Goal: Task Accomplishment & Management: Manage account settings

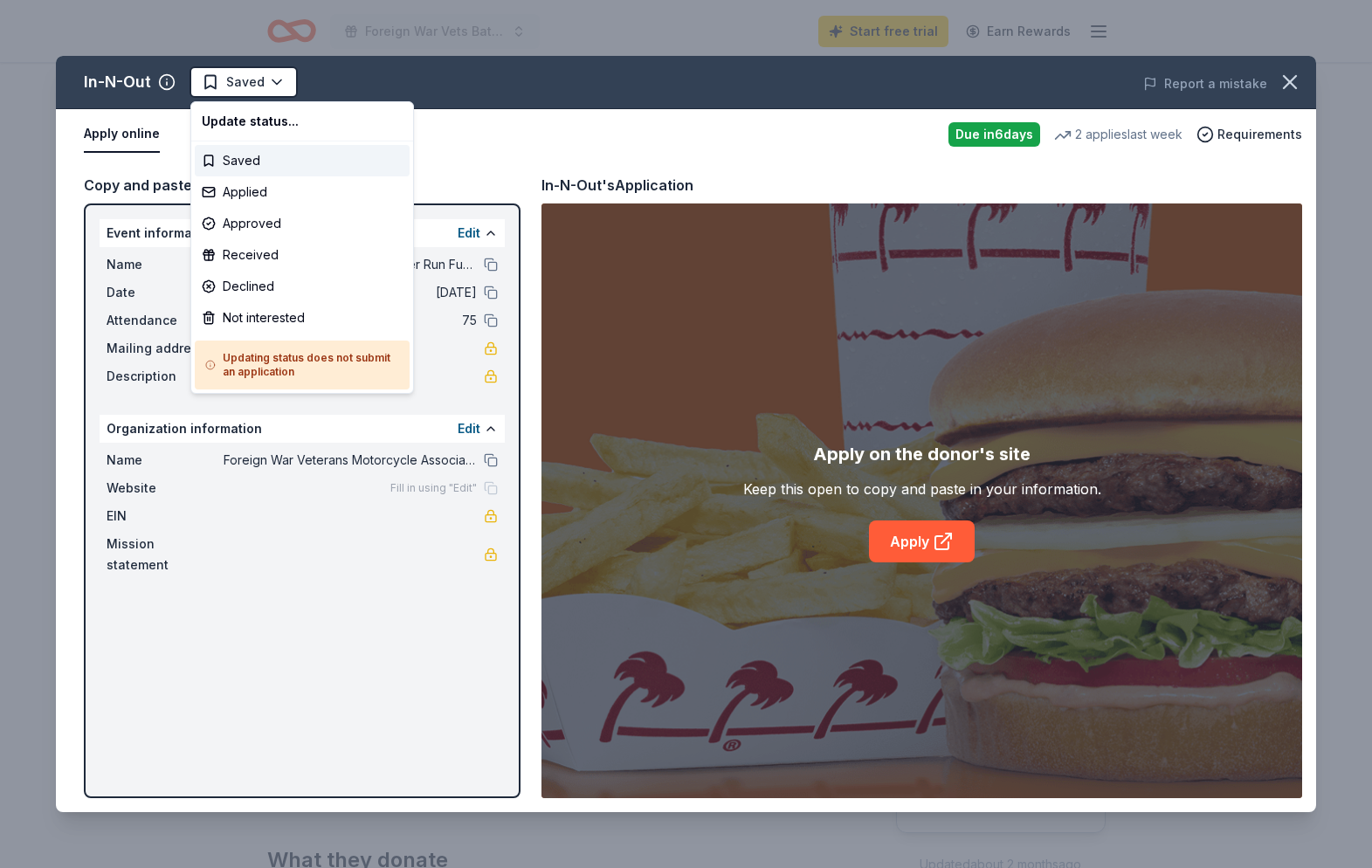
click at [270, 83] on html "Foreign War Vets Battleship Poker Run Fundraiser Start free trial Earn Rewards …" at bounding box center [686, 434] width 1372 height 868
click at [239, 191] on div "Applied" at bounding box center [302, 192] width 215 height 31
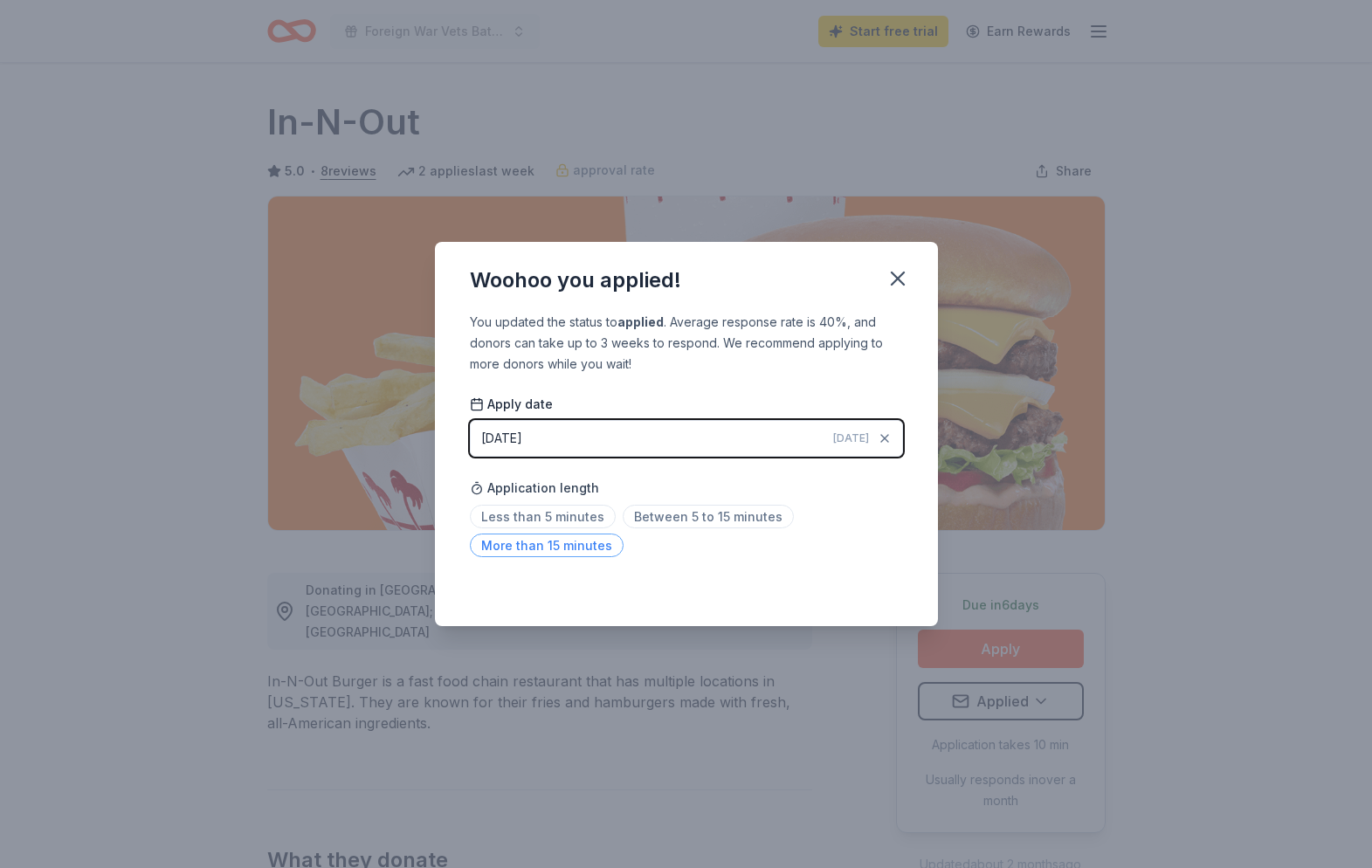
click at [579, 545] on span "More than 15 minutes" at bounding box center [547, 545] width 154 height 24
click at [898, 274] on icon "button" at bounding box center [899, 279] width 25 height 25
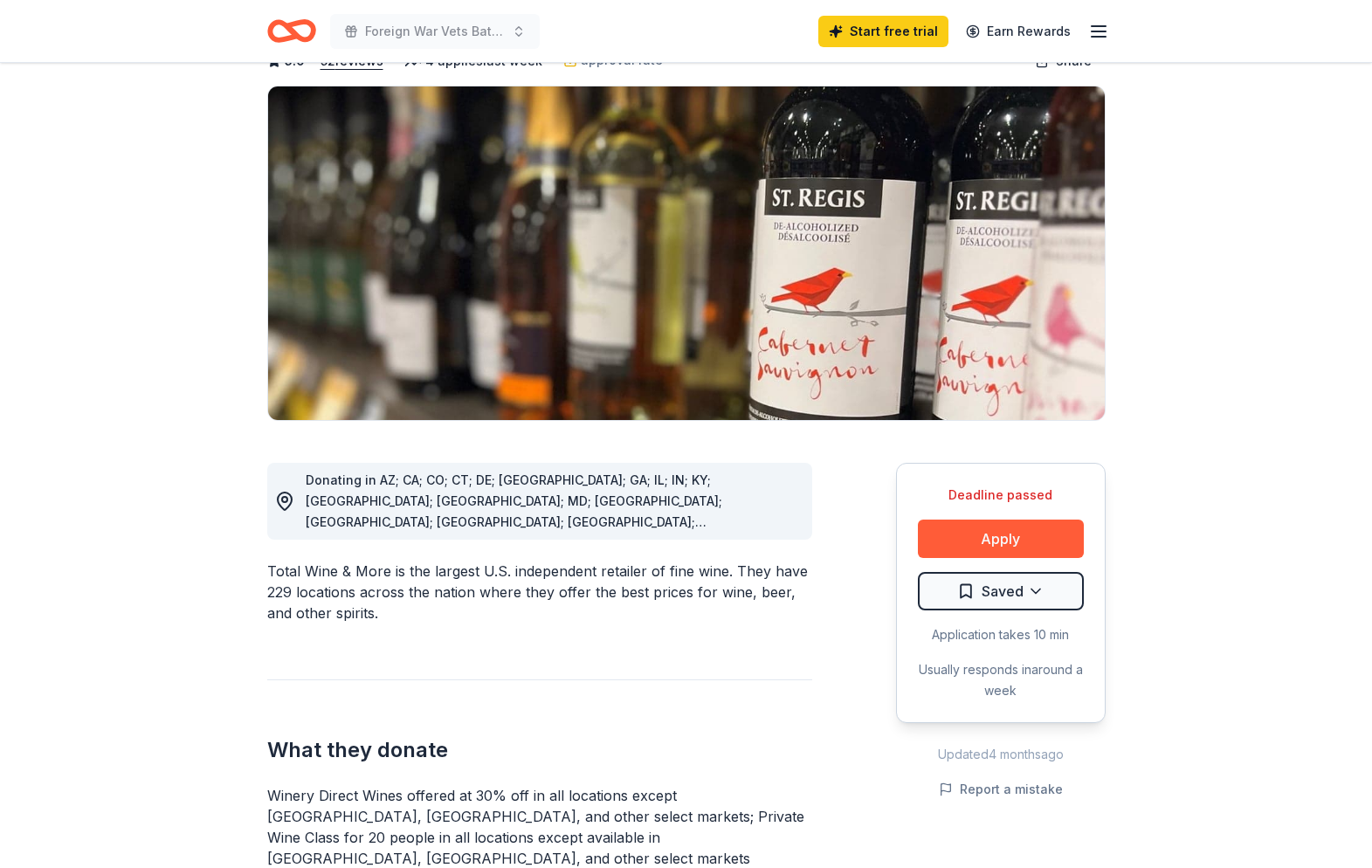
scroll to position [107, 0]
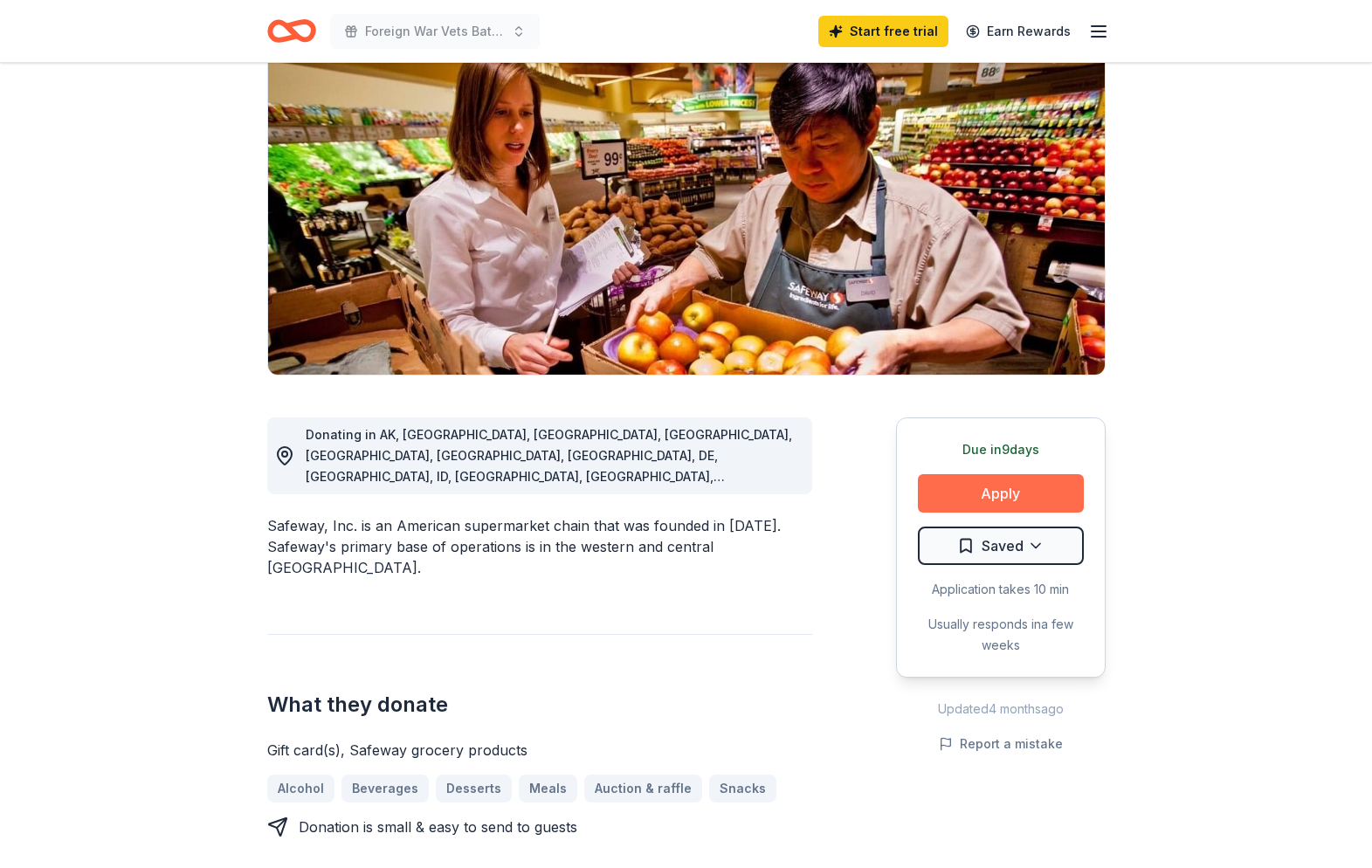
scroll to position [159, 0]
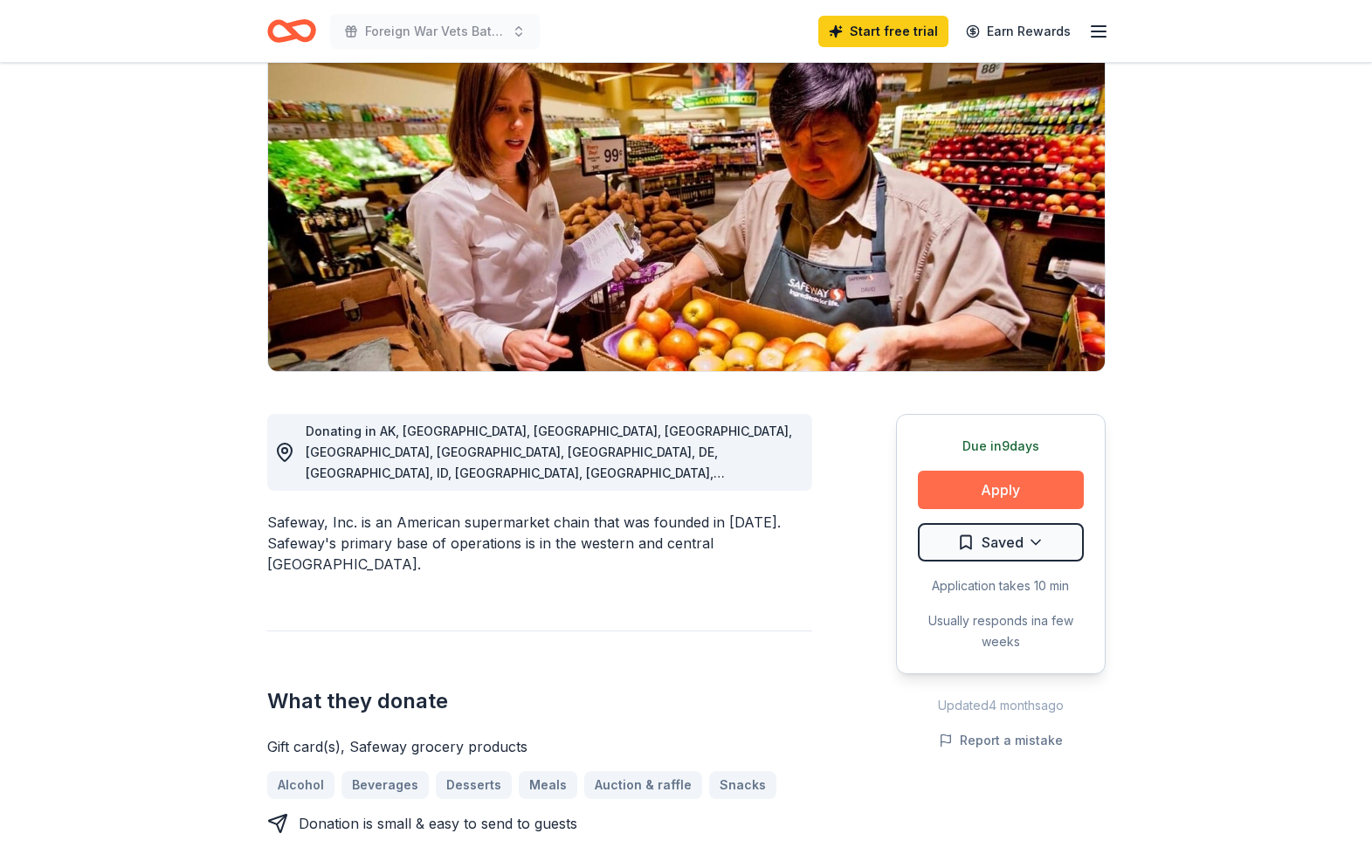
click at [1004, 488] on button "Apply" at bounding box center [1001, 489] width 166 height 39
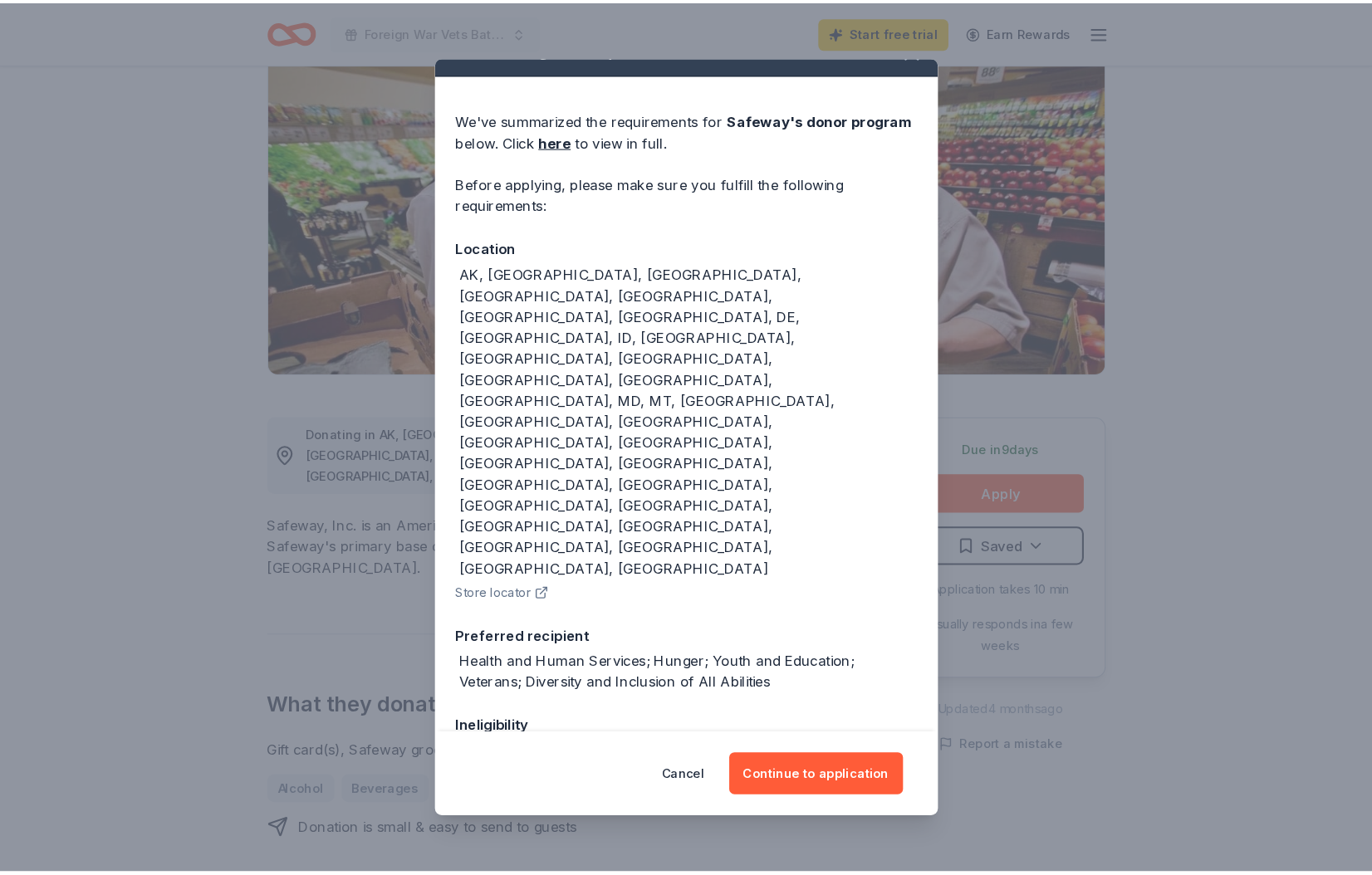
scroll to position [52, 0]
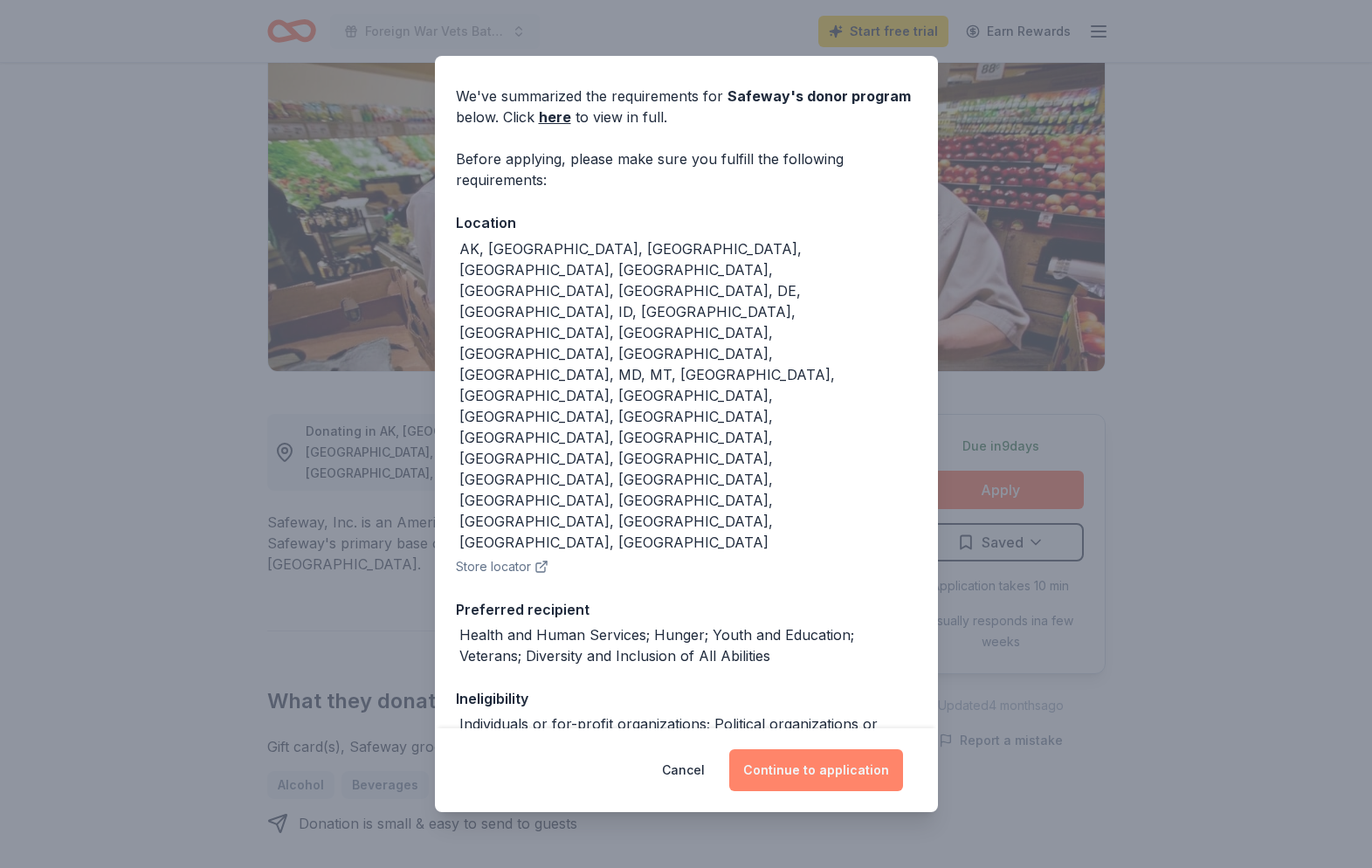
click at [797, 768] on button "Continue to application" at bounding box center [816, 770] width 174 height 42
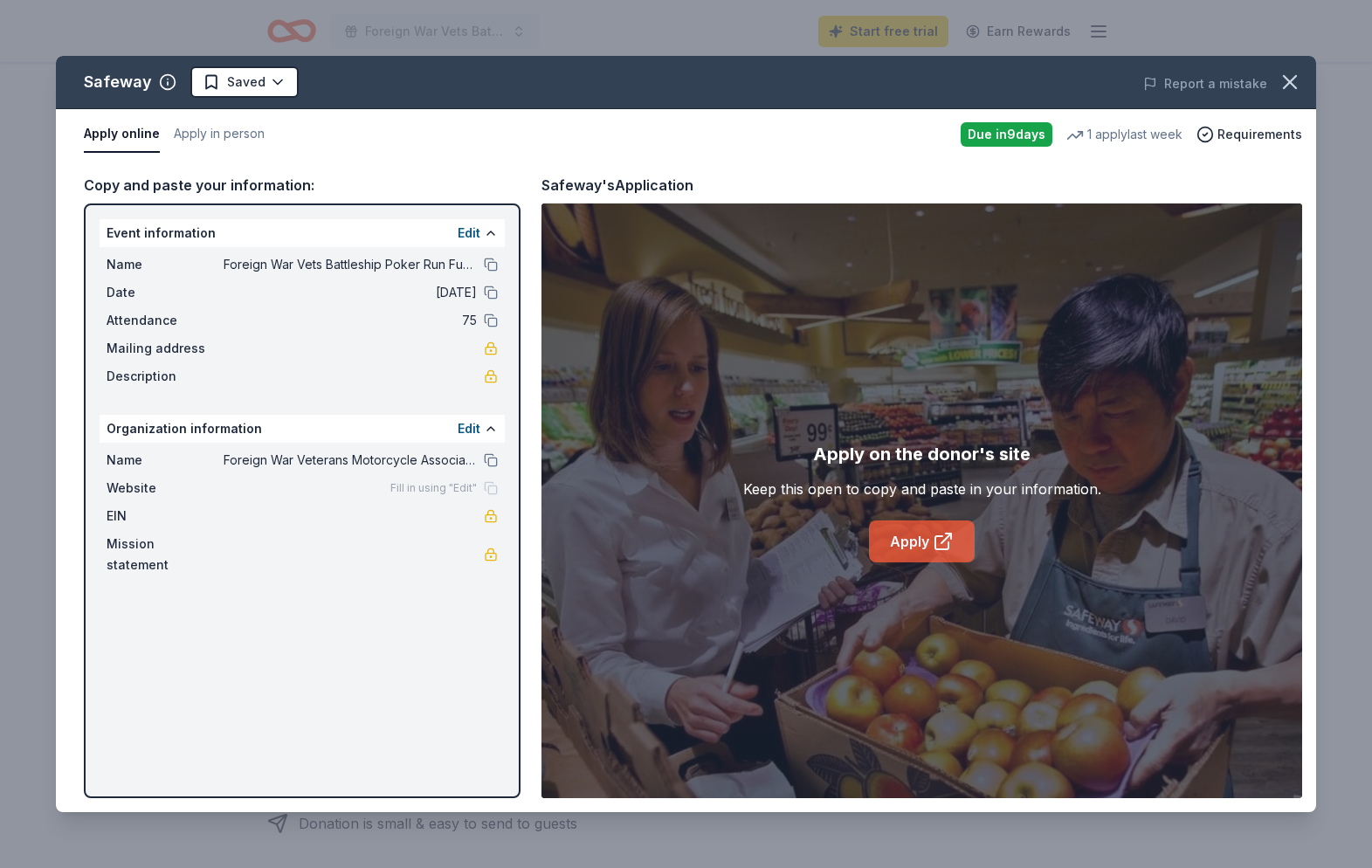
click at [936, 534] on icon at bounding box center [943, 542] width 21 height 21
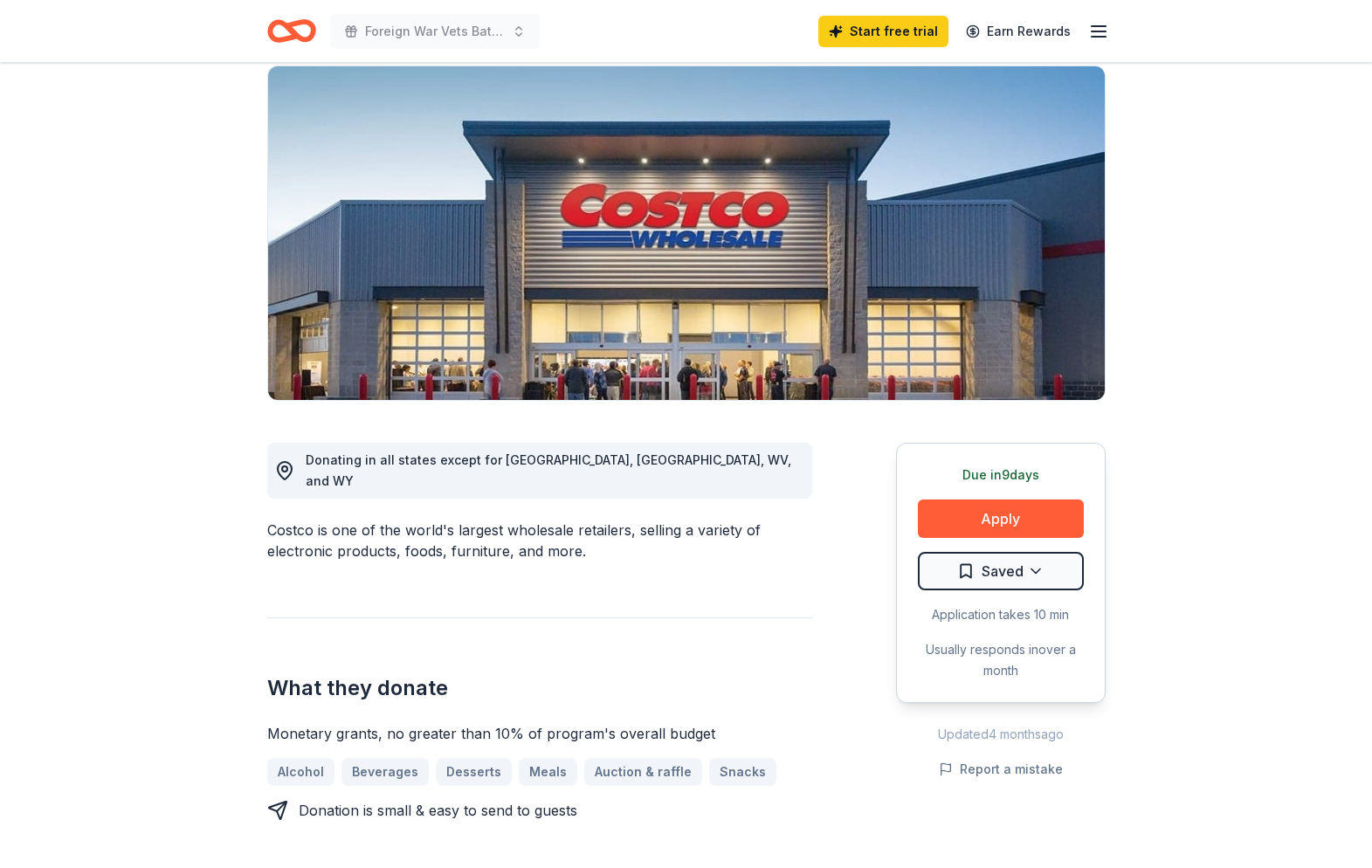
scroll to position [137, 0]
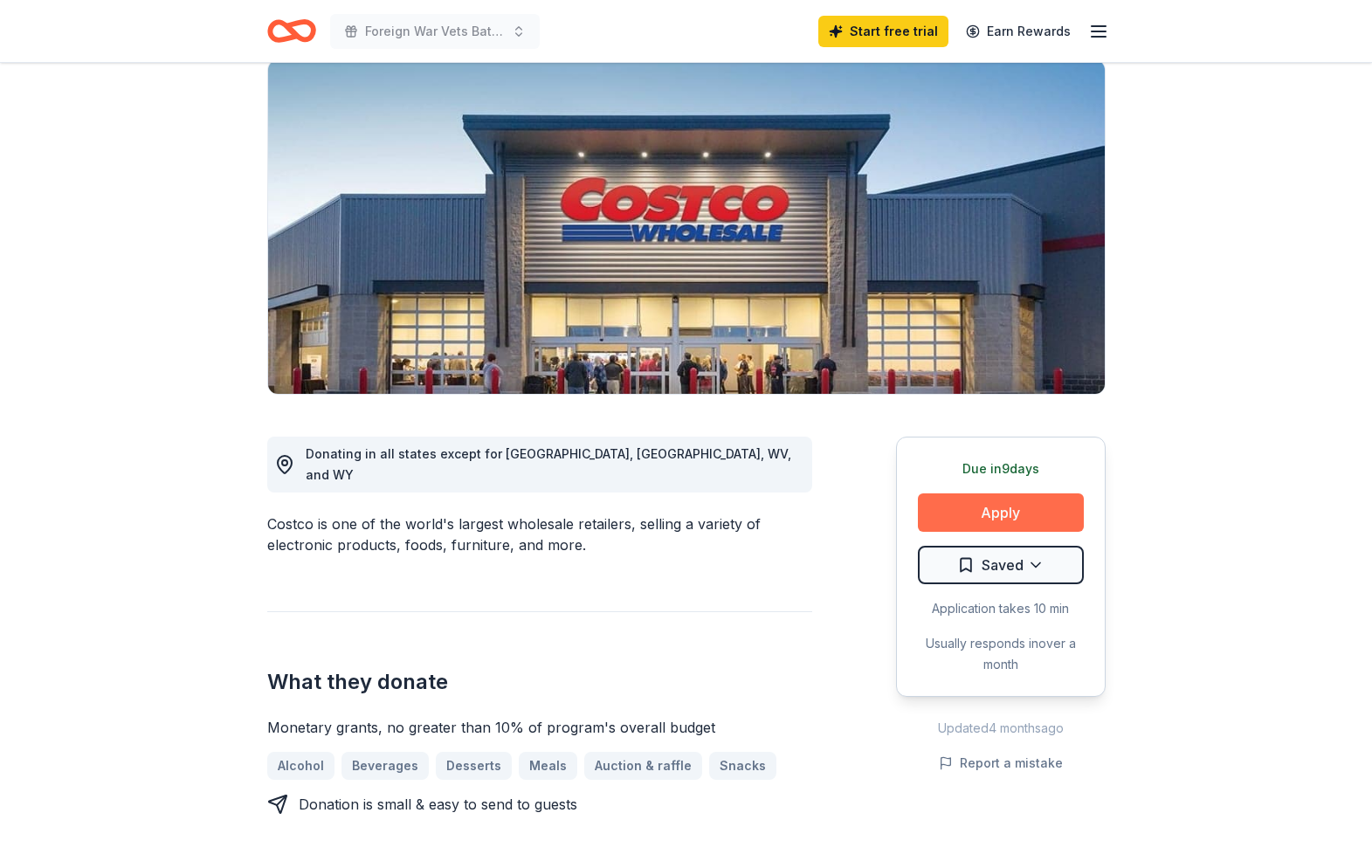
click at [995, 513] on button "Apply" at bounding box center [1001, 512] width 166 height 39
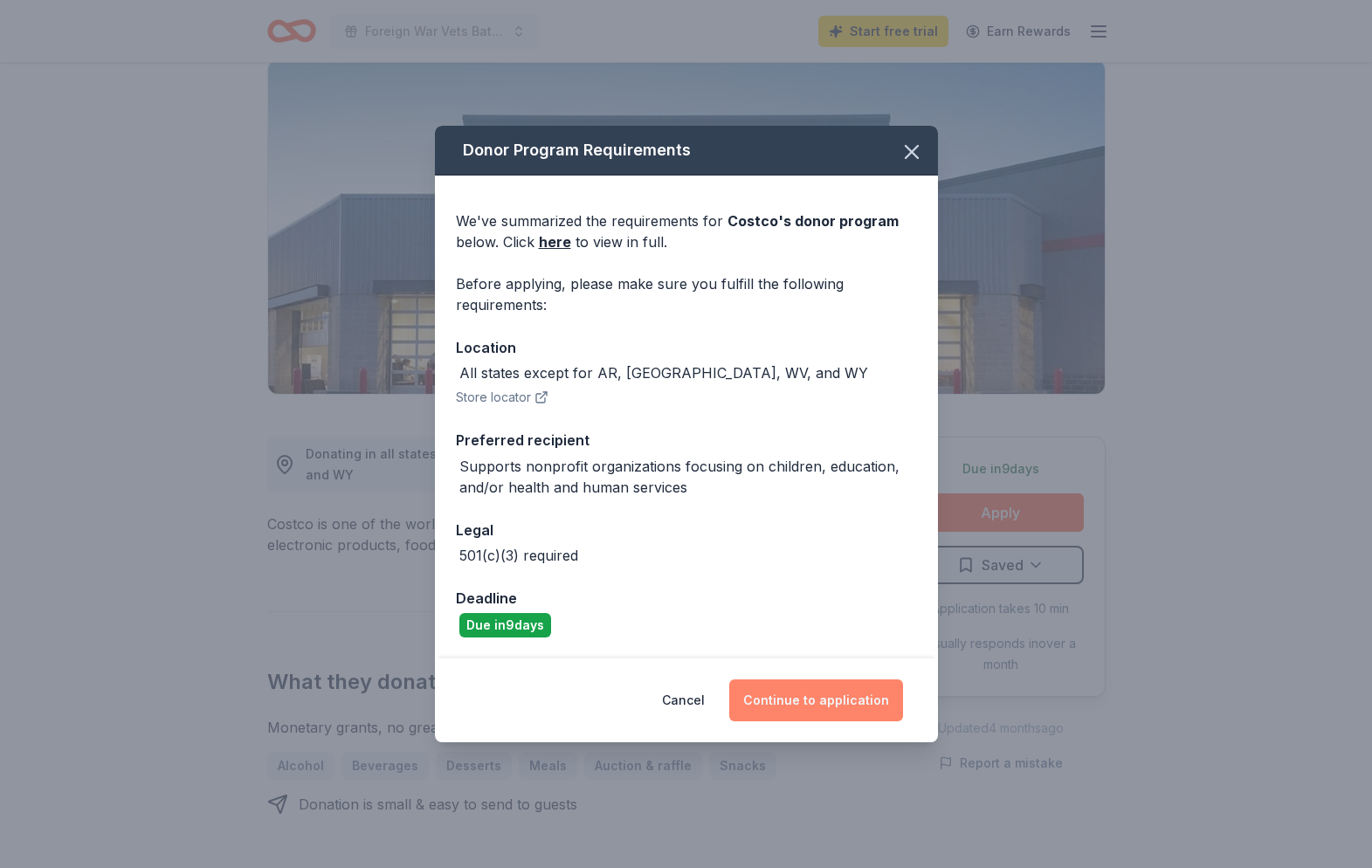
click at [811, 700] on button "Continue to application" at bounding box center [816, 700] width 174 height 42
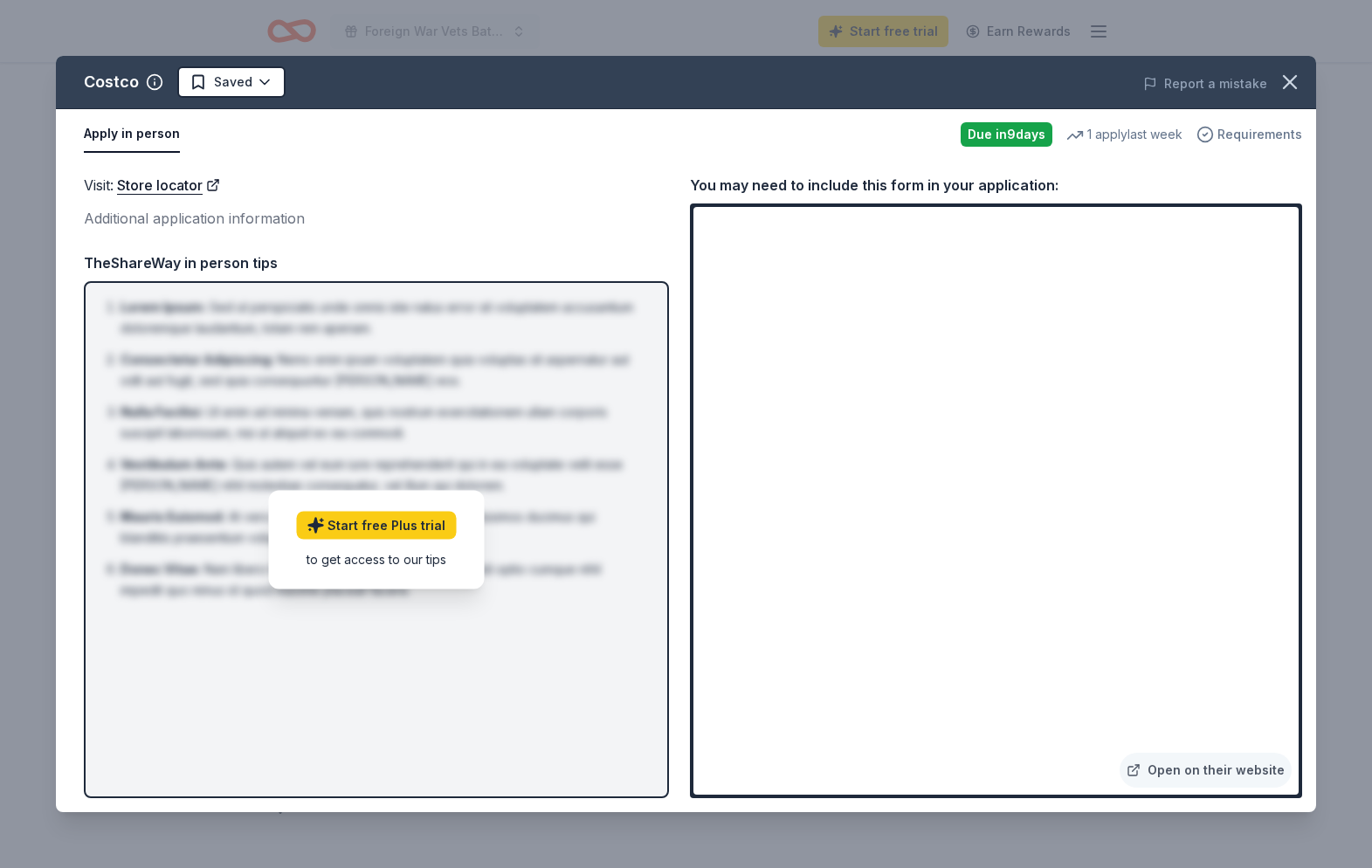
click at [1242, 135] on span "Requirements" at bounding box center [1260, 135] width 84 height 21
click at [1294, 78] on icon "button" at bounding box center [1289, 82] width 12 height 12
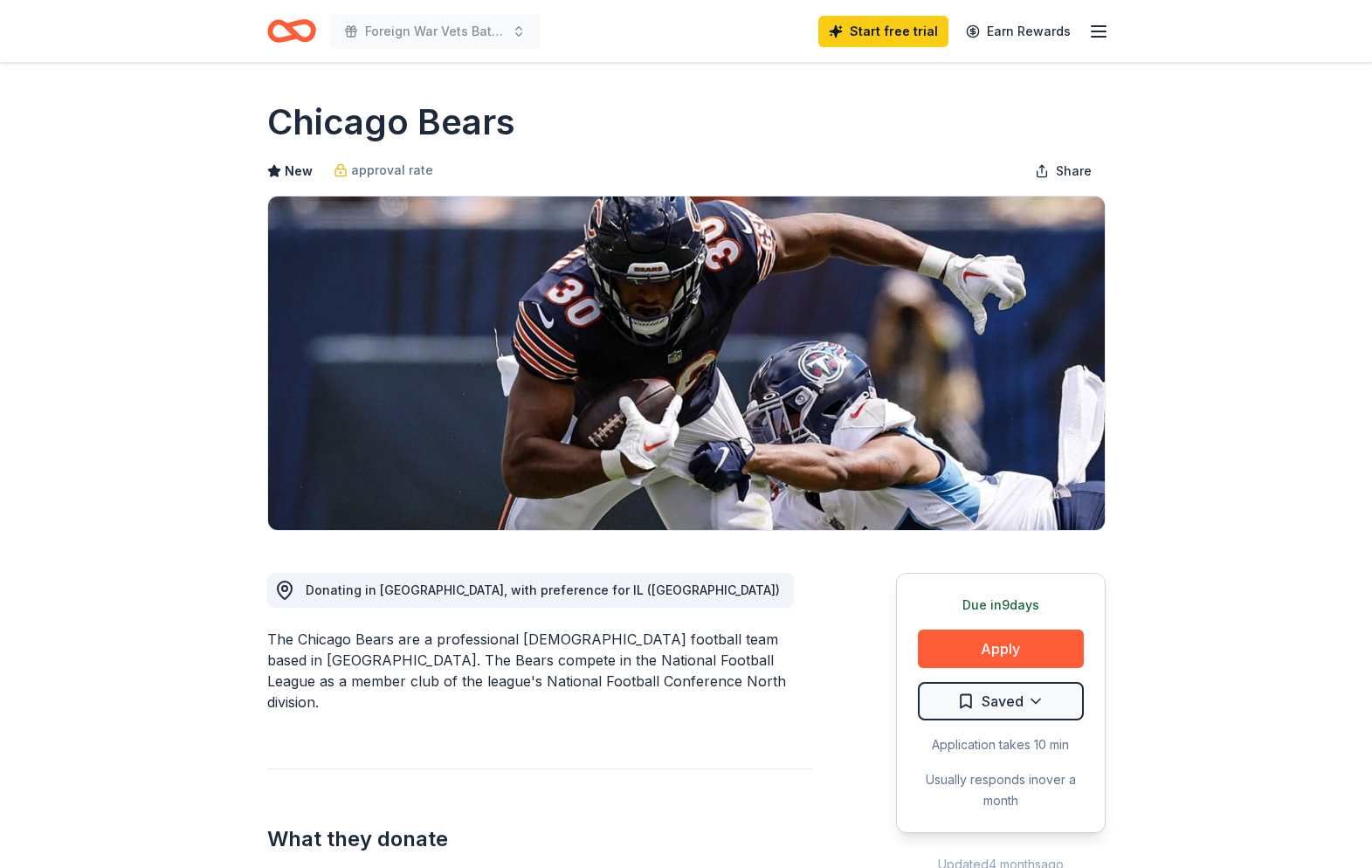
click at [294, 33] on icon "Home" at bounding box center [299, 30] width 28 height 17
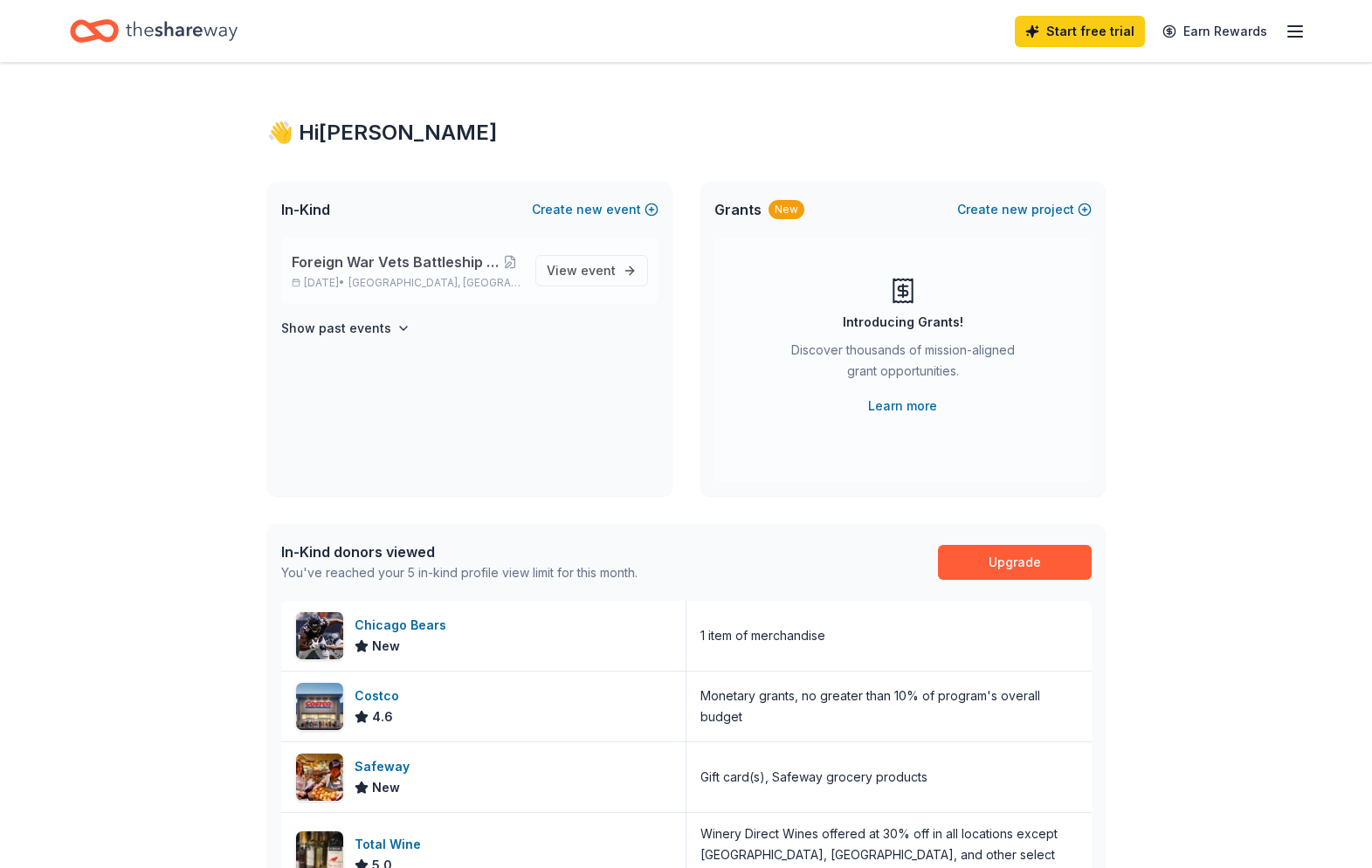
click at [444, 270] on span "Foreign War Vets Battleship Poker Run Fundraiser" at bounding box center [397, 262] width 209 height 21
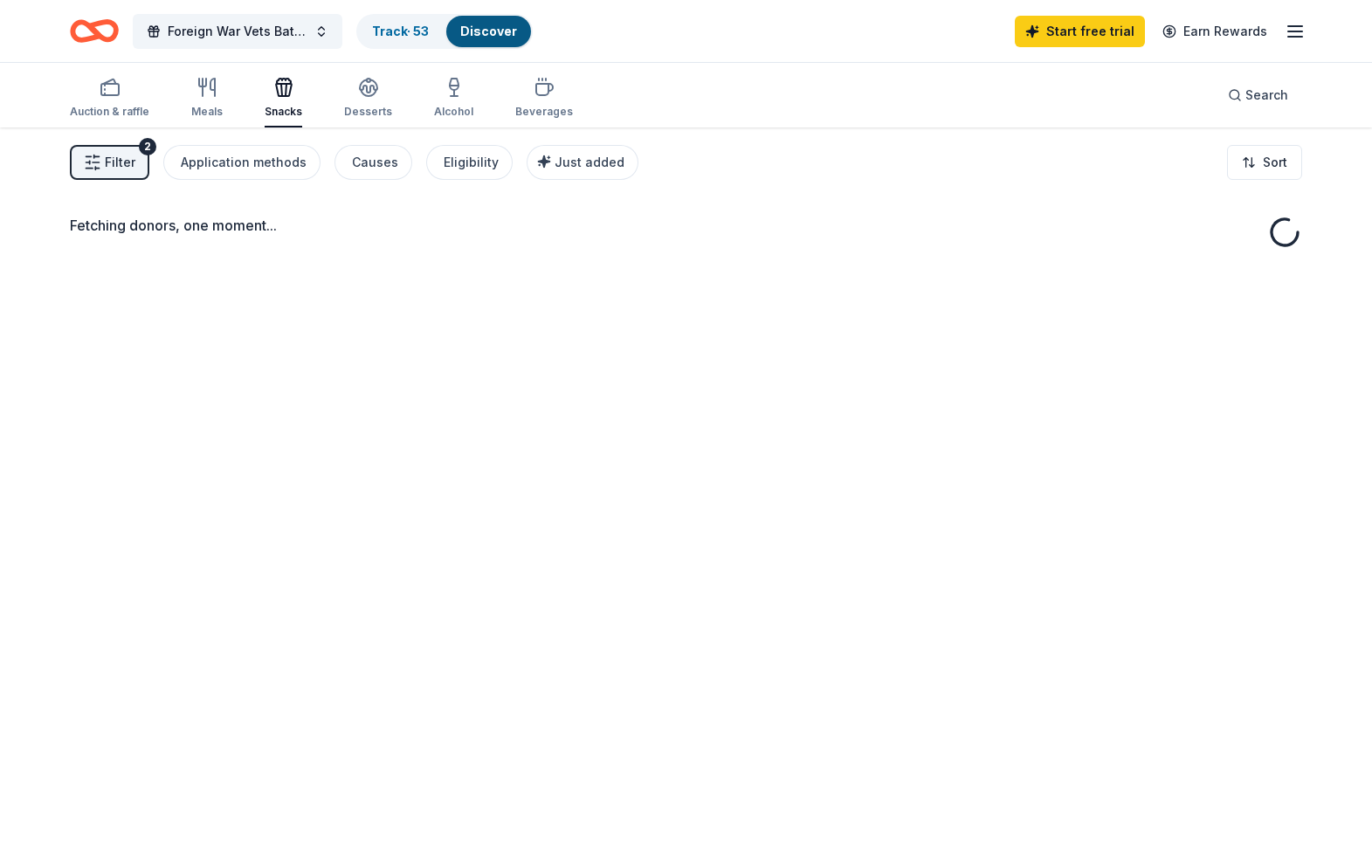
click at [585, 268] on div "Fetching donors, one moment..." at bounding box center [686, 561] width 1372 height 868
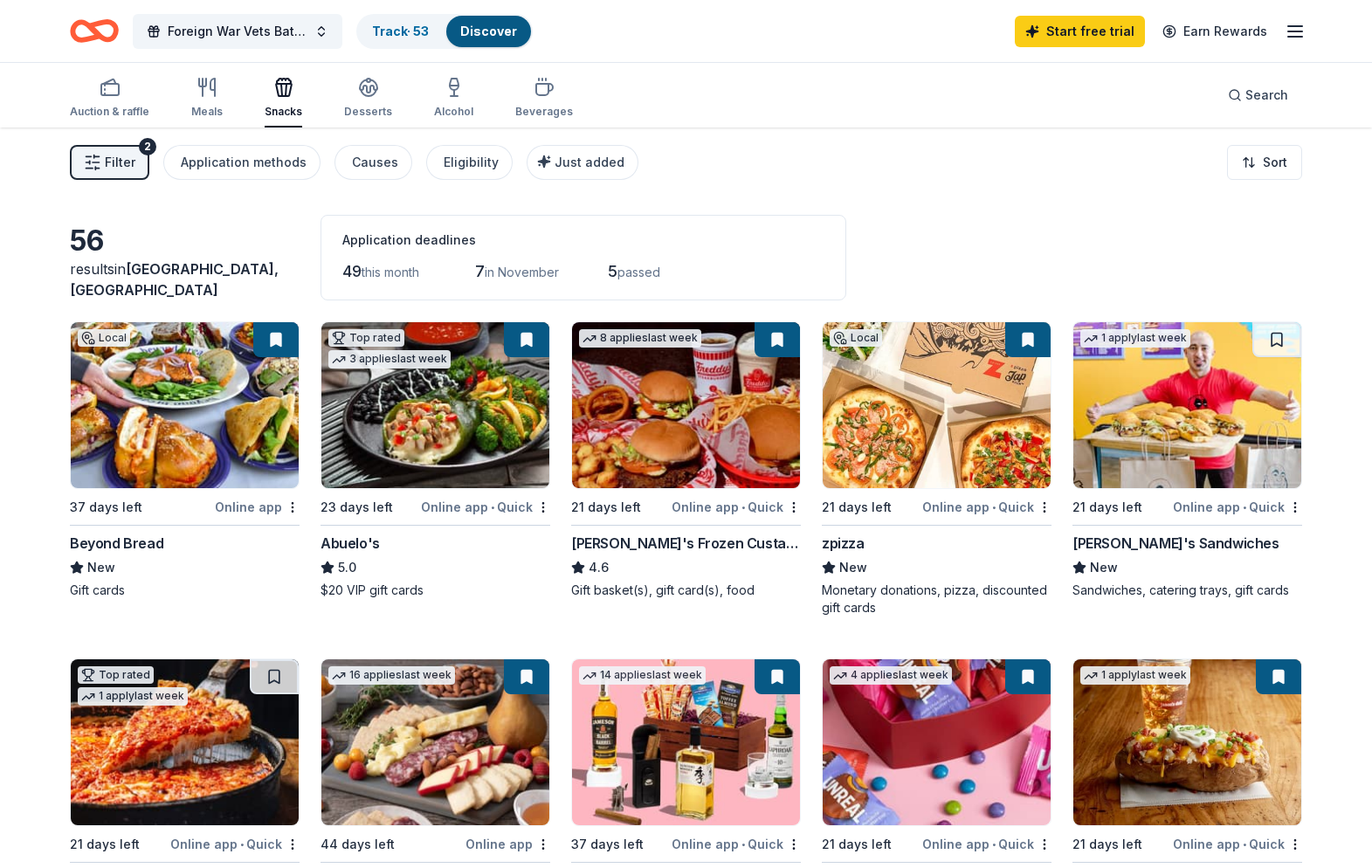
click at [170, 420] on img at bounding box center [185, 405] width 228 height 166
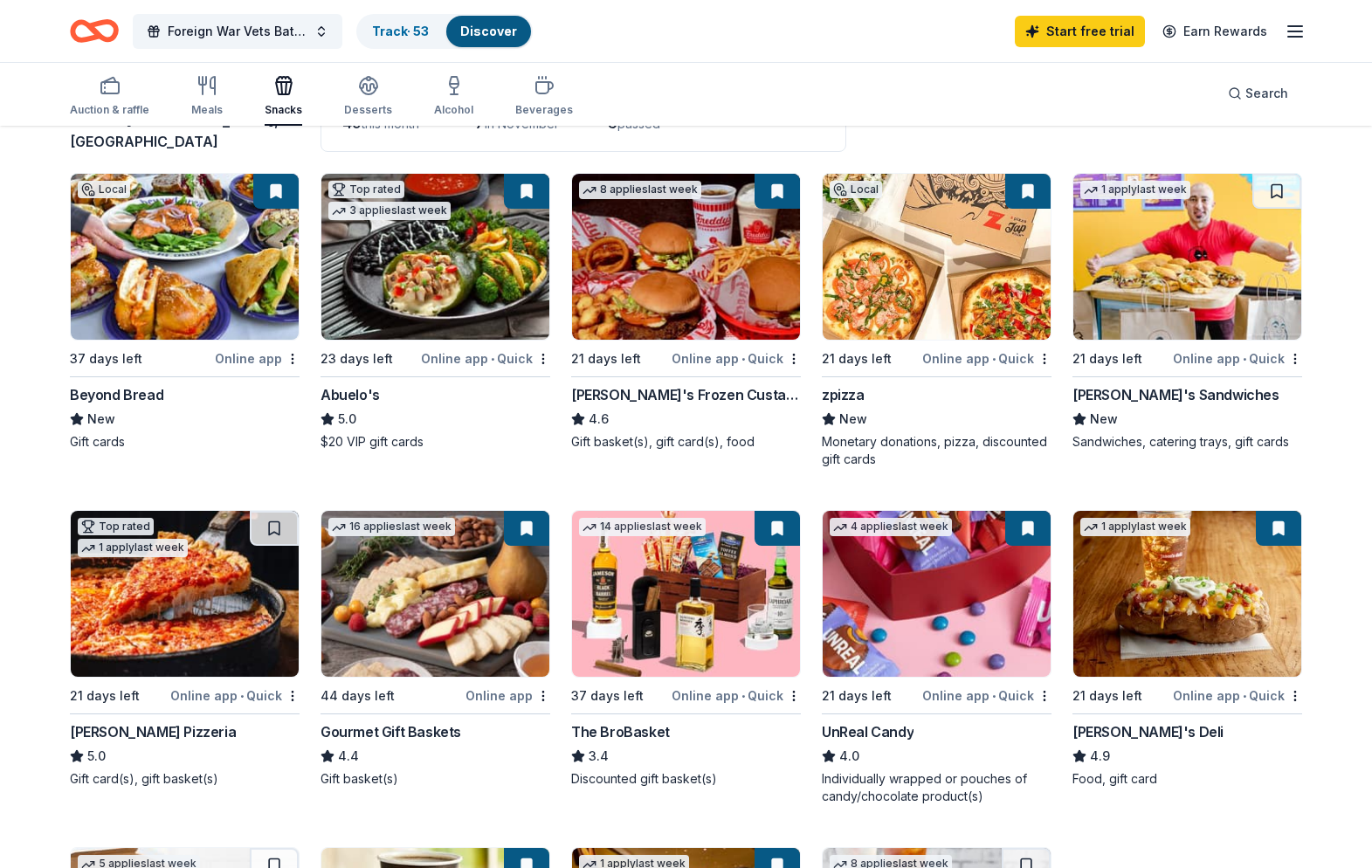
scroll to position [150, 0]
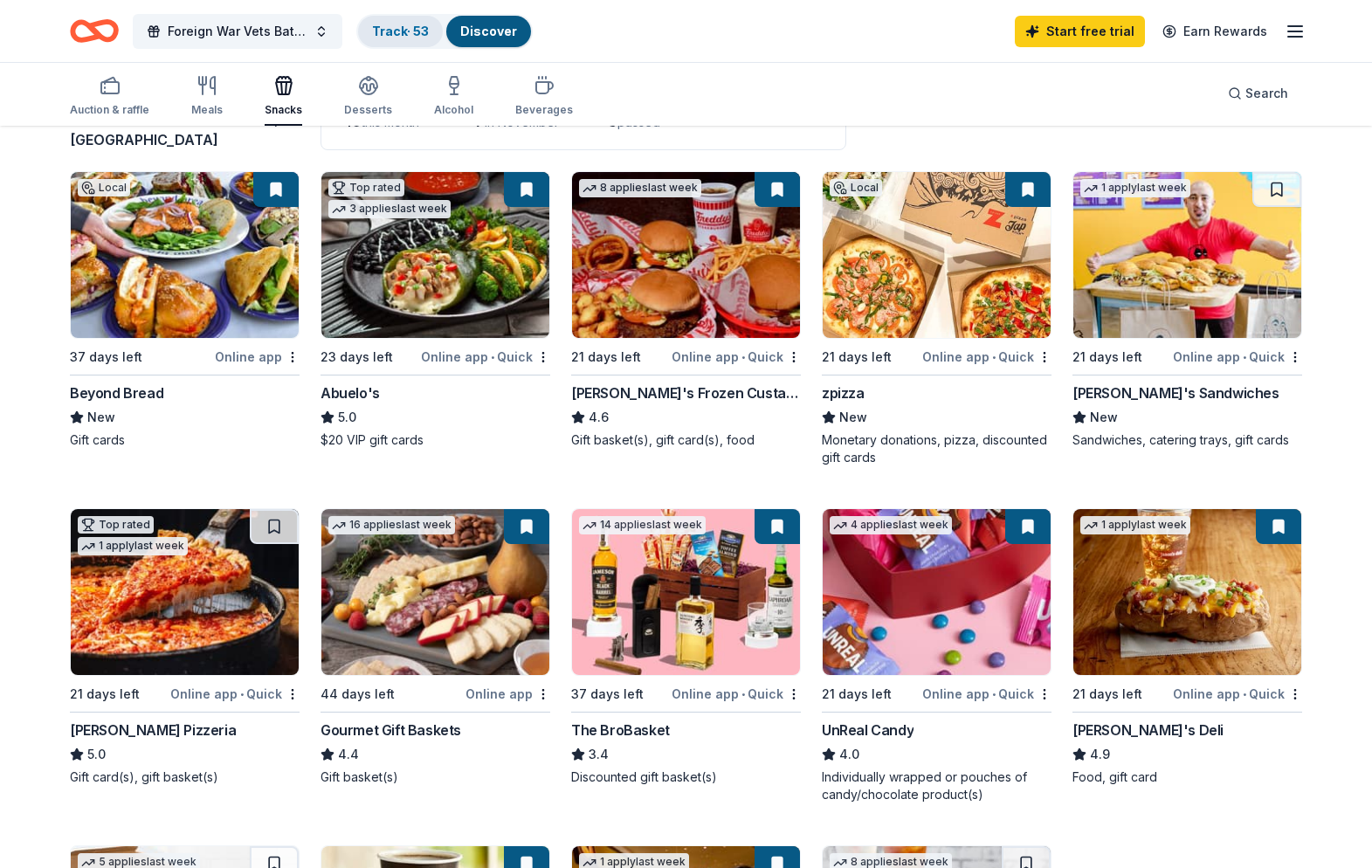
click at [389, 30] on link "Track · 53" at bounding box center [400, 31] width 57 height 15
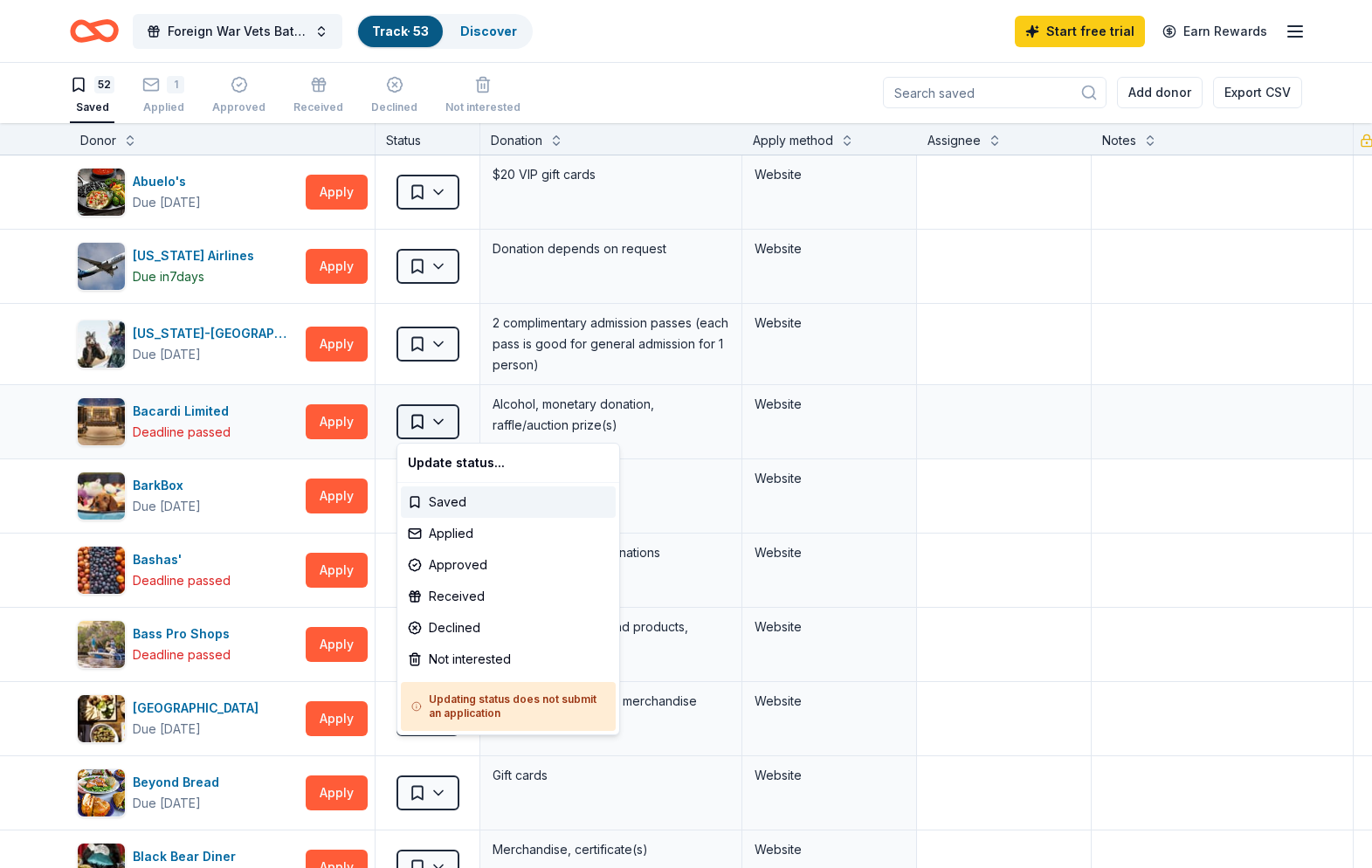
click at [442, 419] on html "Foreign War Vets Battleship Poker Run Fundraiser Track · 53 Discover Start free…" at bounding box center [686, 433] width 1372 height 868
click at [472, 658] on div "Not interested" at bounding box center [509, 659] width 215 height 31
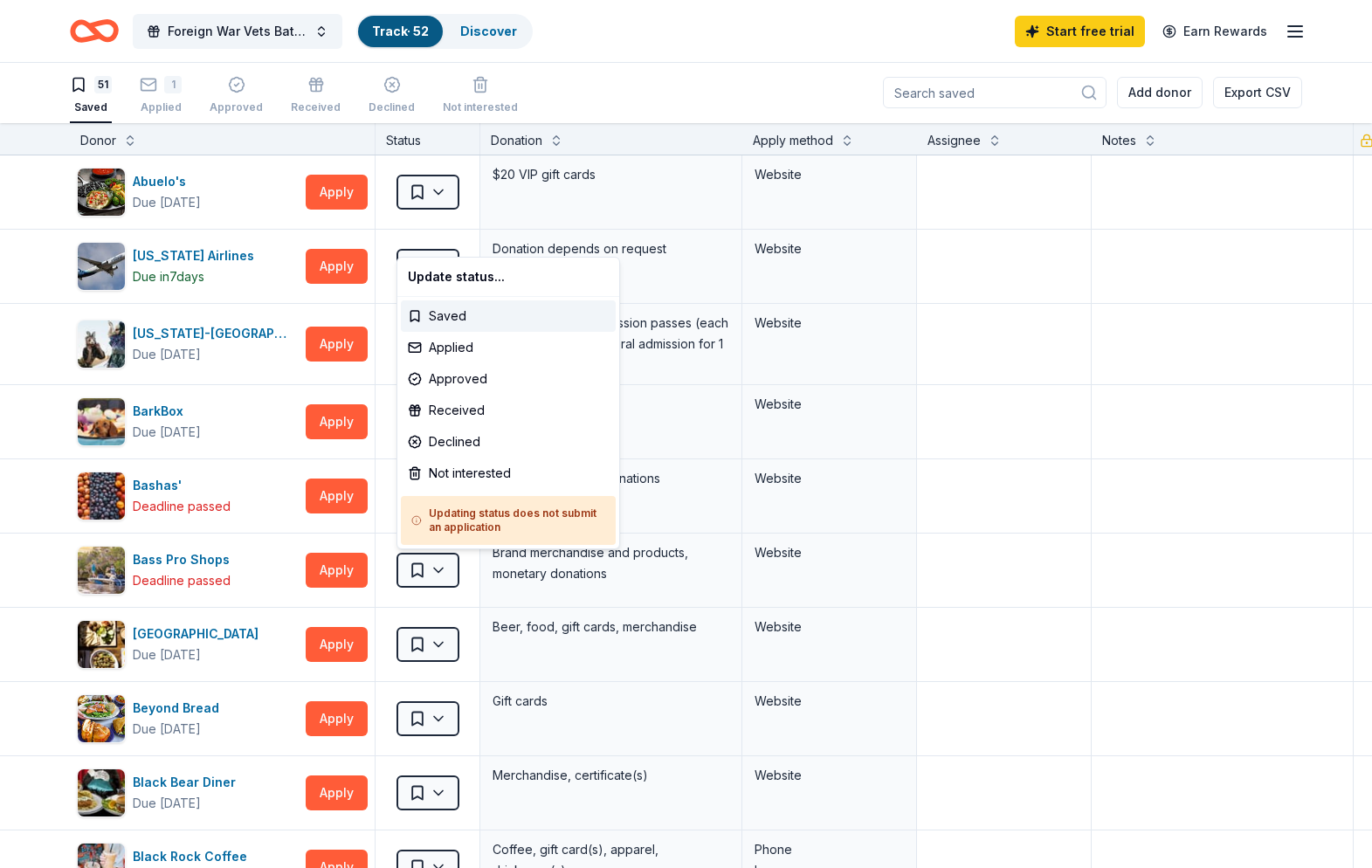
click at [443, 570] on html "Foreign War Vets Battleship Poker Run Fundraiser Track · 52 Discover Start free…" at bounding box center [686, 433] width 1372 height 868
click at [461, 471] on div "Not interested" at bounding box center [509, 472] width 215 height 31
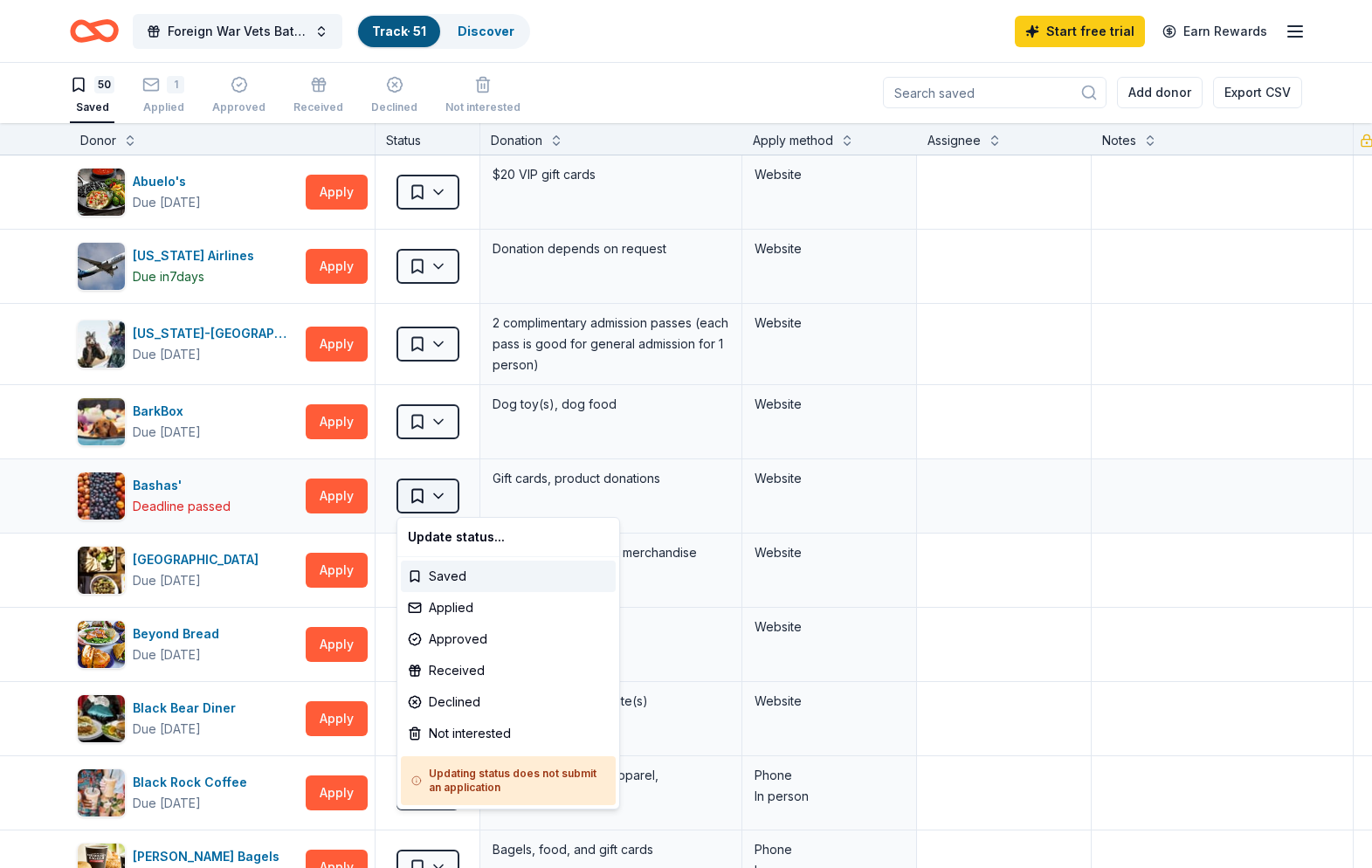
click at [441, 493] on html "Foreign War Vets Battleship Poker Run Fundraiser Track · 51 Discover Start free…" at bounding box center [686, 433] width 1372 height 868
click at [459, 736] on div "Not interested" at bounding box center [509, 733] width 215 height 31
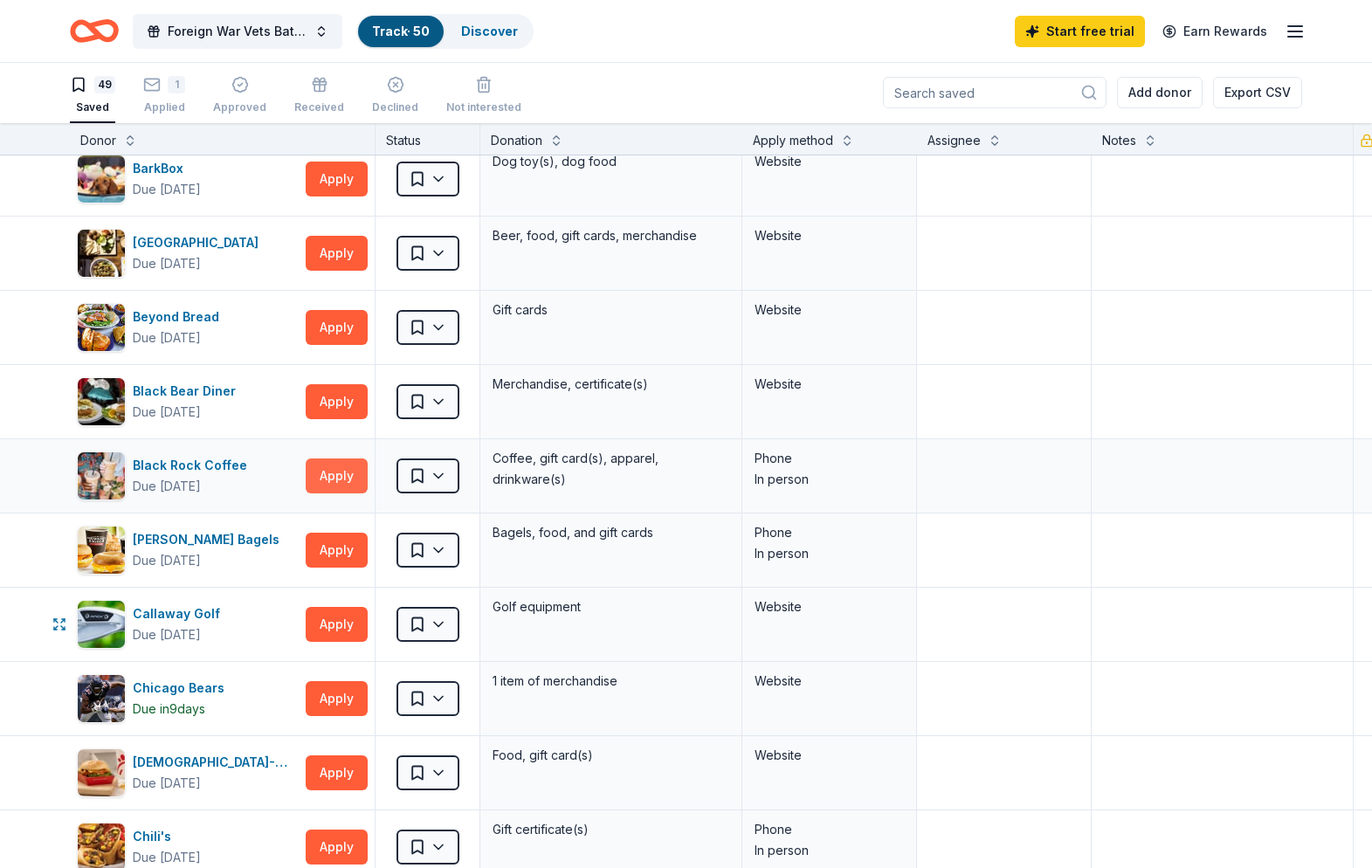
scroll to position [249, 0]
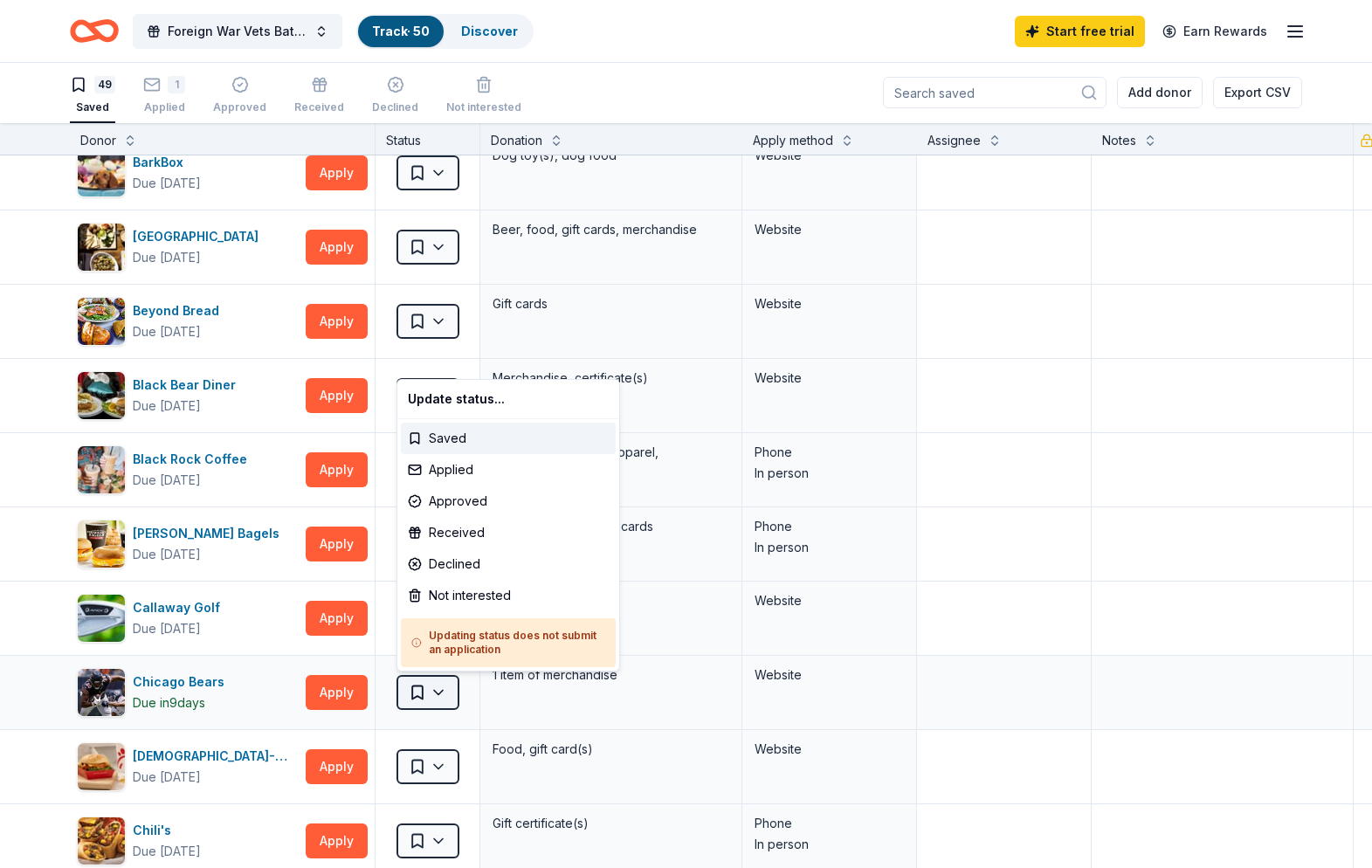
click at [440, 689] on html "Foreign War Vets Battleship Poker Run Fundraiser Track · 50 Discover Start free…" at bounding box center [686, 433] width 1372 height 868
click at [447, 591] on div "Not interested" at bounding box center [509, 595] width 215 height 31
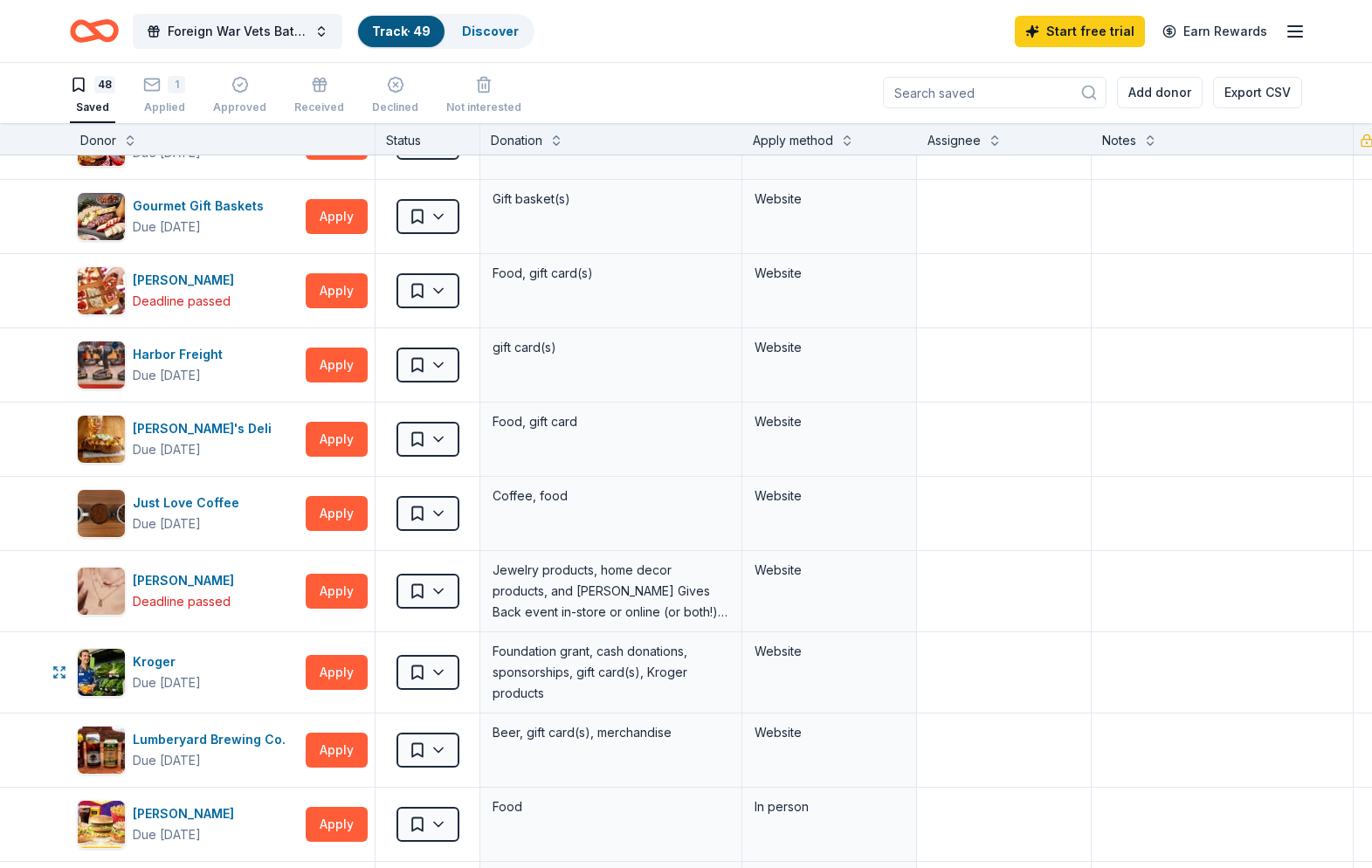
scroll to position [1482, 0]
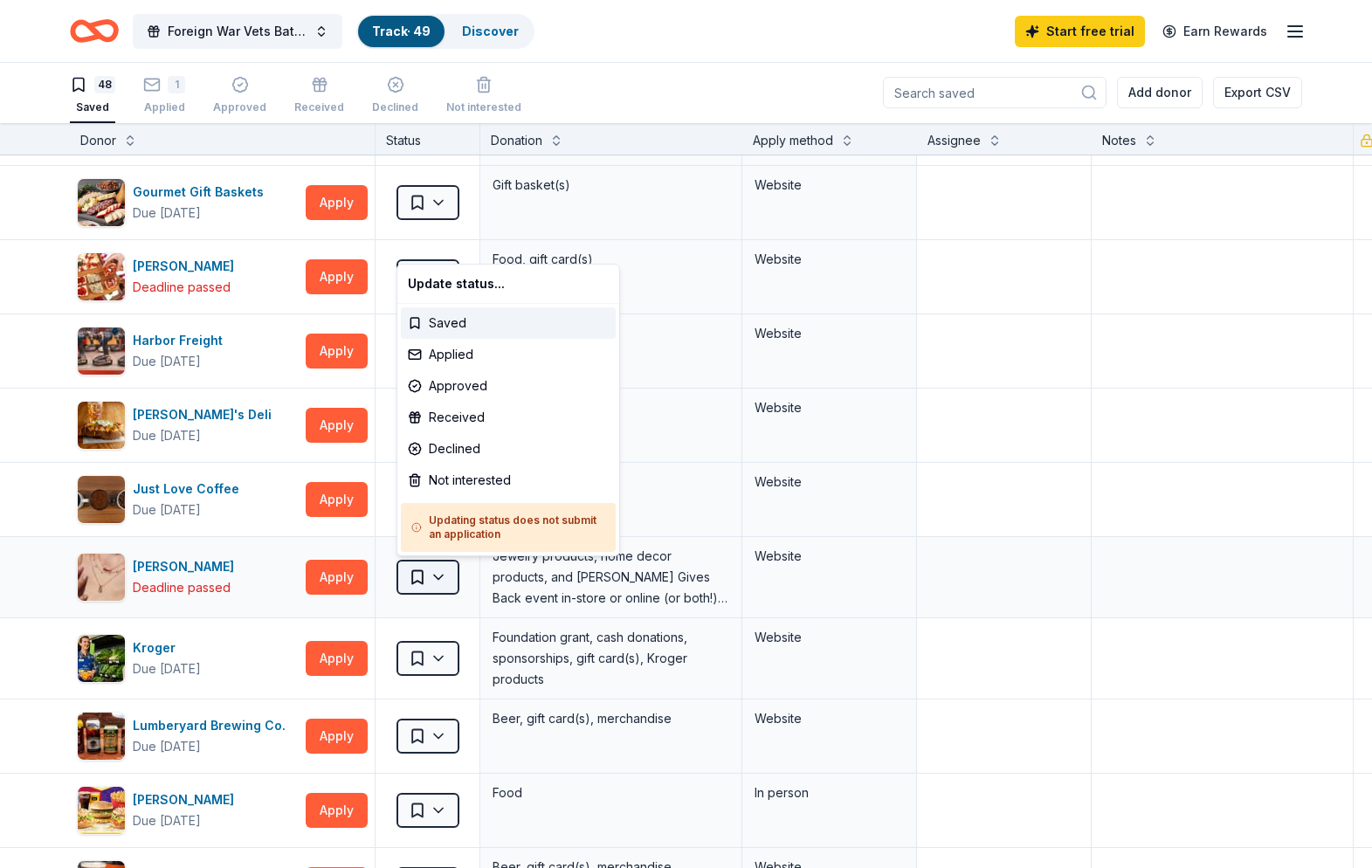
click at [438, 575] on html "Foreign War Vets Battleship Poker Run Fundraiser Track · 49 Discover Start free…" at bounding box center [686, 433] width 1372 height 868
click at [453, 477] on div "Not interested" at bounding box center [509, 480] width 215 height 31
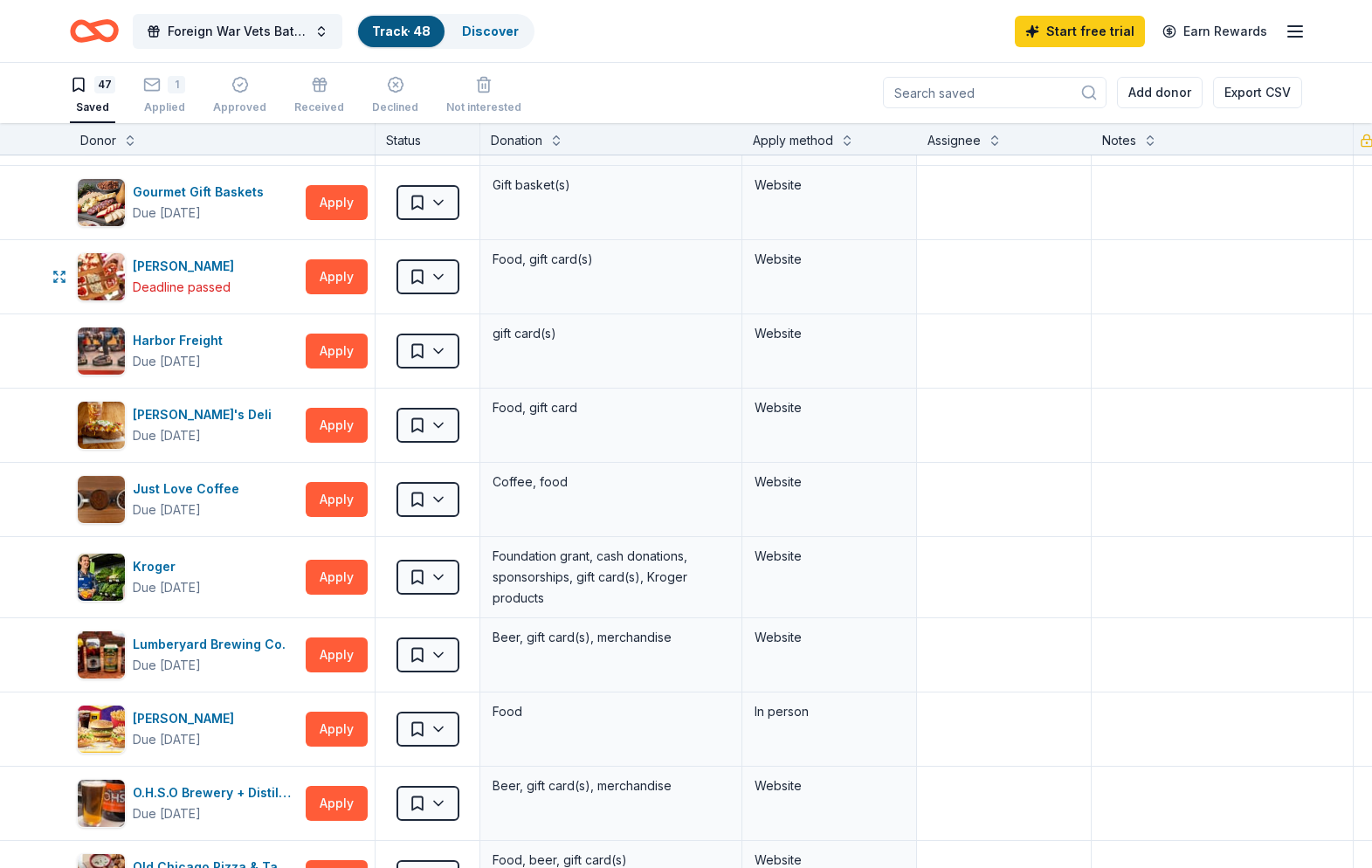
click at [436, 272] on html "Foreign War Vets Battleship Poker Run Fundraiser Track · 48 Discover Start free…" at bounding box center [686, 433] width 1372 height 868
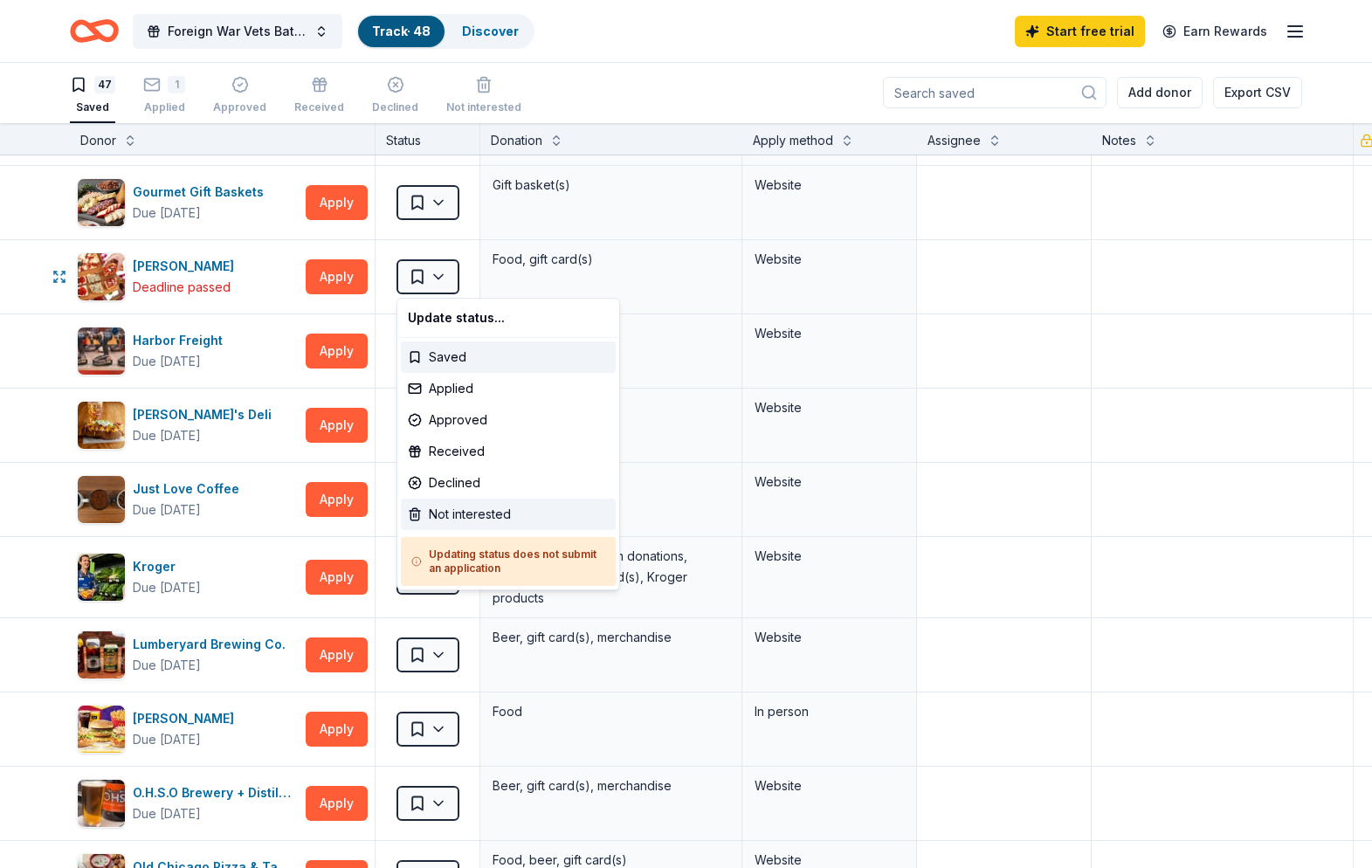
click at [452, 514] on div "Not interested" at bounding box center [509, 514] width 215 height 31
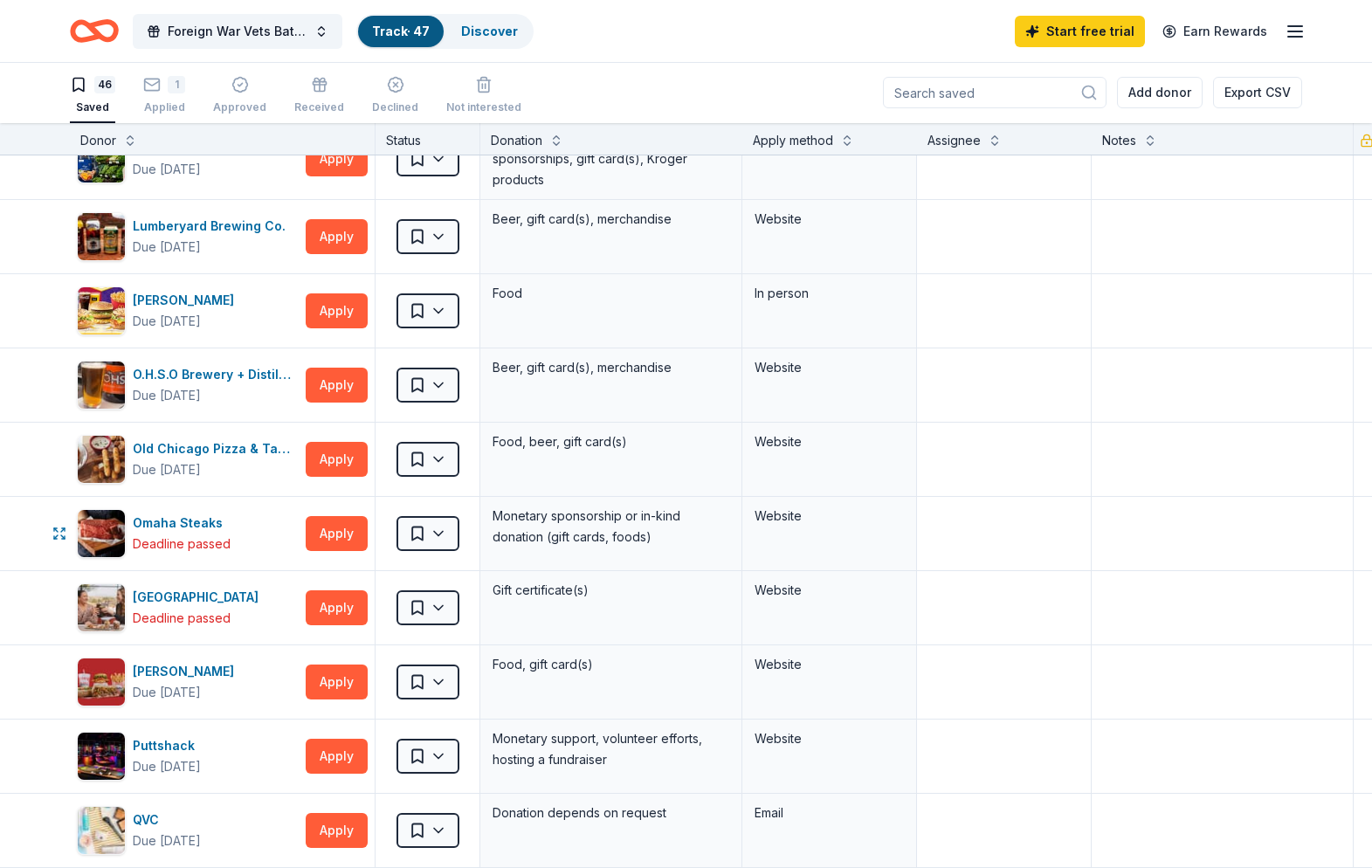
scroll to position [1827, 0]
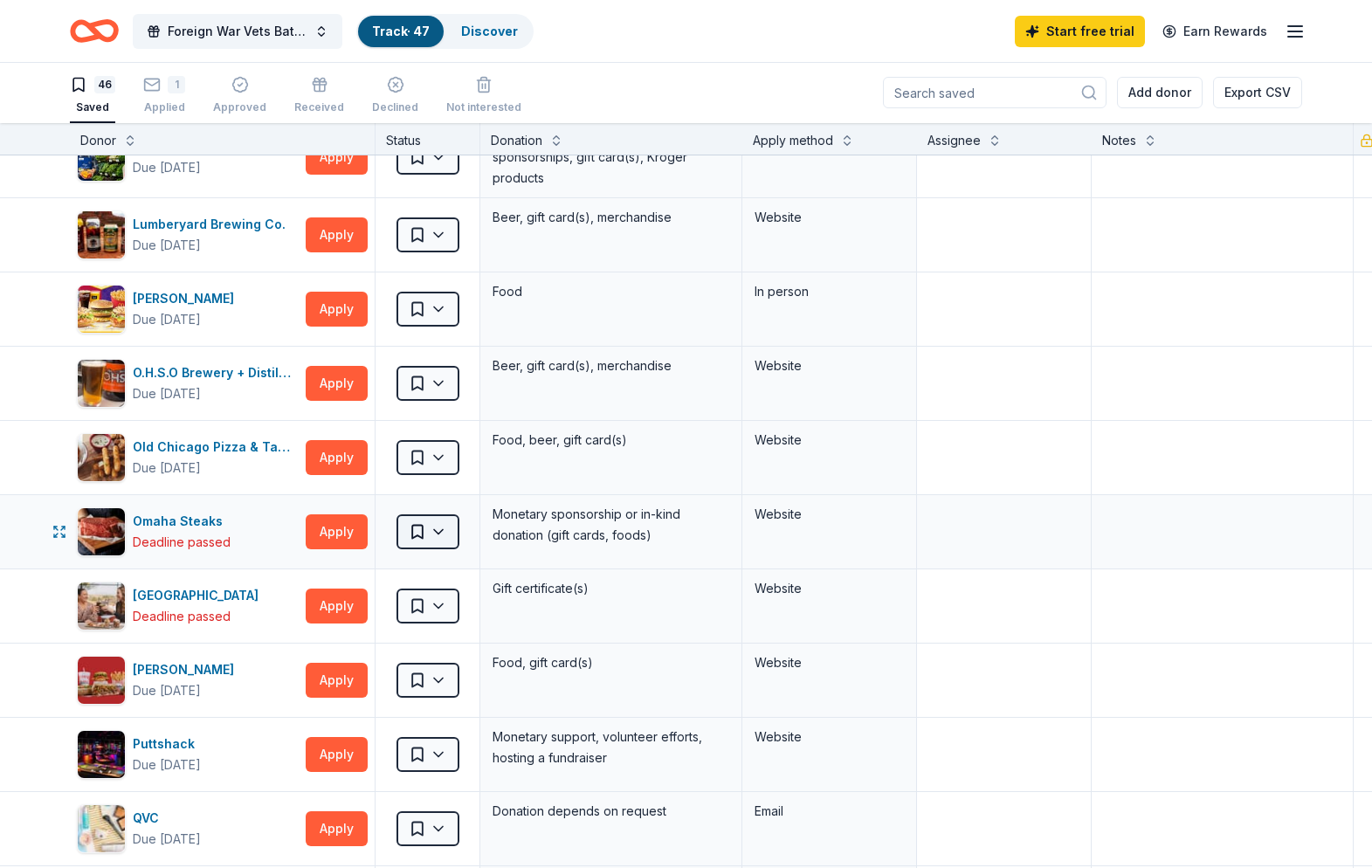
click at [440, 528] on html "Foreign War Vets Battleship Poker Run Fundraiser Track · 47 Discover Start free…" at bounding box center [686, 433] width 1372 height 868
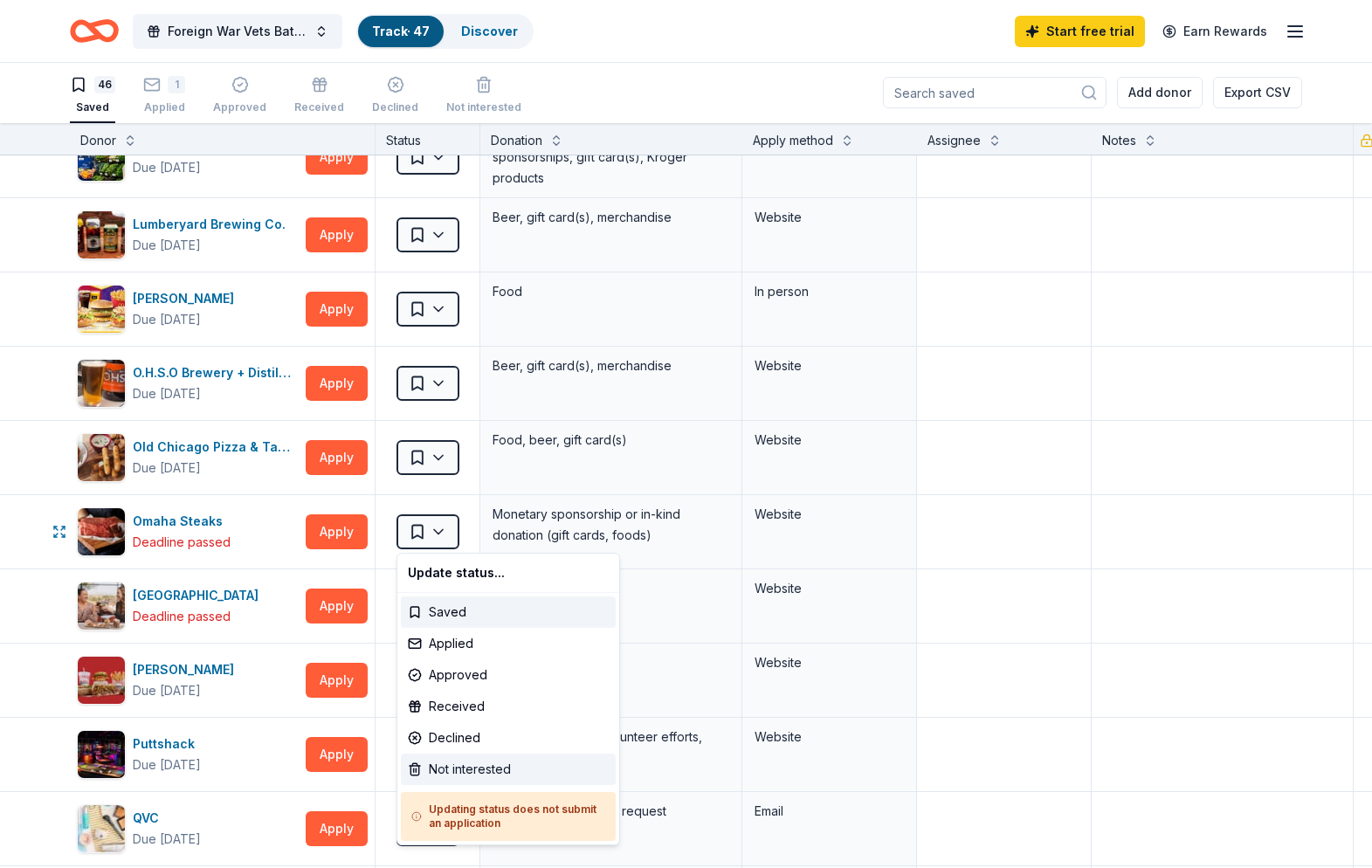
click at [450, 770] on div "Not interested" at bounding box center [509, 769] width 215 height 31
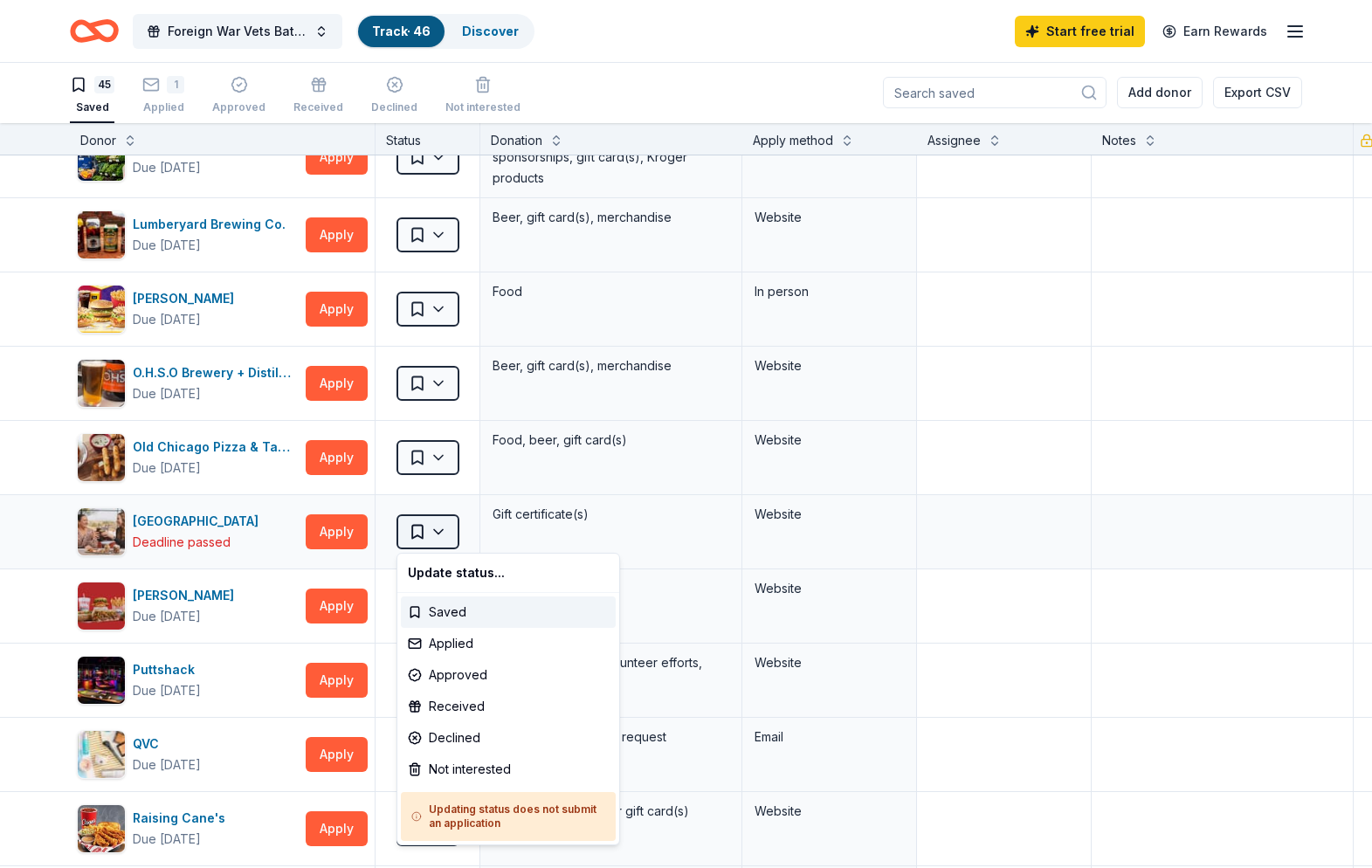
click at [443, 530] on html "Foreign War Vets Battleship Poker Run Fundraiser Track · 46 Discover Start free…" at bounding box center [686, 433] width 1372 height 868
click at [454, 773] on div "Not interested" at bounding box center [509, 769] width 215 height 31
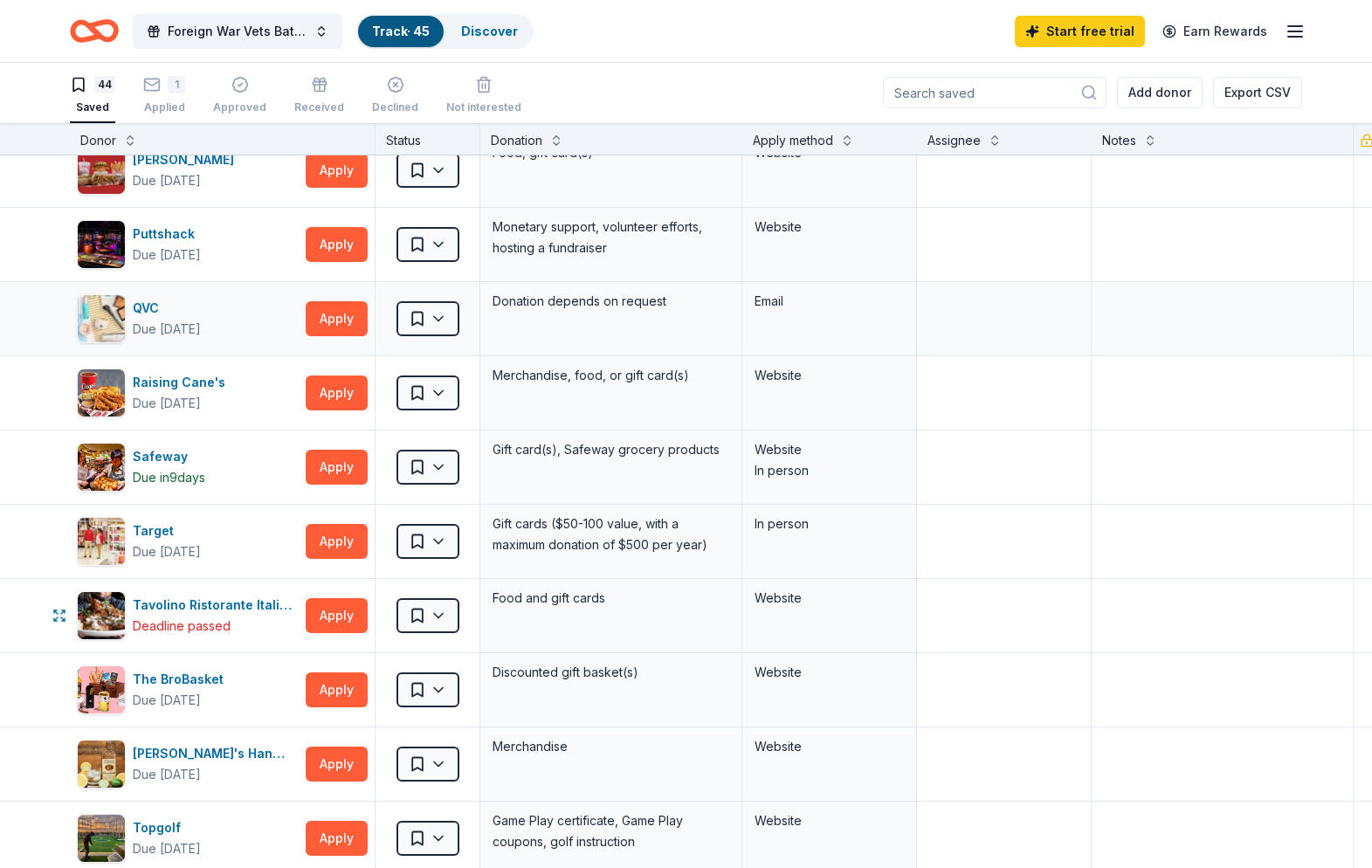
scroll to position [2195, 0]
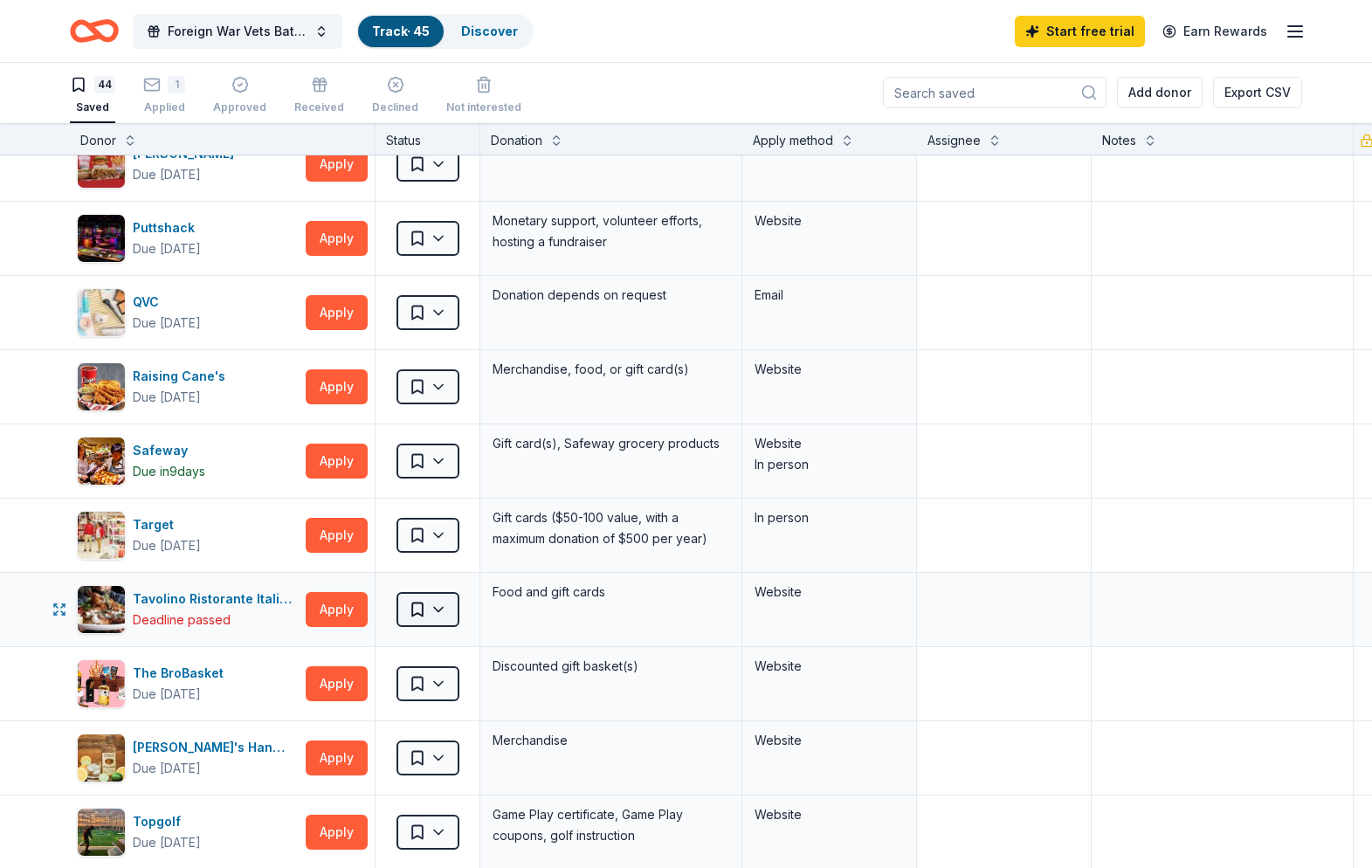
click at [439, 609] on html "Foreign War Vets Battleship Poker Run Fundraiser Track · 45 Discover Start free…" at bounding box center [686, 433] width 1372 height 868
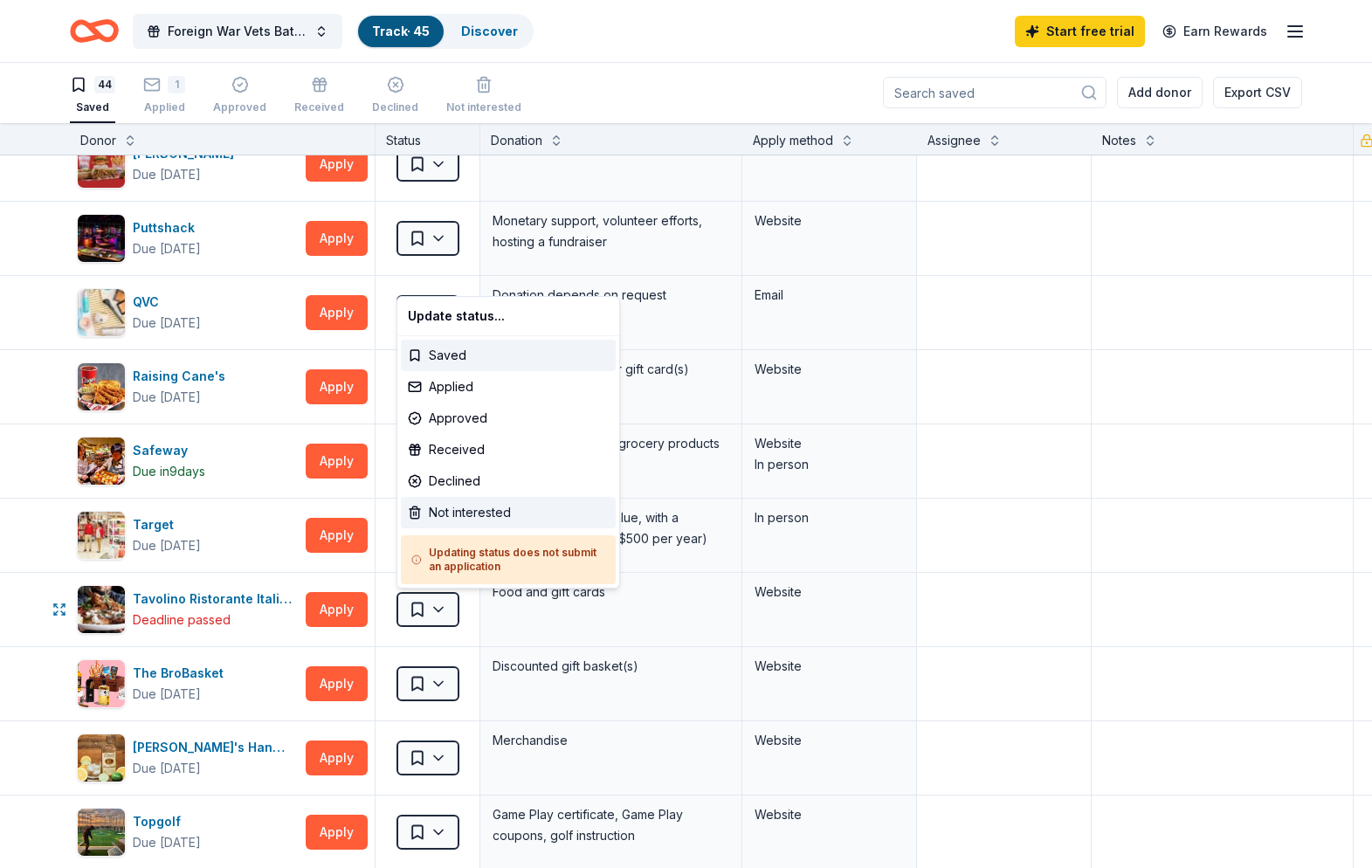
click at [453, 512] on div "Not interested" at bounding box center [509, 512] width 215 height 31
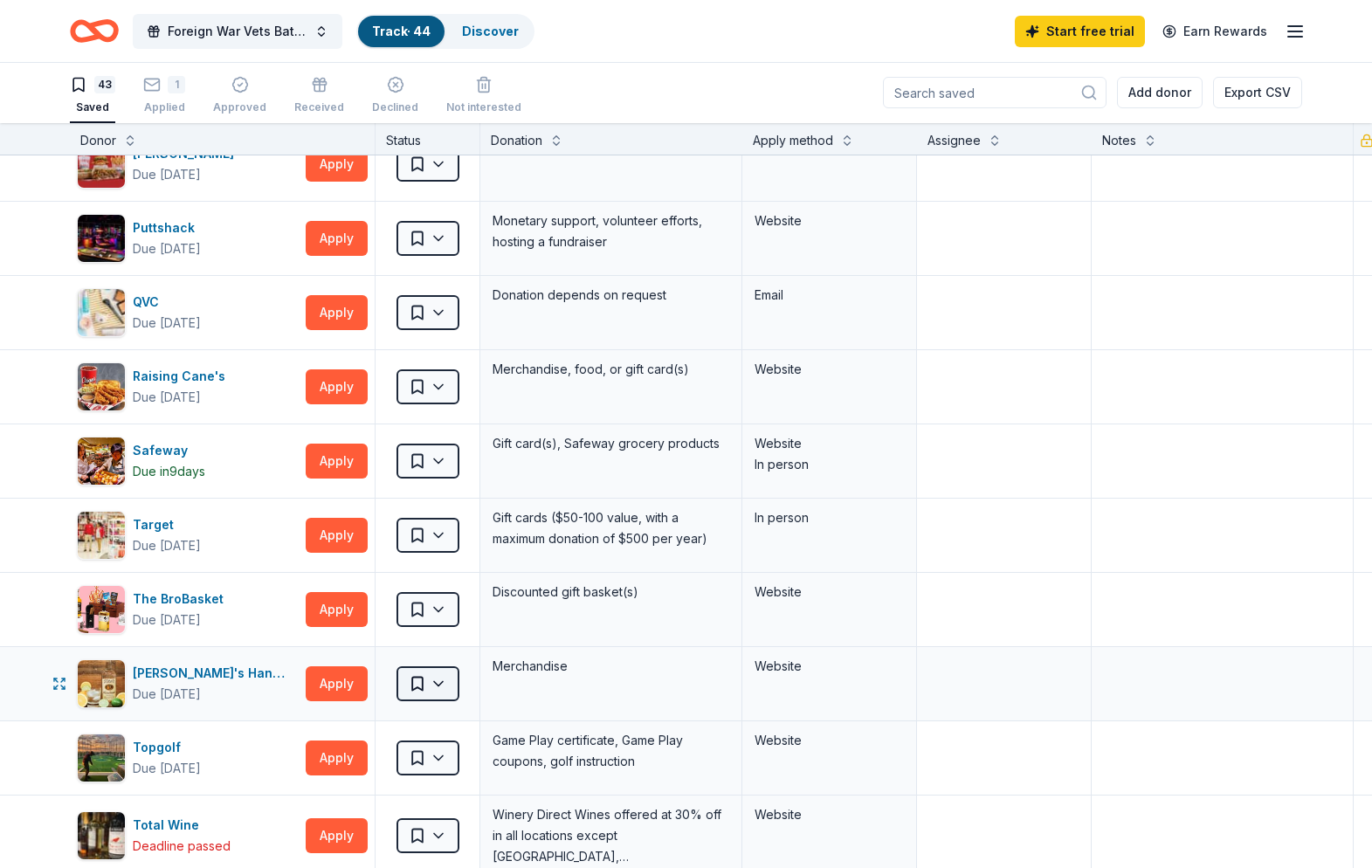
click at [439, 683] on html "Foreign War Vets Battleship Poker Run Fundraiser Track · 44 Discover Start free…" at bounding box center [686, 433] width 1372 height 868
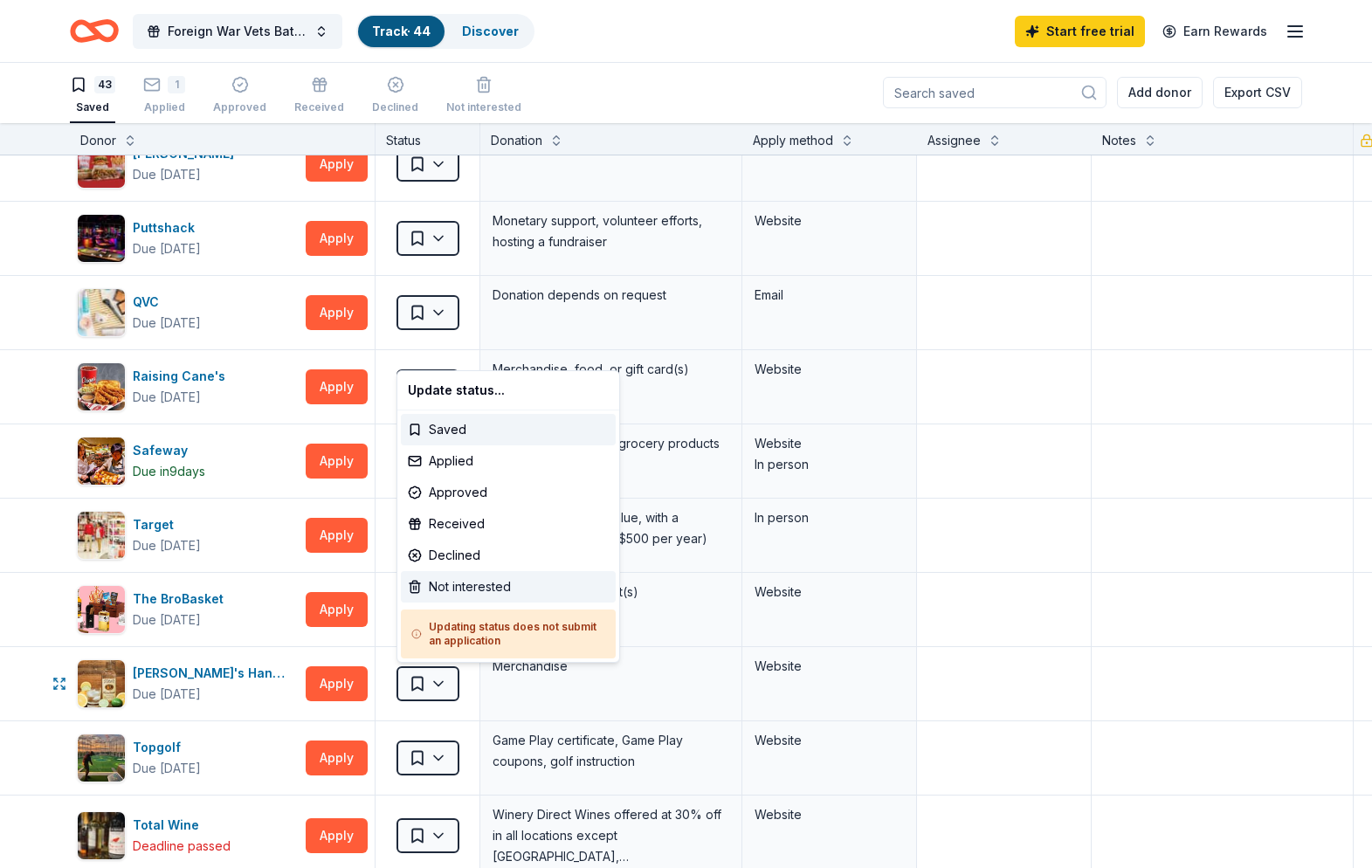
click at [445, 581] on div "Not interested" at bounding box center [509, 586] width 215 height 31
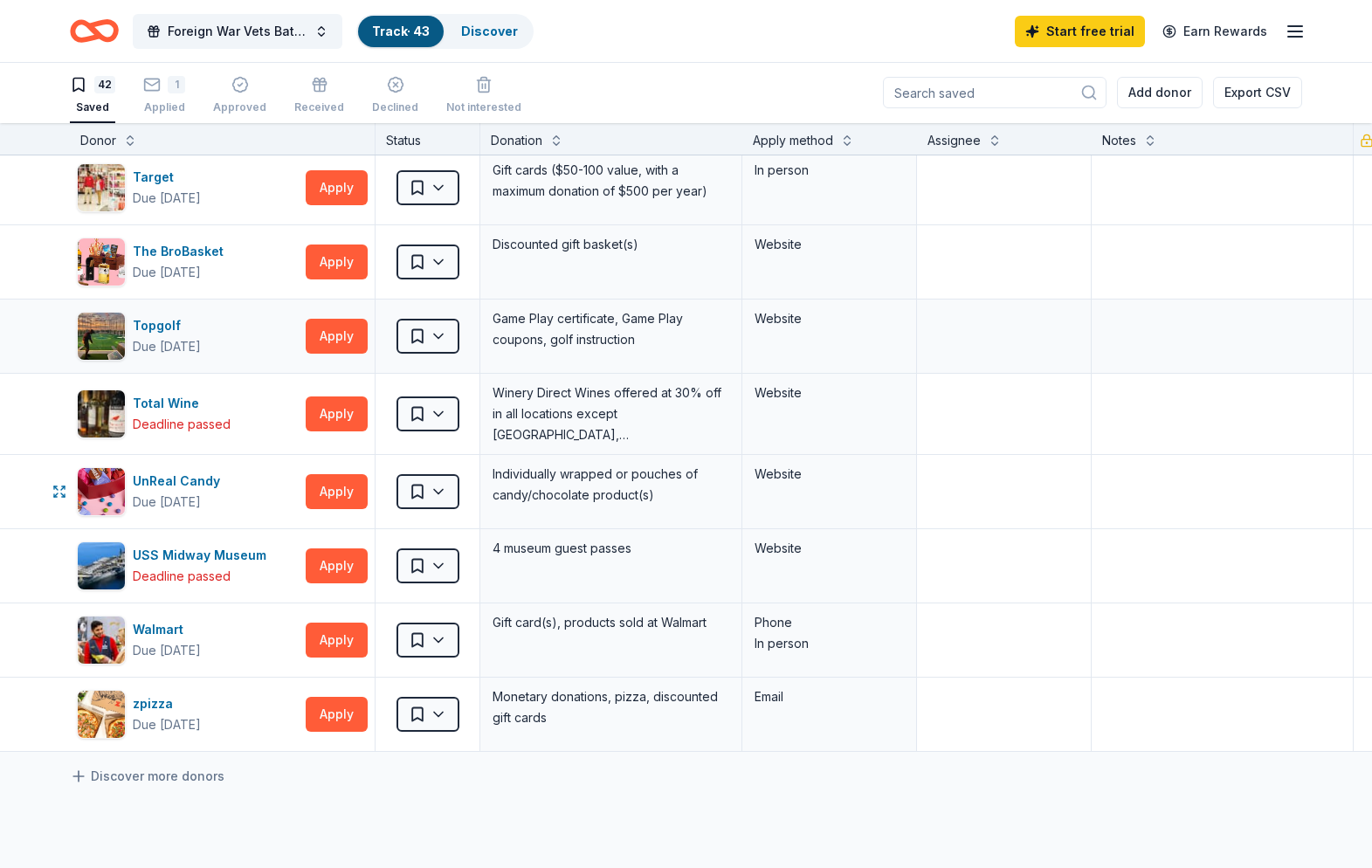
scroll to position [2549, 0]
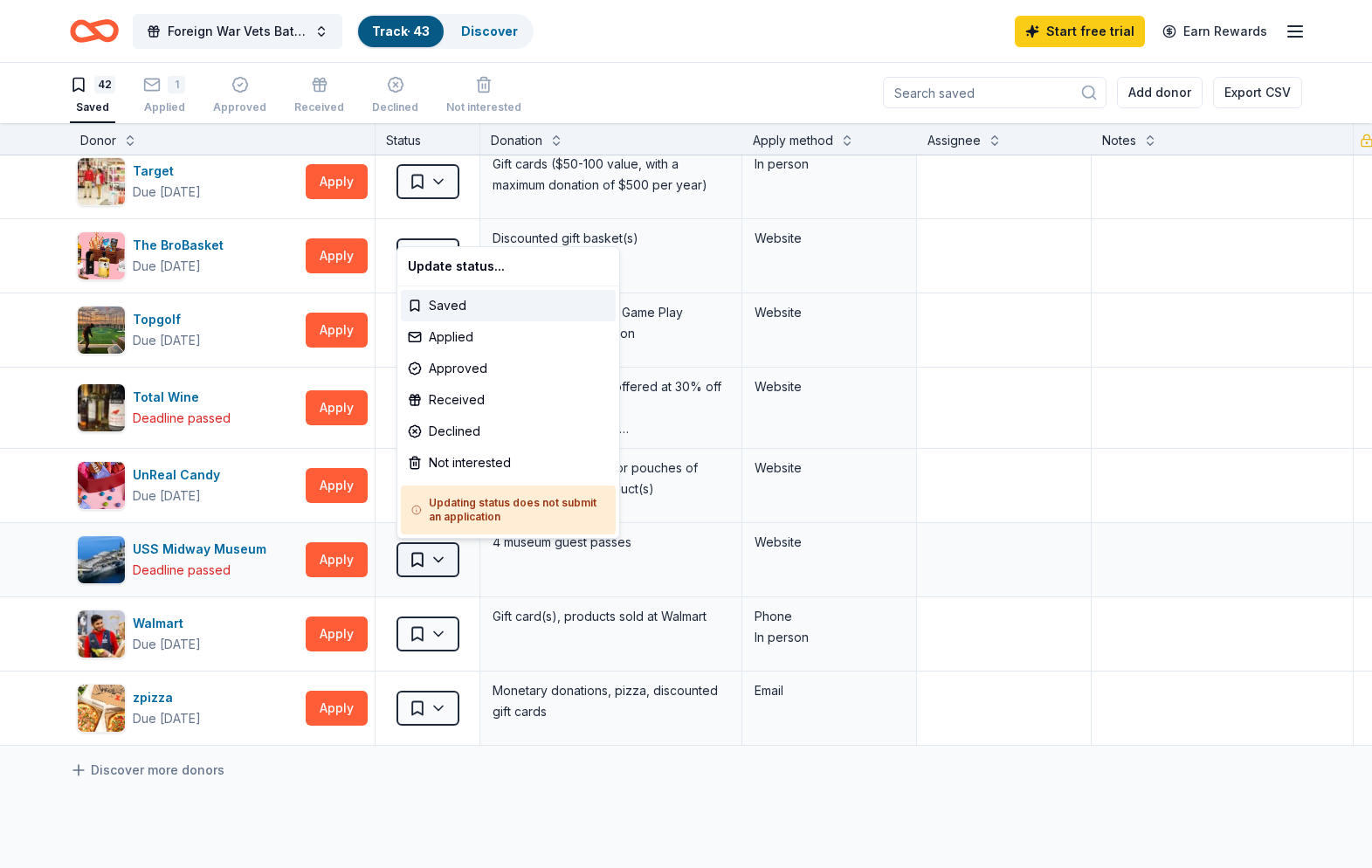
click at [439, 559] on html "Foreign War Vets Battleship Poker Run Fundraiser Track · 43 Discover Start free…" at bounding box center [686, 433] width 1372 height 868
click at [447, 460] on div "Not interested" at bounding box center [509, 462] width 215 height 31
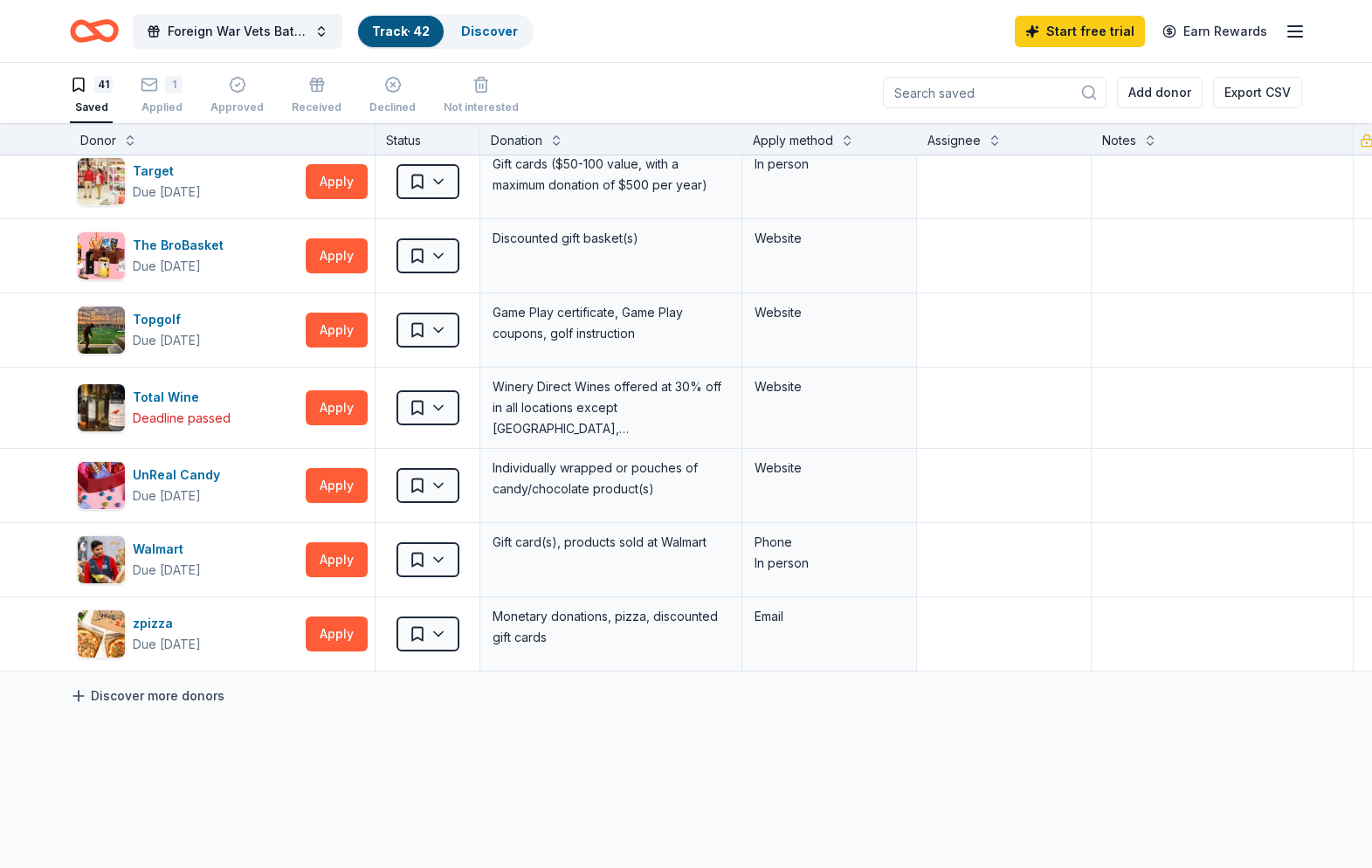
click at [193, 697] on link "Discover more donors" at bounding box center [147, 696] width 155 height 21
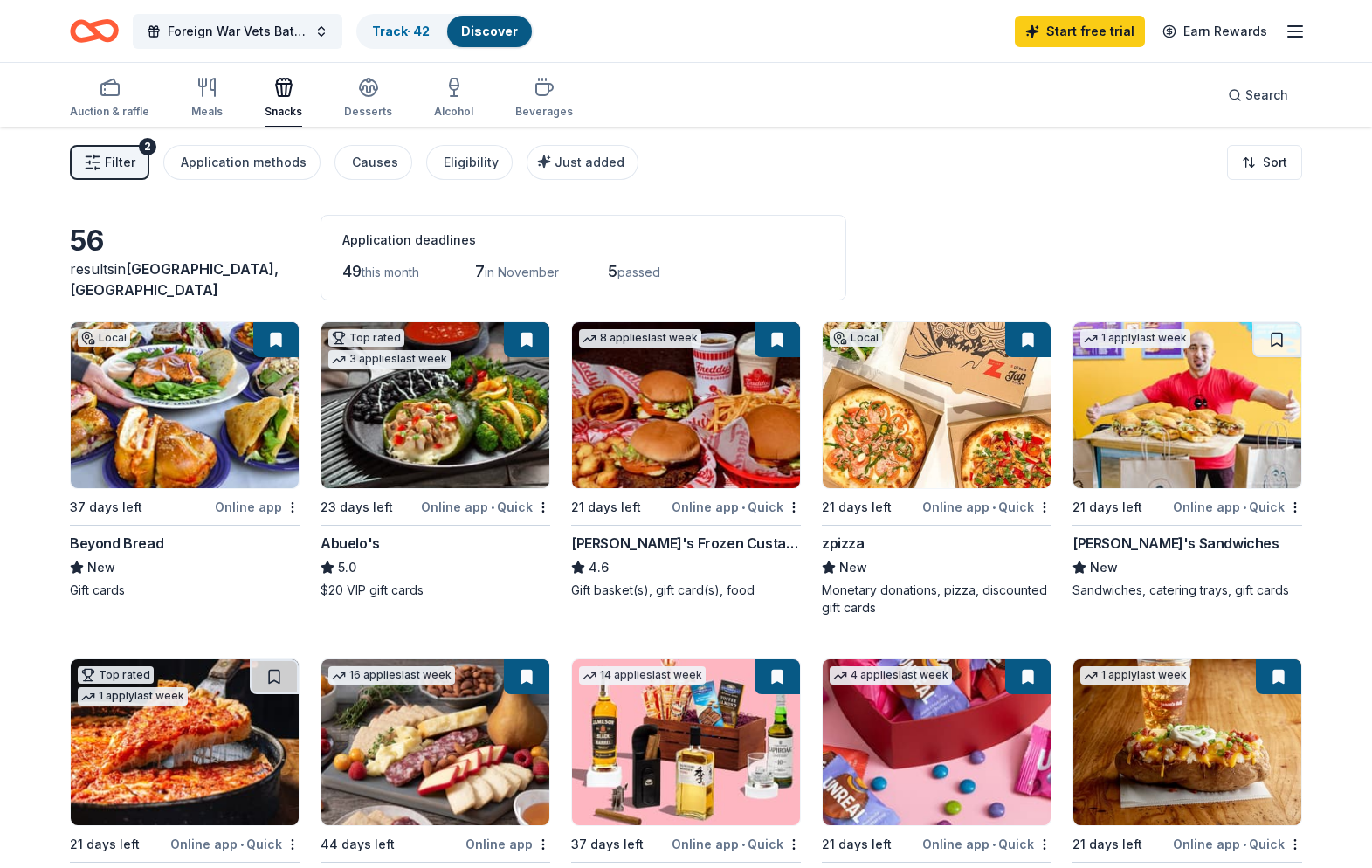
click at [275, 338] on button at bounding box center [276, 340] width 46 height 35
click at [111, 85] on icon "button" at bounding box center [110, 87] width 21 height 21
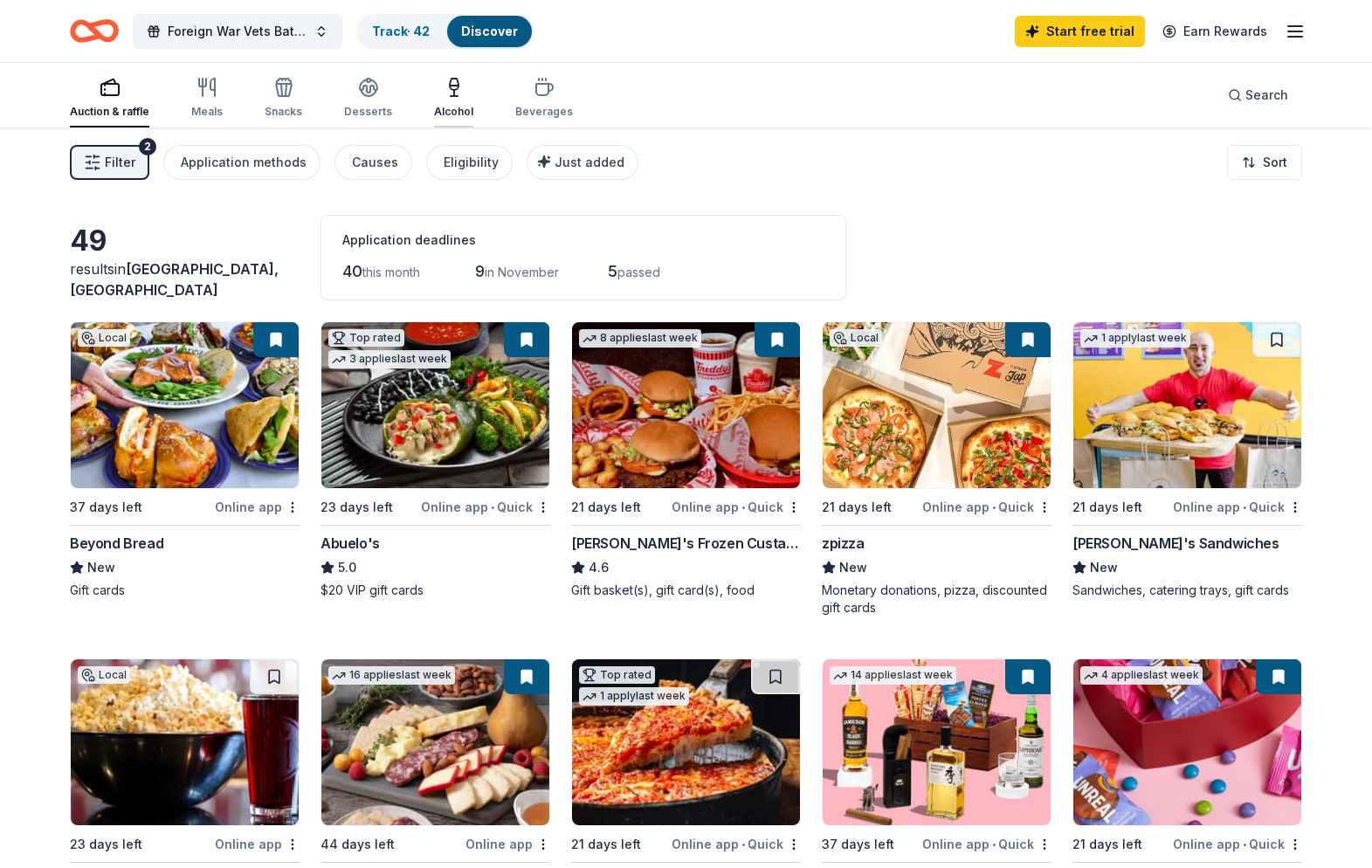
click at [448, 86] on icon "button" at bounding box center [454, 87] width 21 height 21
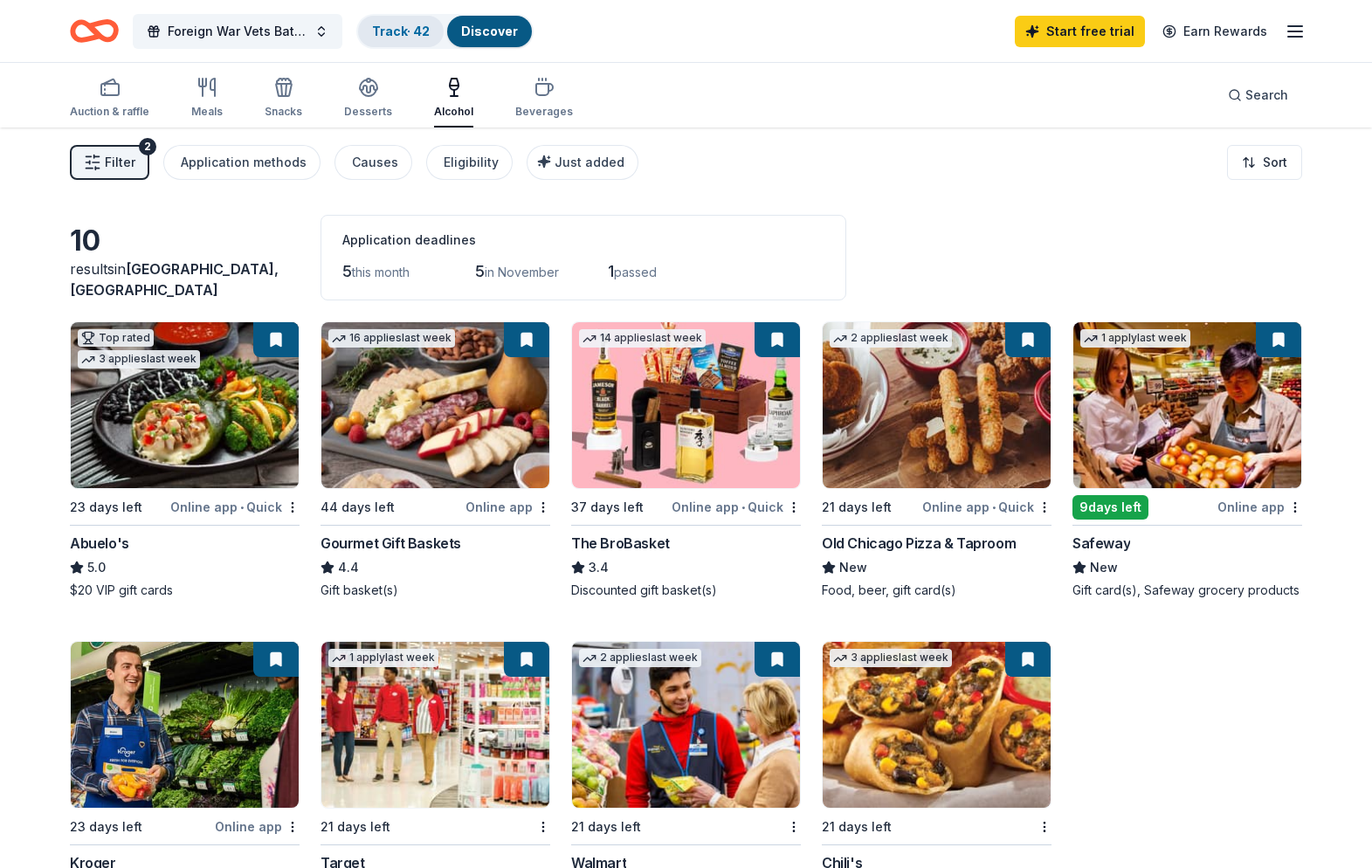
click at [401, 29] on link "Track · 42" at bounding box center [400, 31] width 58 height 15
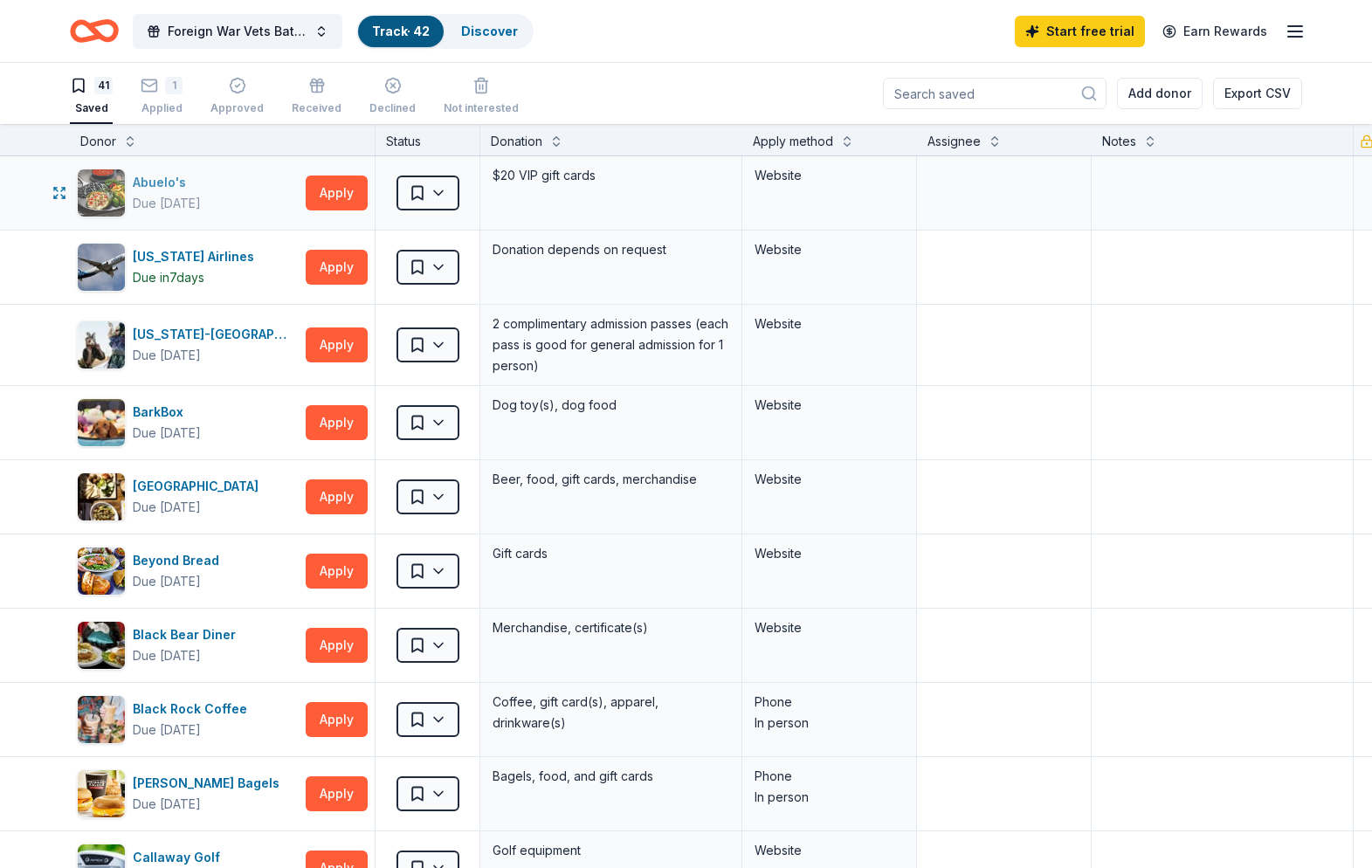
click at [162, 182] on div "Abuelo's" at bounding box center [167, 182] width 68 height 21
click at [440, 266] on html "Foreign War Vets Battleship Poker Run Fundraiser Track · 42 Discover Start free…" at bounding box center [686, 434] width 1372 height 868
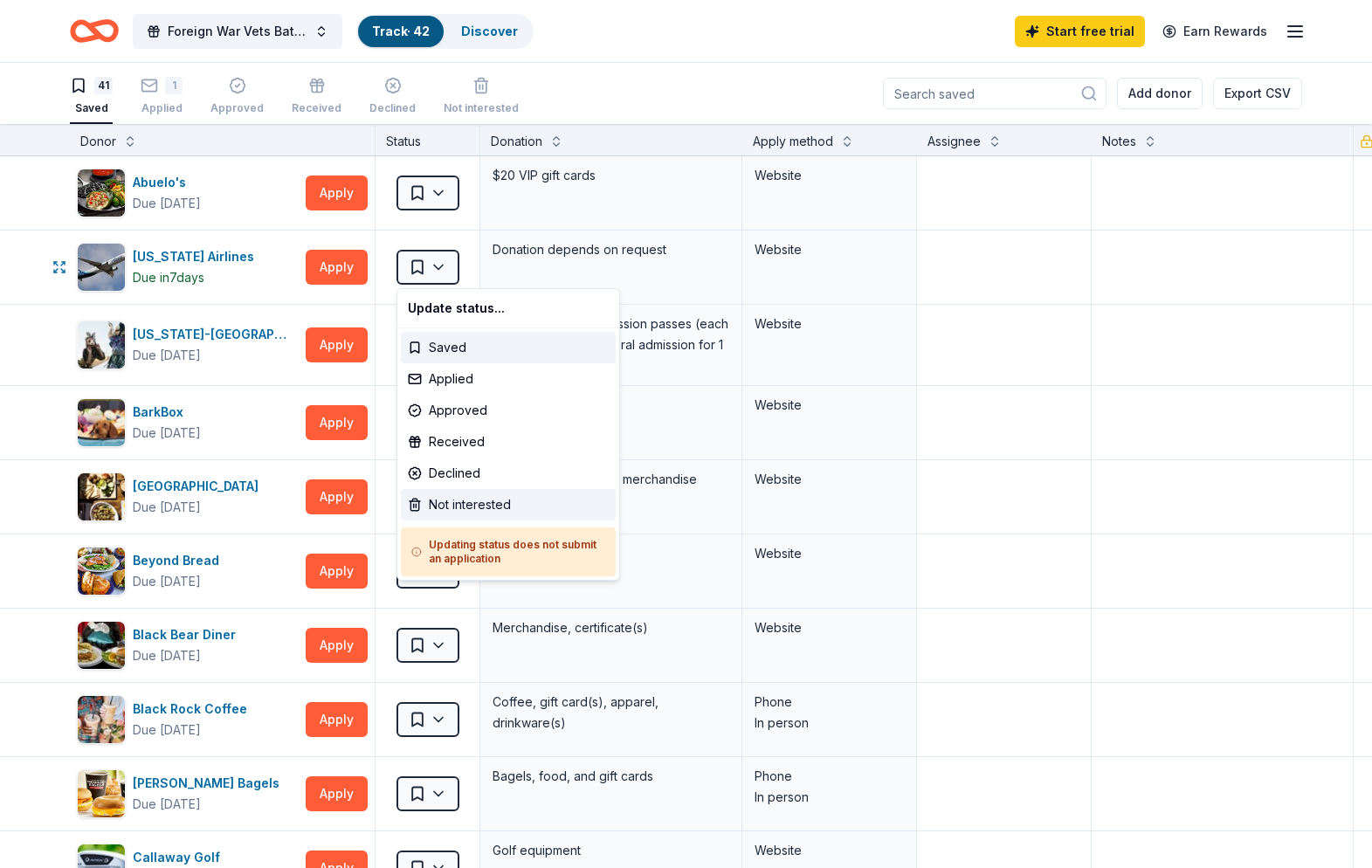
click at [468, 504] on div "Not interested" at bounding box center [509, 505] width 215 height 31
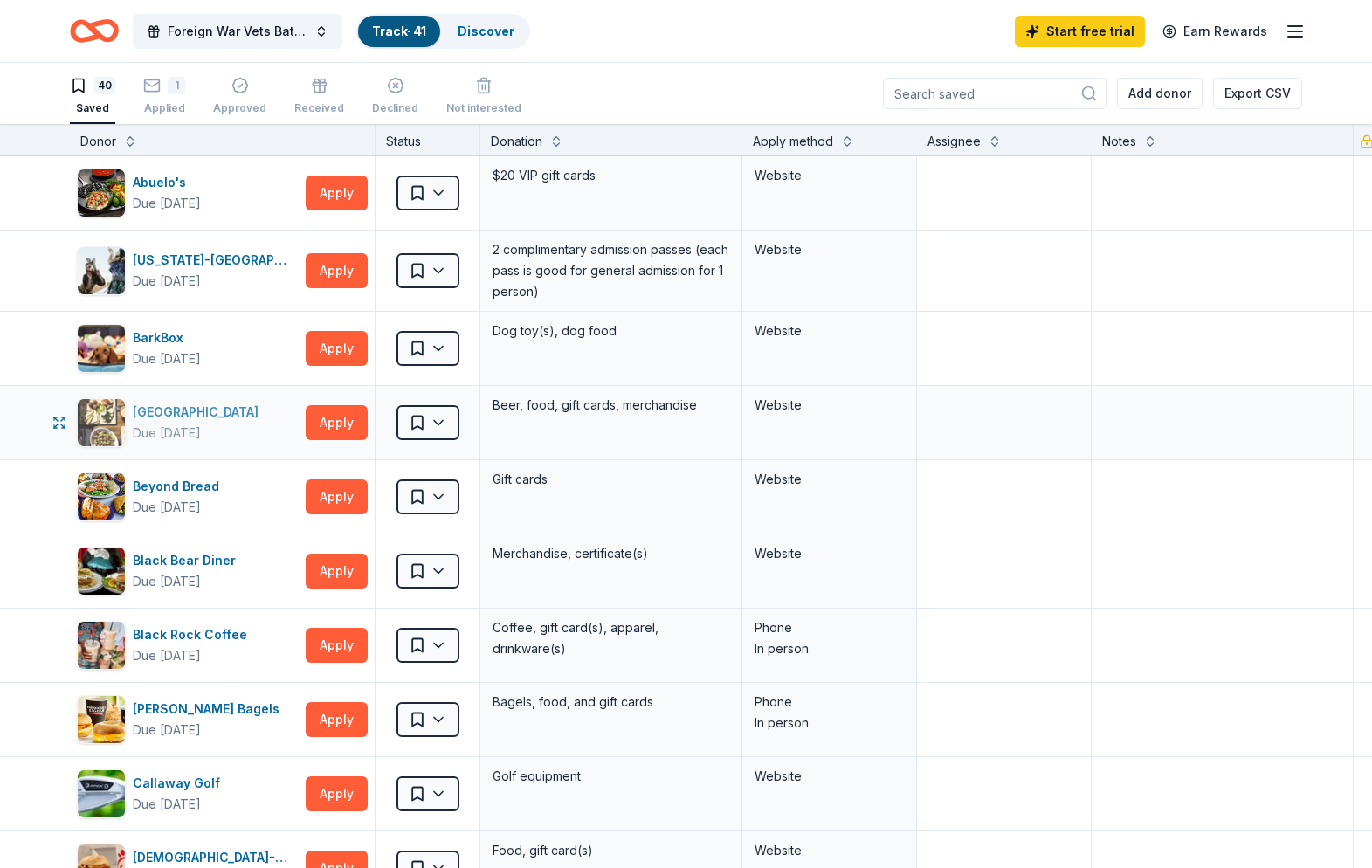
click at [211, 413] on div "[GEOGRAPHIC_DATA]" at bounding box center [199, 413] width 133 height 21
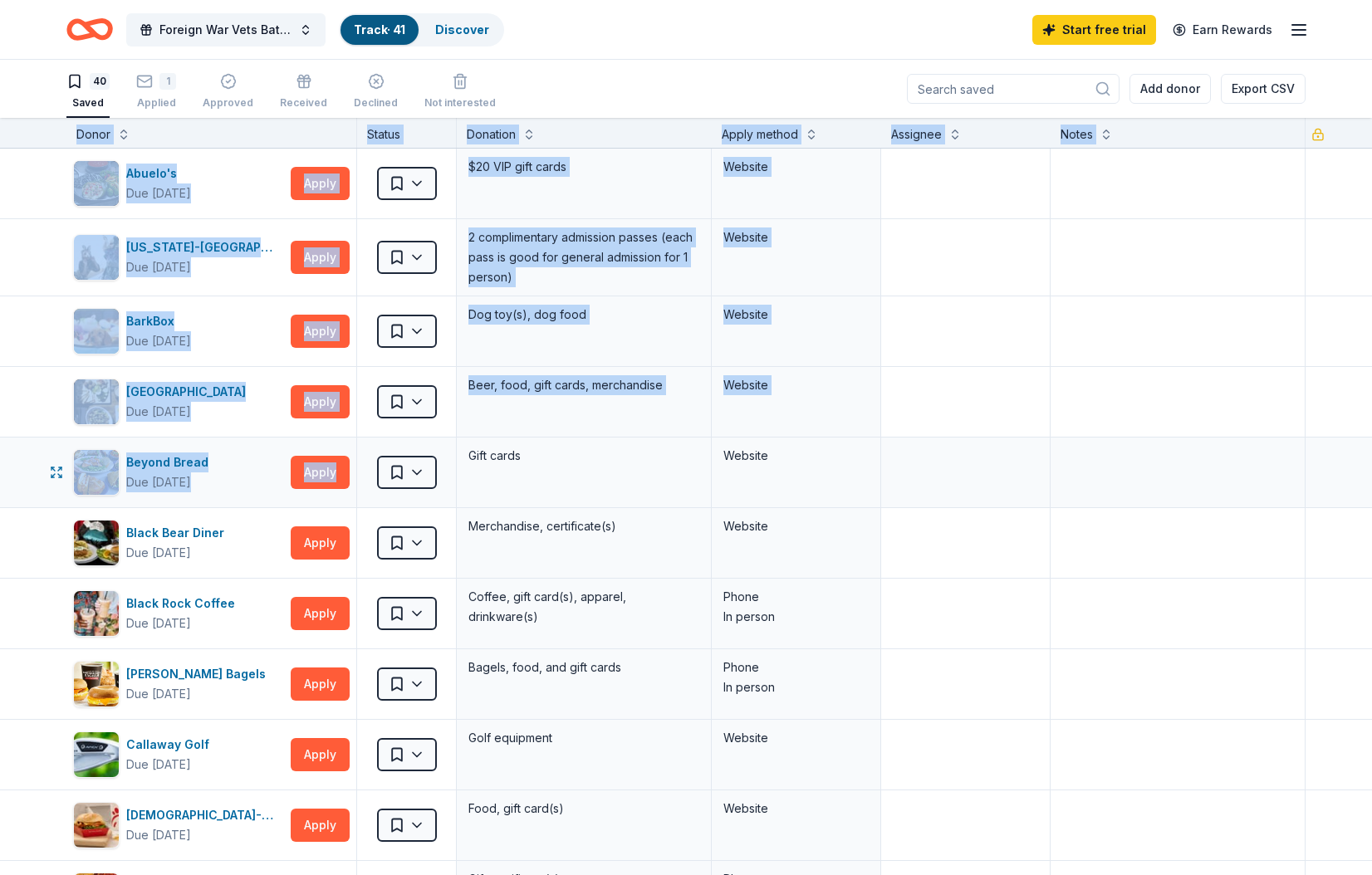
drag, startPoint x: 34, startPoint y: 131, endPoint x: 455, endPoint y: 477, distance: 544.9
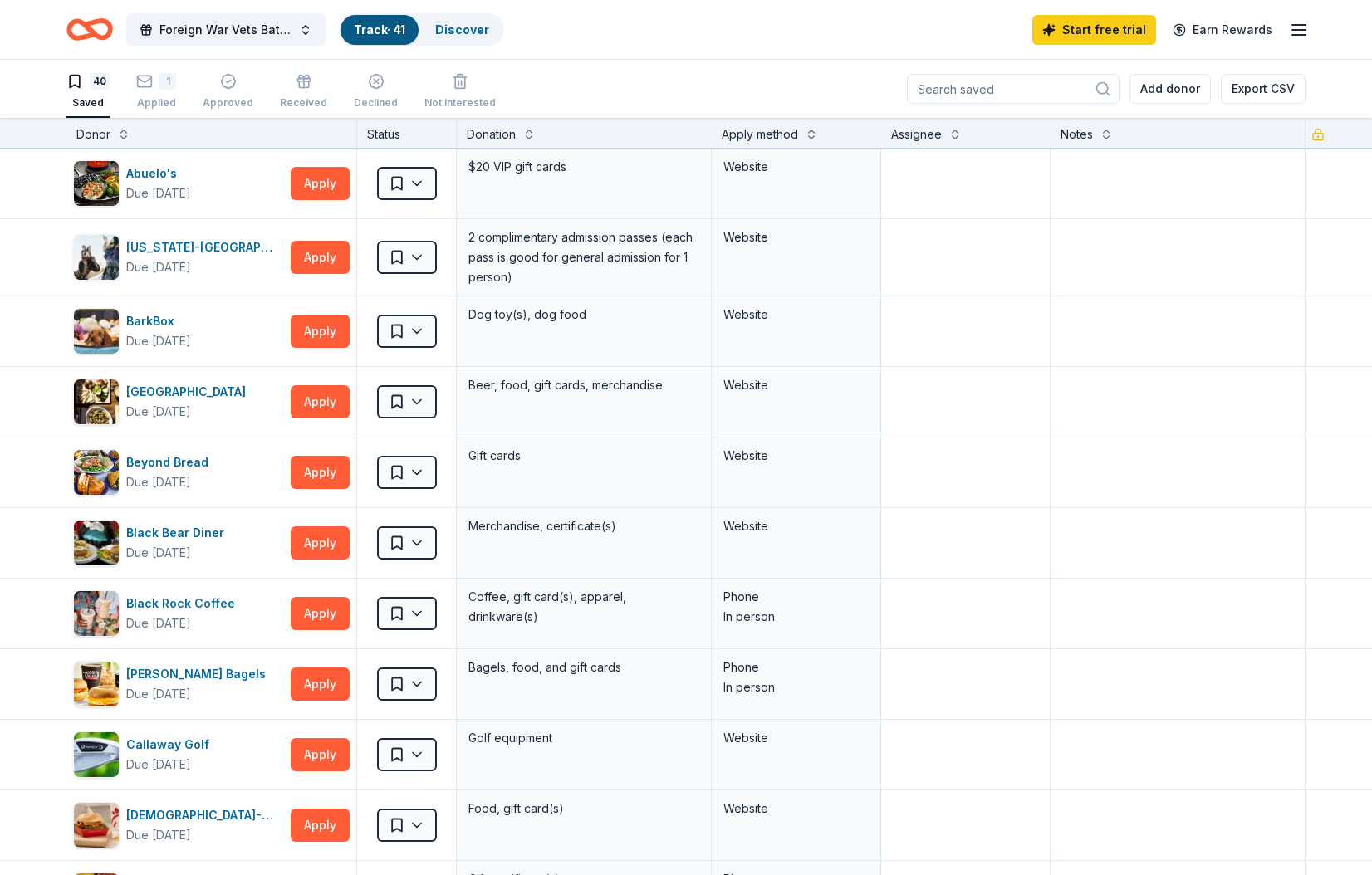
click at [230, 124] on div "Donor" at bounding box center [211, 134] width 270 height 20
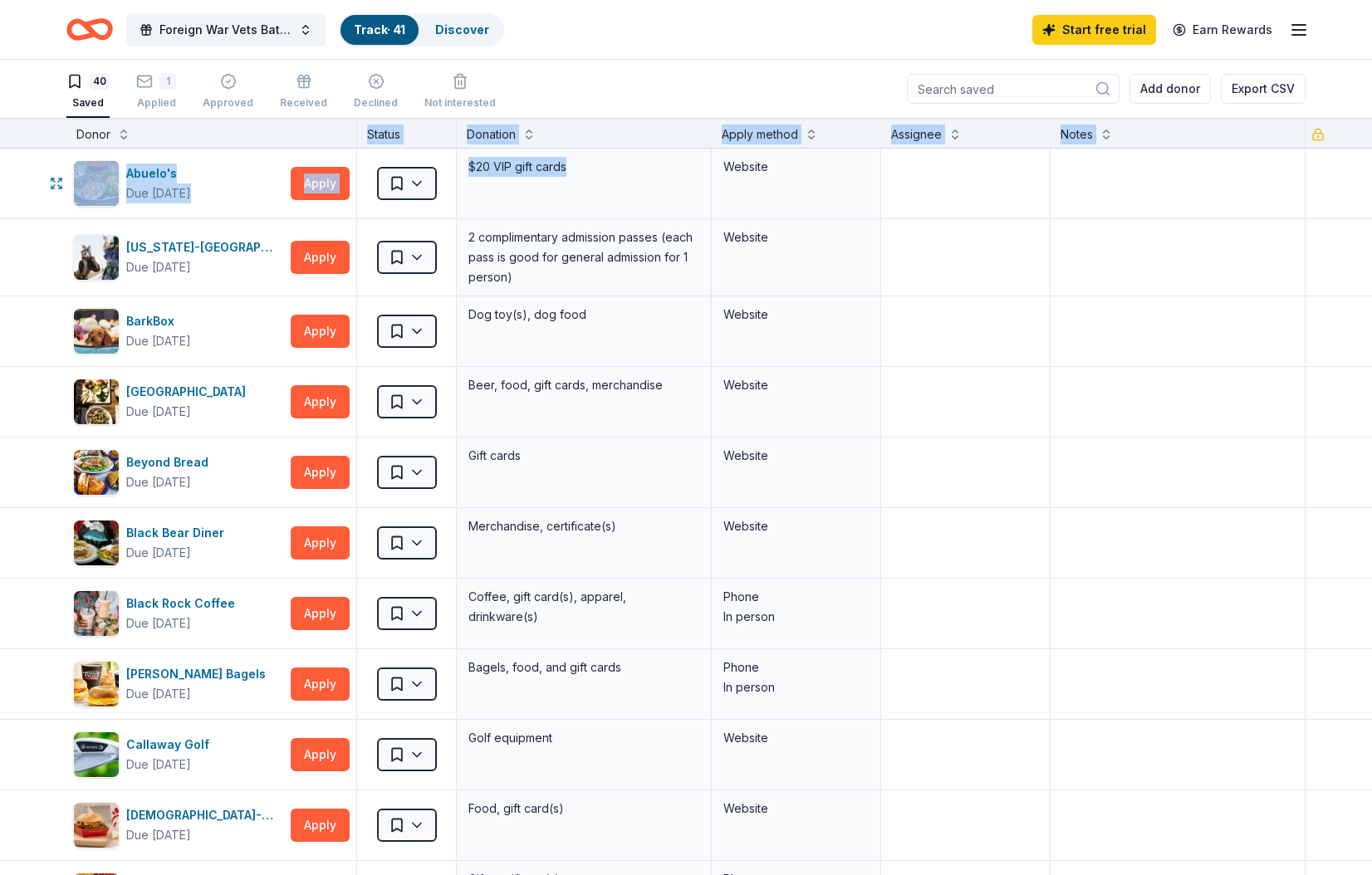
drag, startPoint x: 224, startPoint y: 126, endPoint x: 337, endPoint y: 137, distance: 113.5
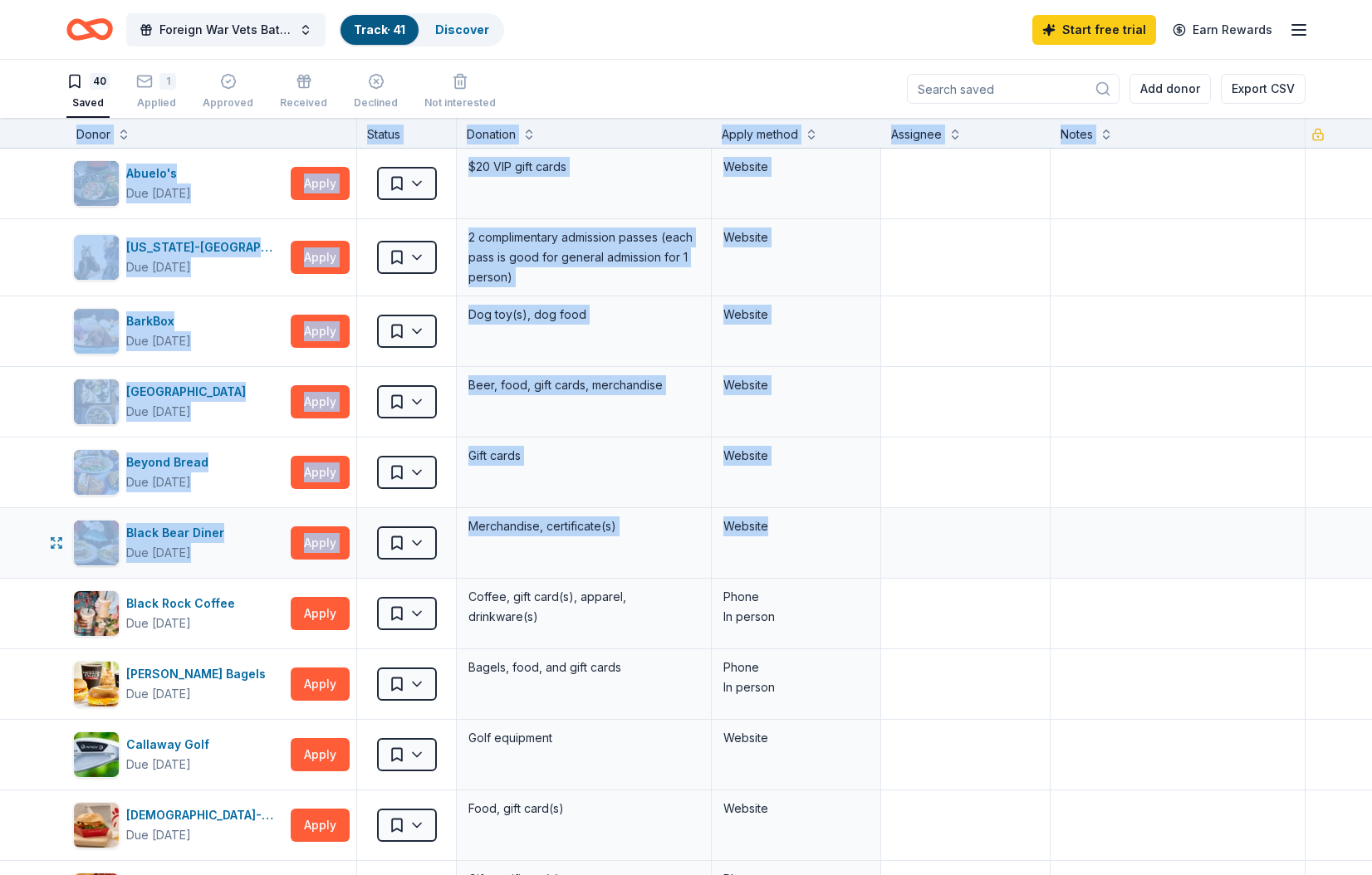
drag, startPoint x: 64, startPoint y: 133, endPoint x: 829, endPoint y: 556, distance: 874.2
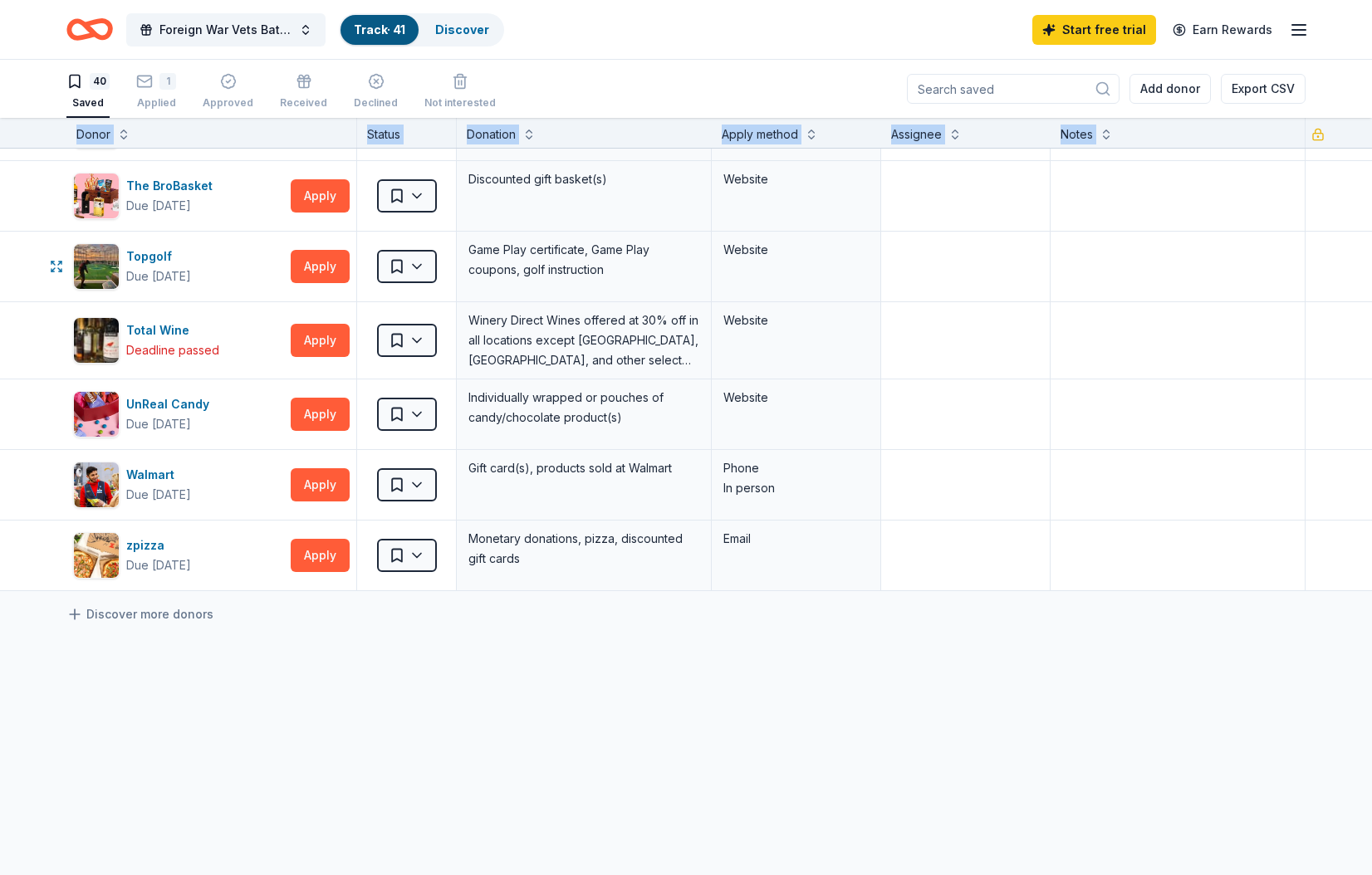
scroll to position [2428, 0]
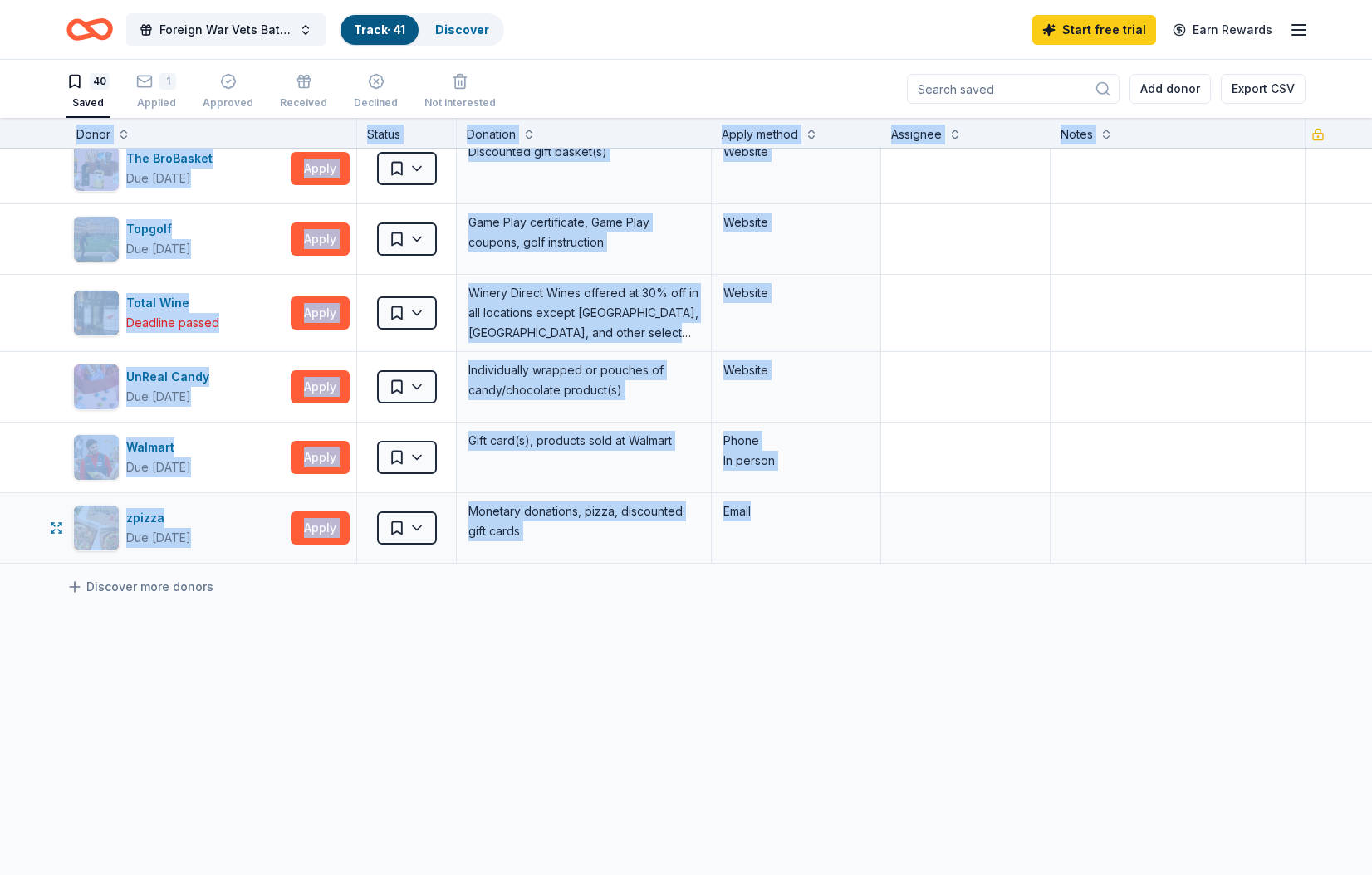
click at [824, 531] on div "Email" at bounding box center [796, 528] width 170 height 69
copy div "Donor Status Donation Apply method Assignee Notes Abuelo's Due [DATE] Apply Sav…"
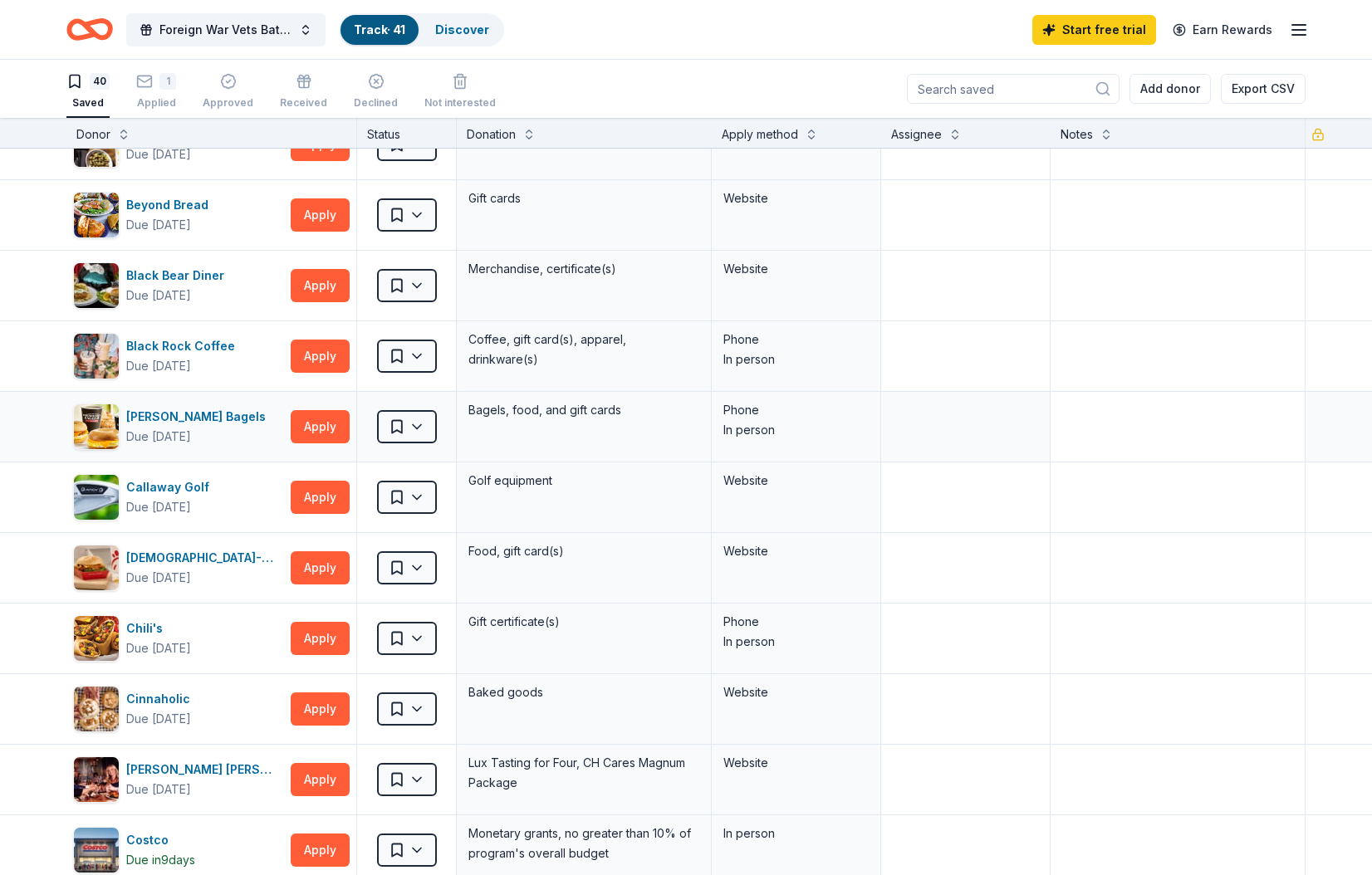
scroll to position [0, 0]
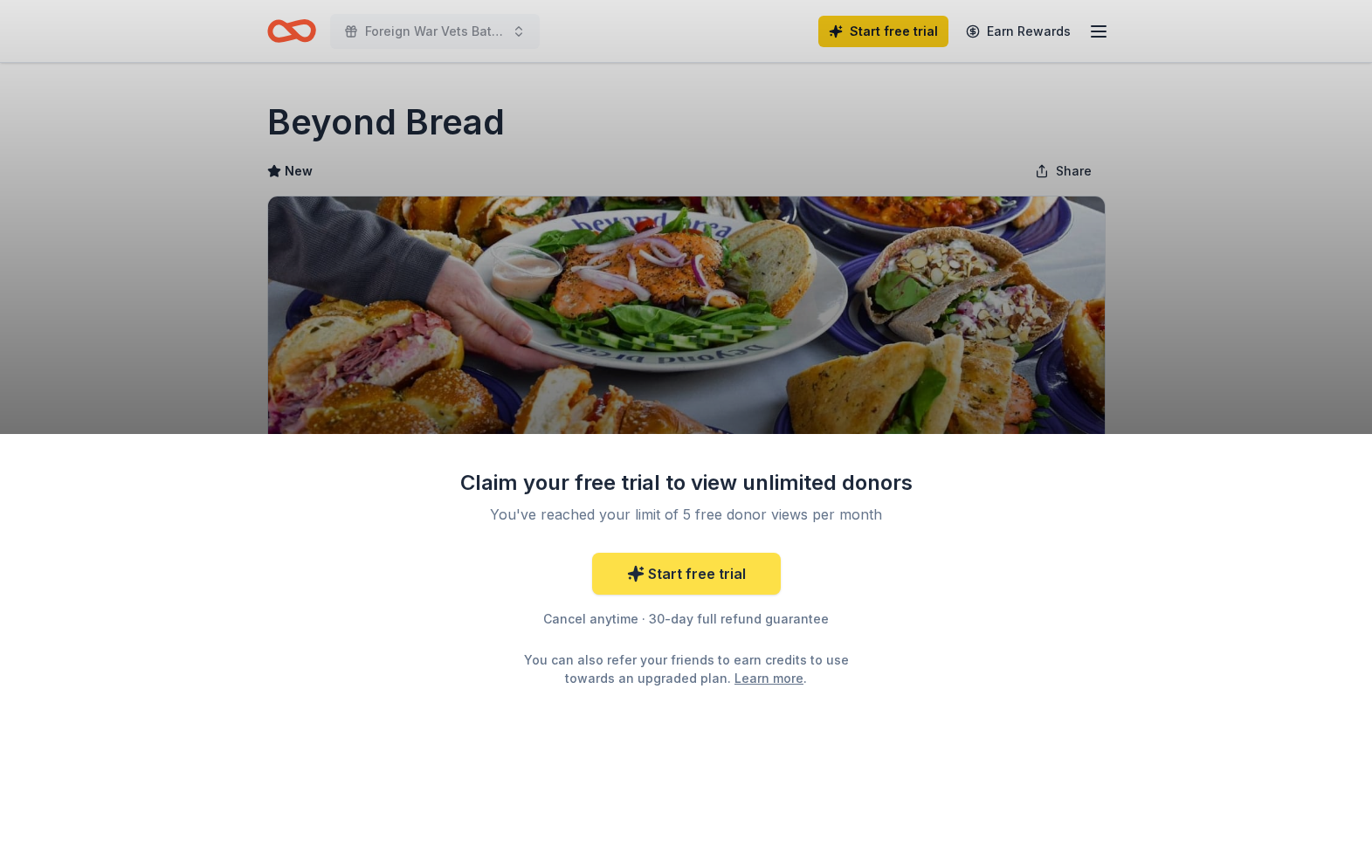
click at [708, 576] on link "Start free trial" at bounding box center [686, 574] width 189 height 42
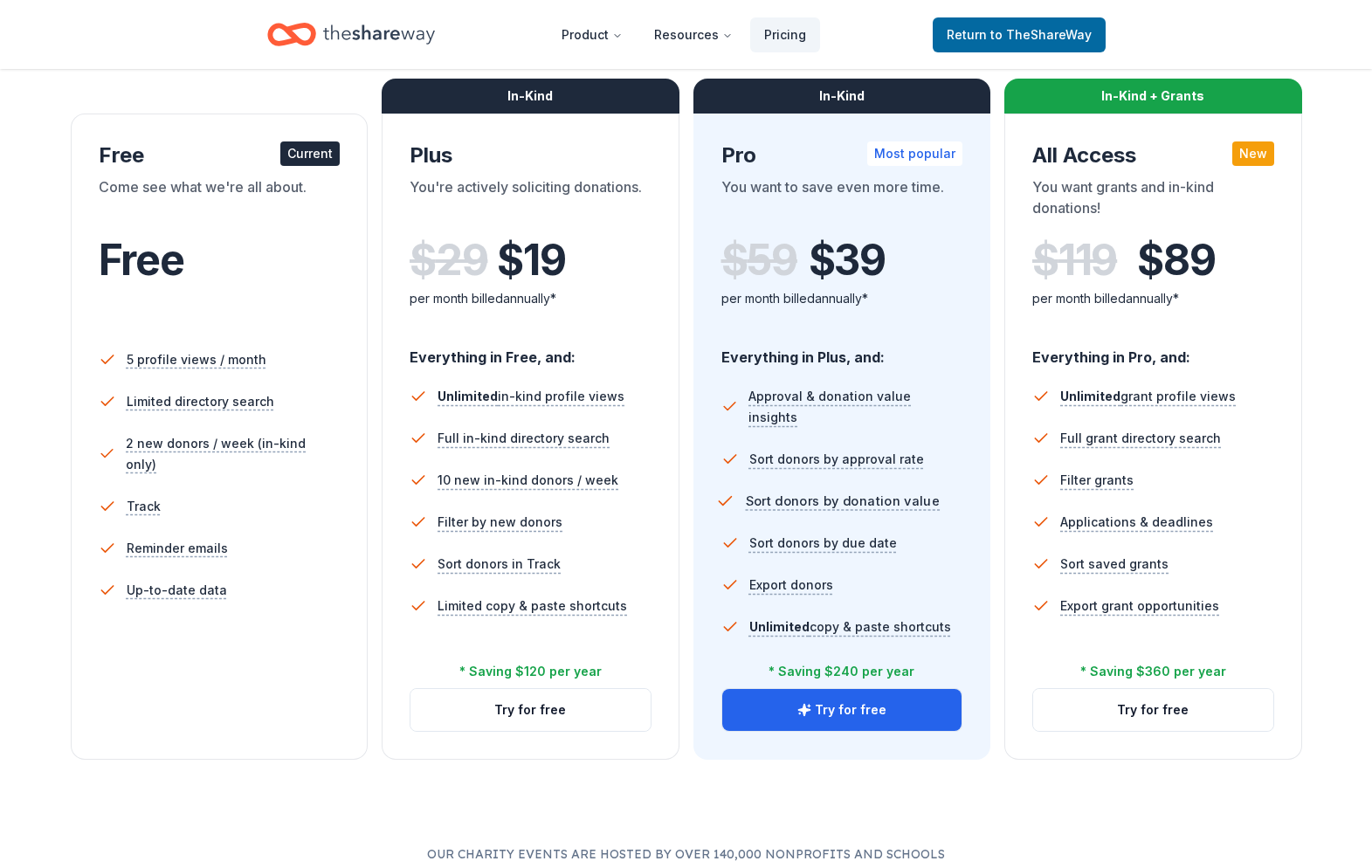
scroll to position [260, 0]
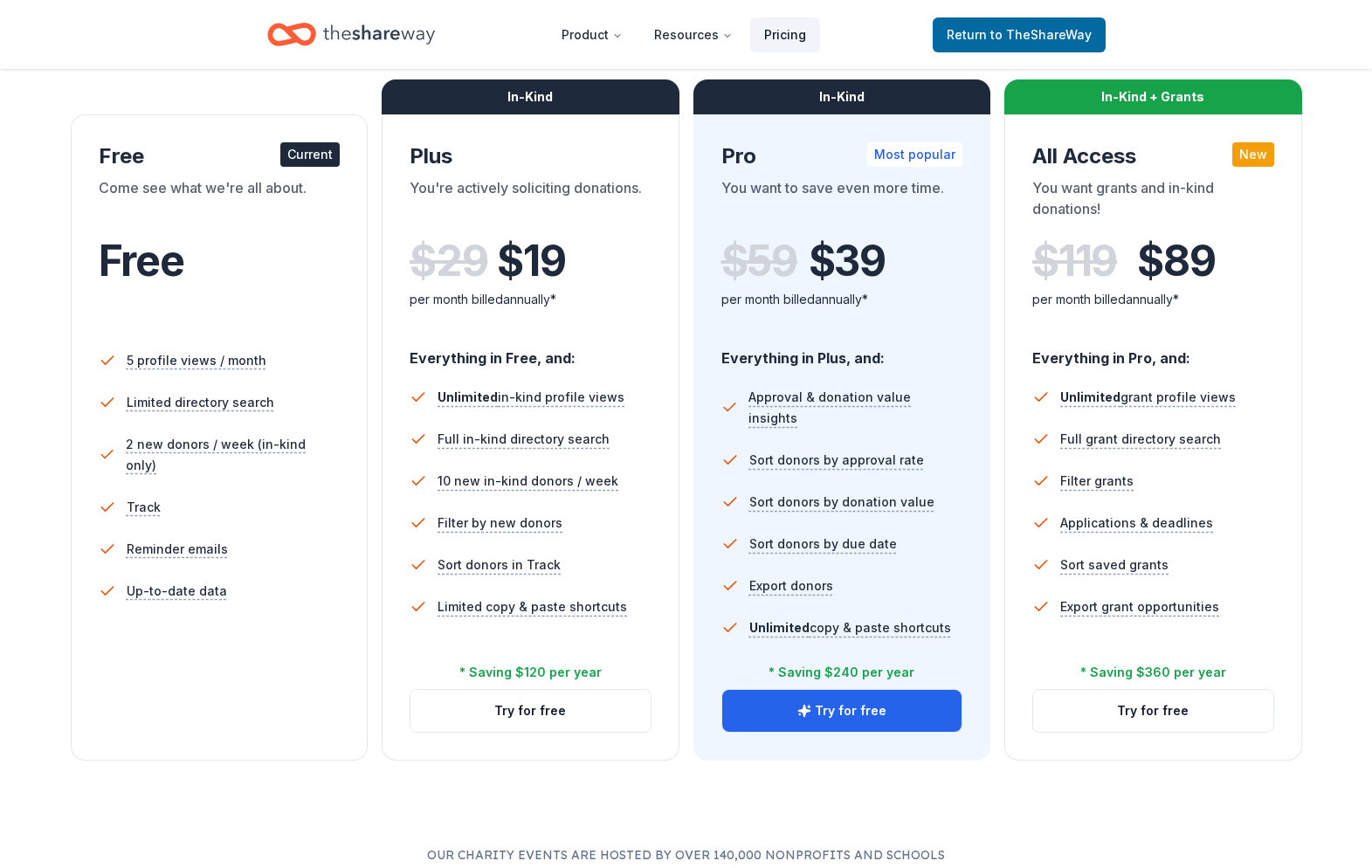
click at [783, 34] on link "Pricing" at bounding box center [786, 34] width 70 height 35
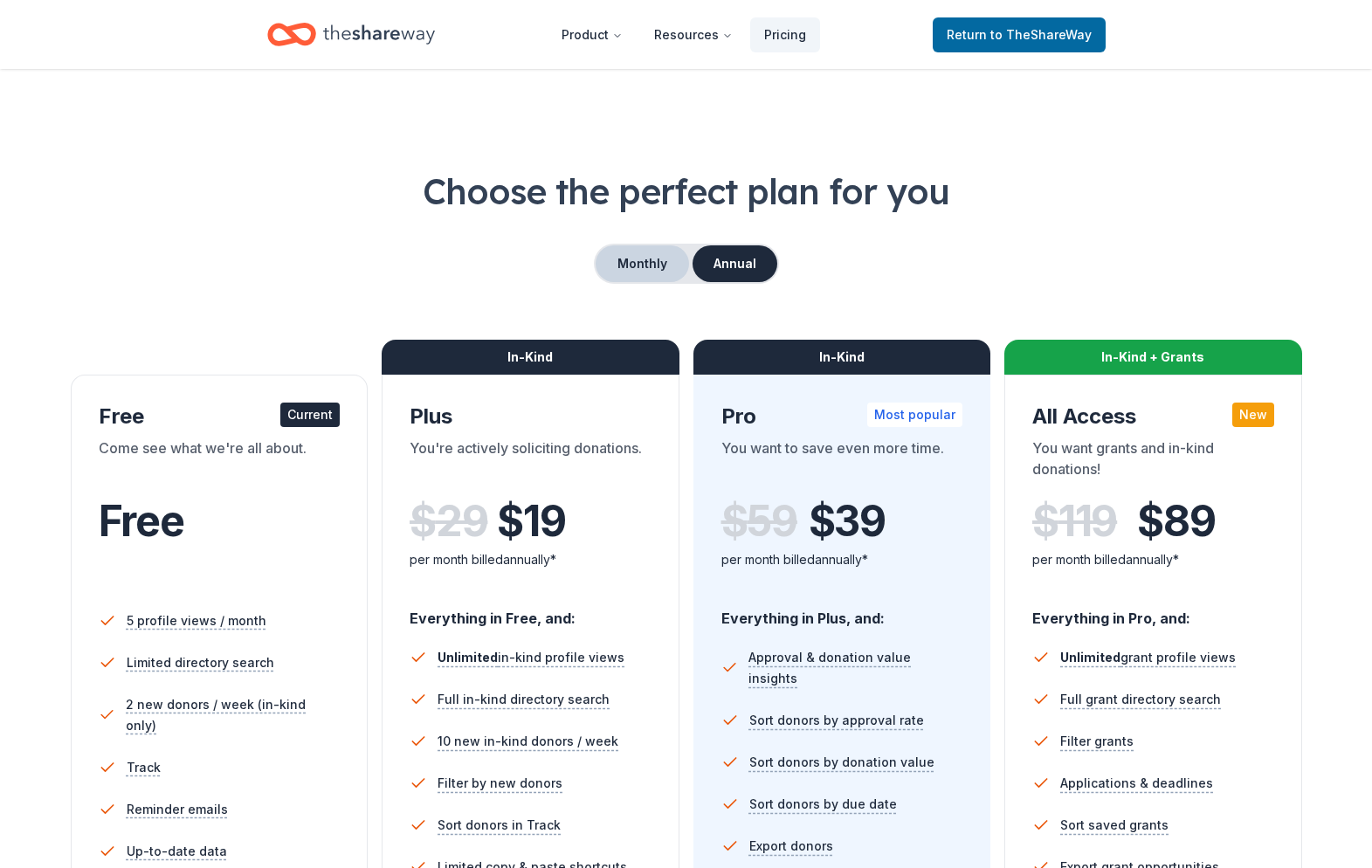
click at [634, 259] on button "Monthly" at bounding box center [642, 264] width 94 height 37
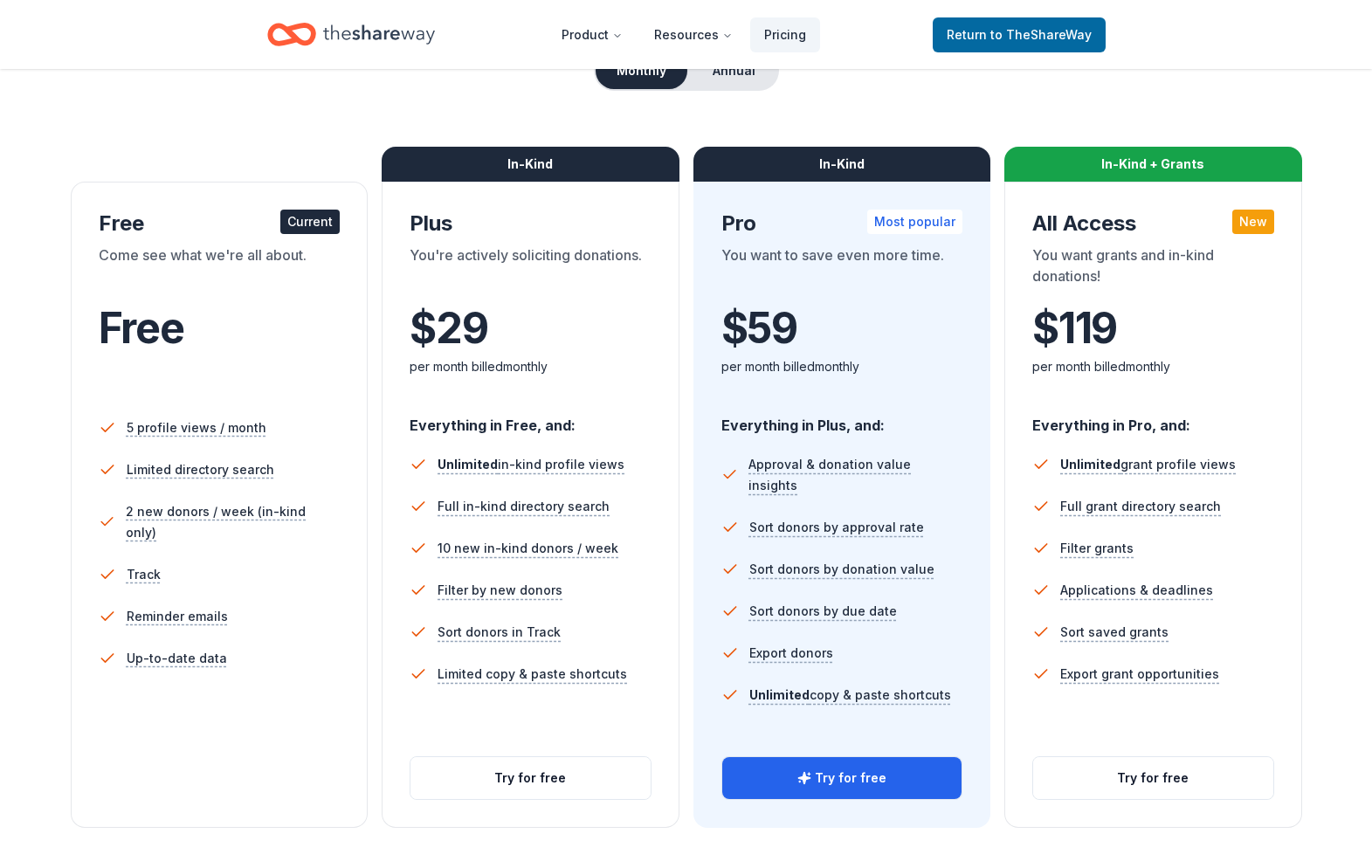
scroll to position [192, 0]
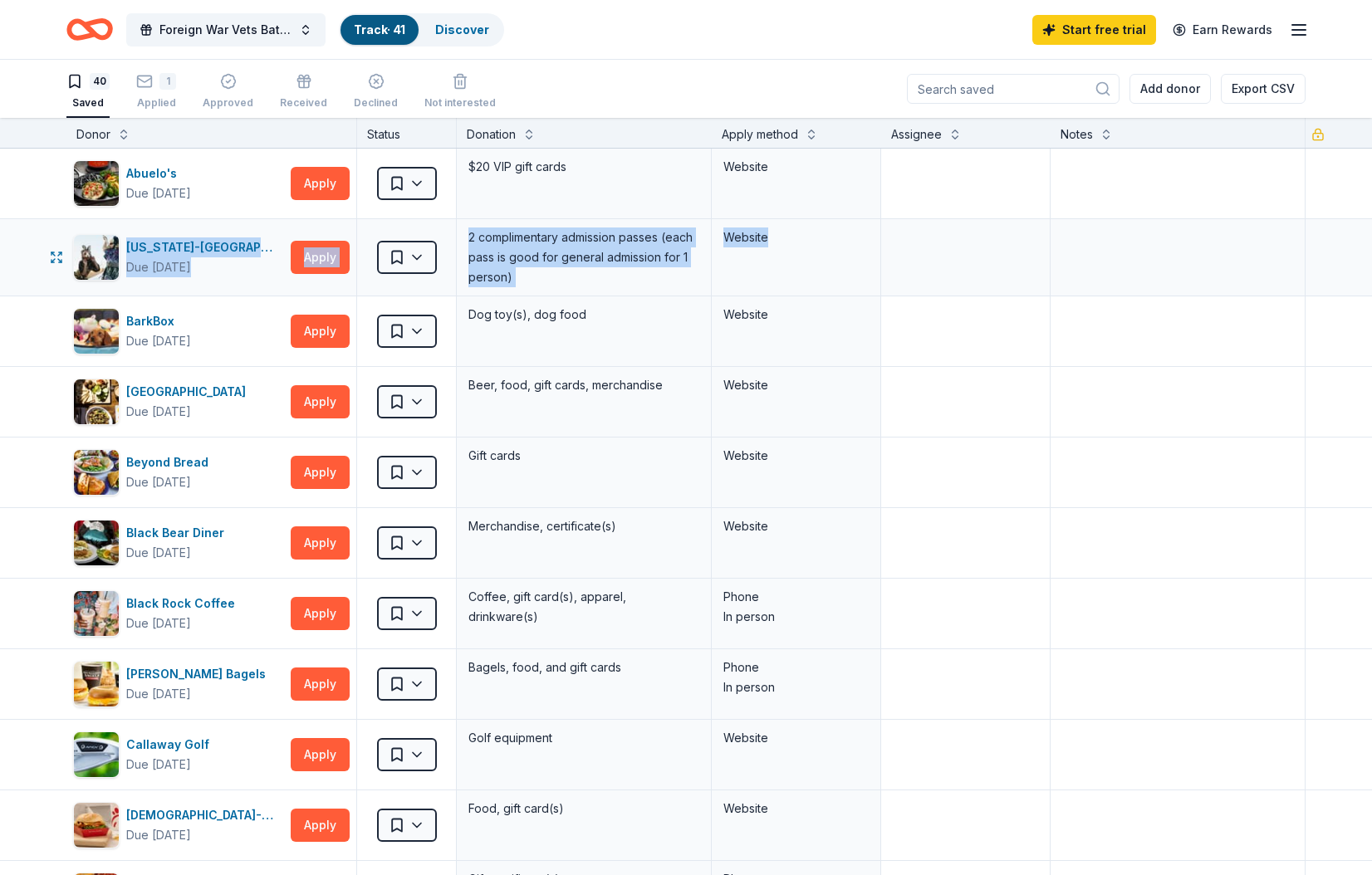
drag, startPoint x: 37, startPoint y: 241, endPoint x: 836, endPoint y: 262, distance: 799.3
click at [836, 262] on div "Arizona-Sonora Desert Museum Due in 30 days Apply Saved 2 complimentary admissi…" at bounding box center [686, 257] width 1372 height 77
copy div "Arizona-Sonora Desert Museum Due in 30 days Apply Saved 2 complimentary admissi…"
drag, startPoint x: 28, startPoint y: 271, endPoint x: 1028, endPoint y: 269, distance: 1000.0
click at [1028, 269] on div "Arizona-Sonora Desert Museum Due in 30 days Apply Saved 2 complimentary admissi…" at bounding box center [686, 257] width 1372 height 77
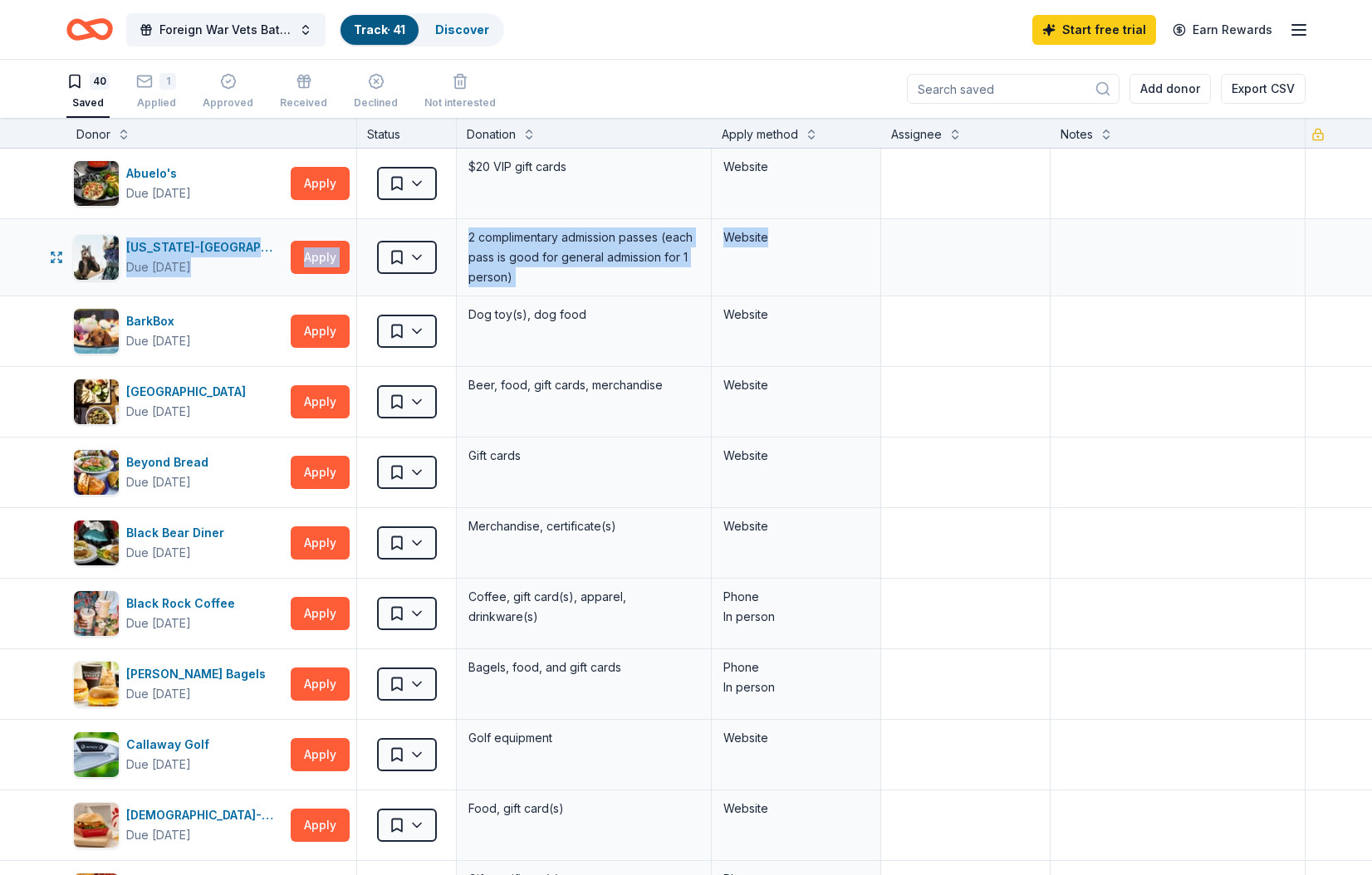
click at [597, 256] on div "2 complimentary admission passes (each pass is good for general admission for 1…" at bounding box center [584, 257] width 235 height 63
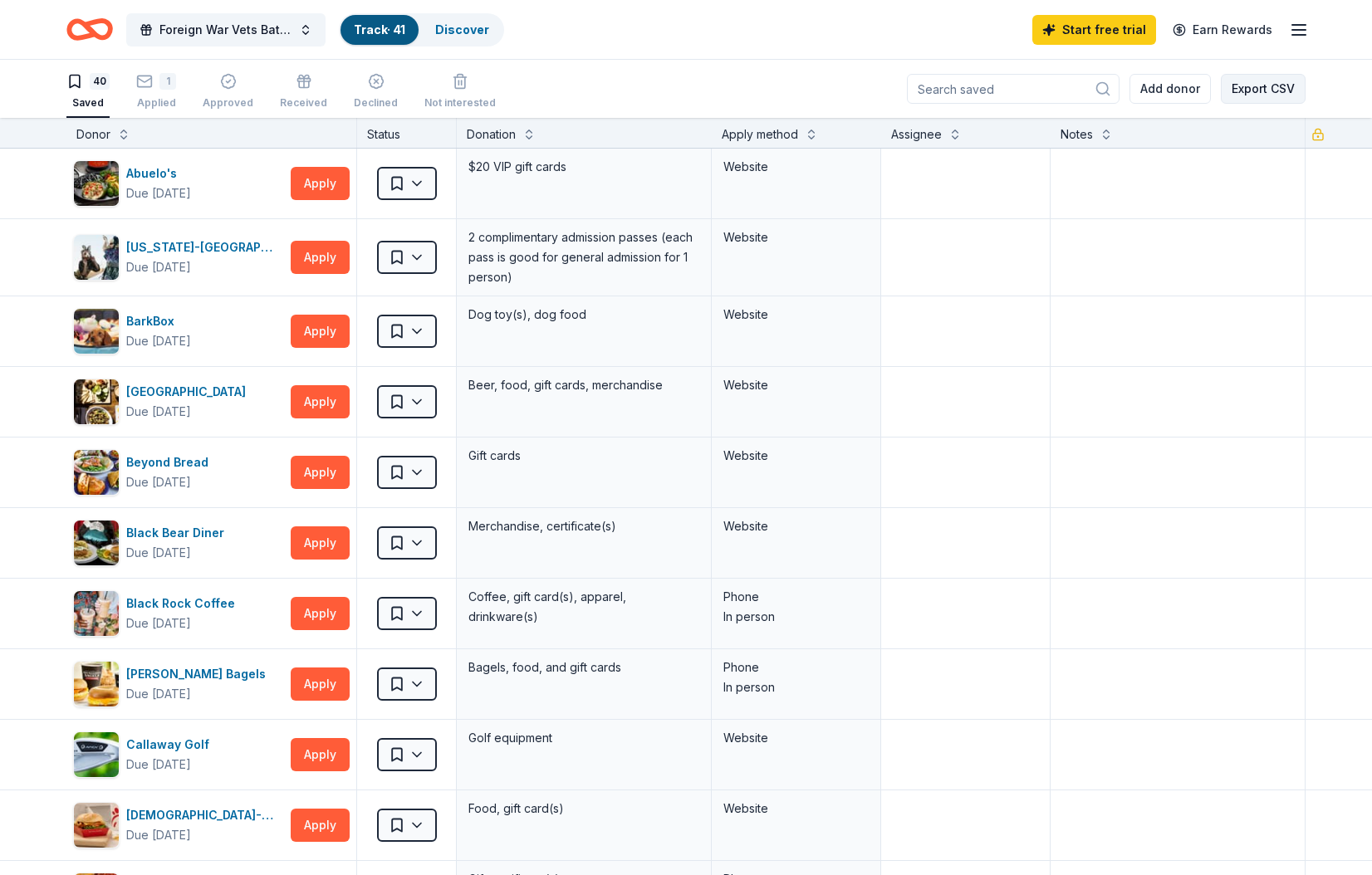
click at [1259, 80] on button "Export CSV" at bounding box center [1263, 88] width 85 height 30
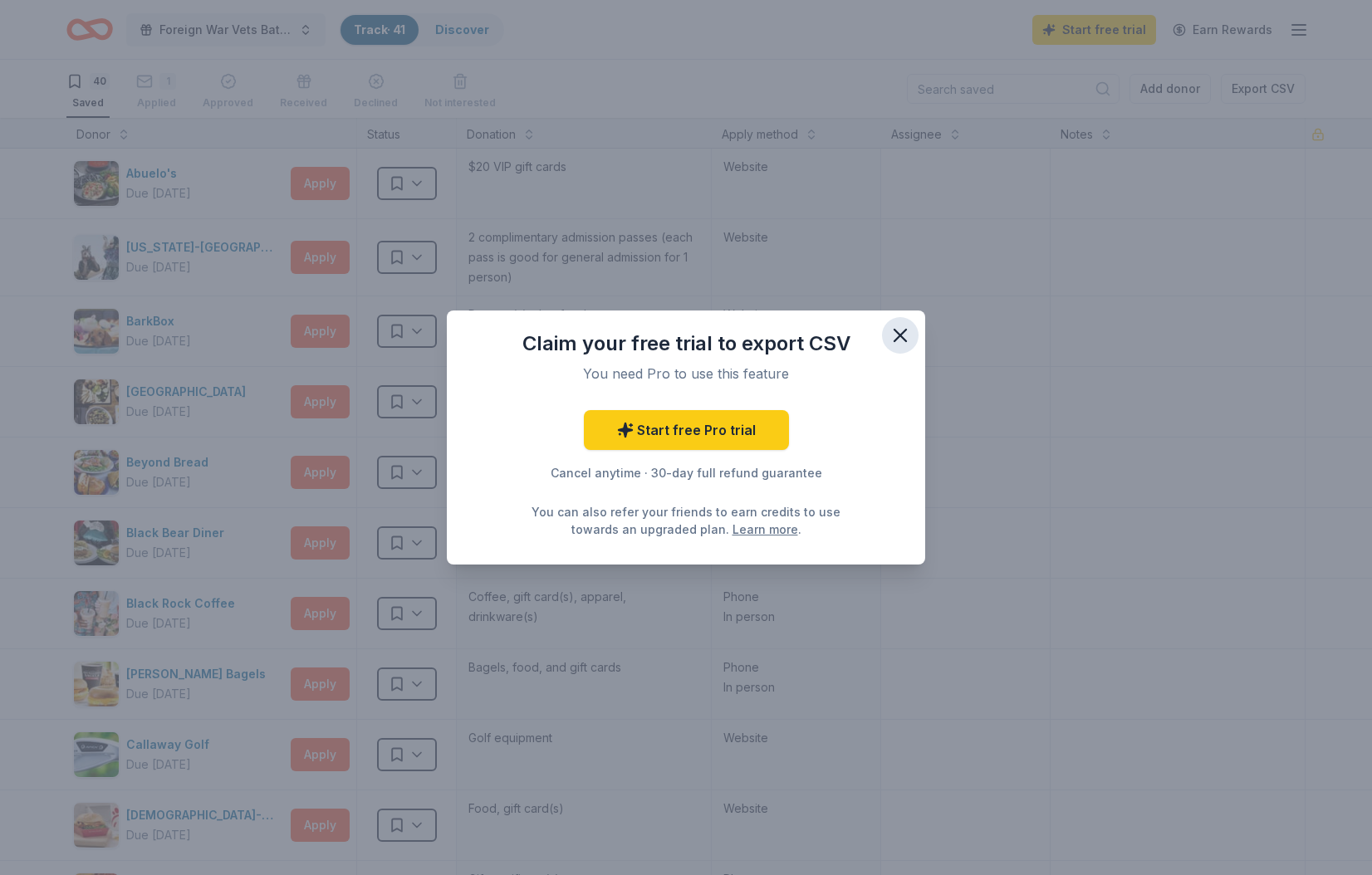
click at [899, 333] on icon "button" at bounding box center [900, 336] width 23 height 23
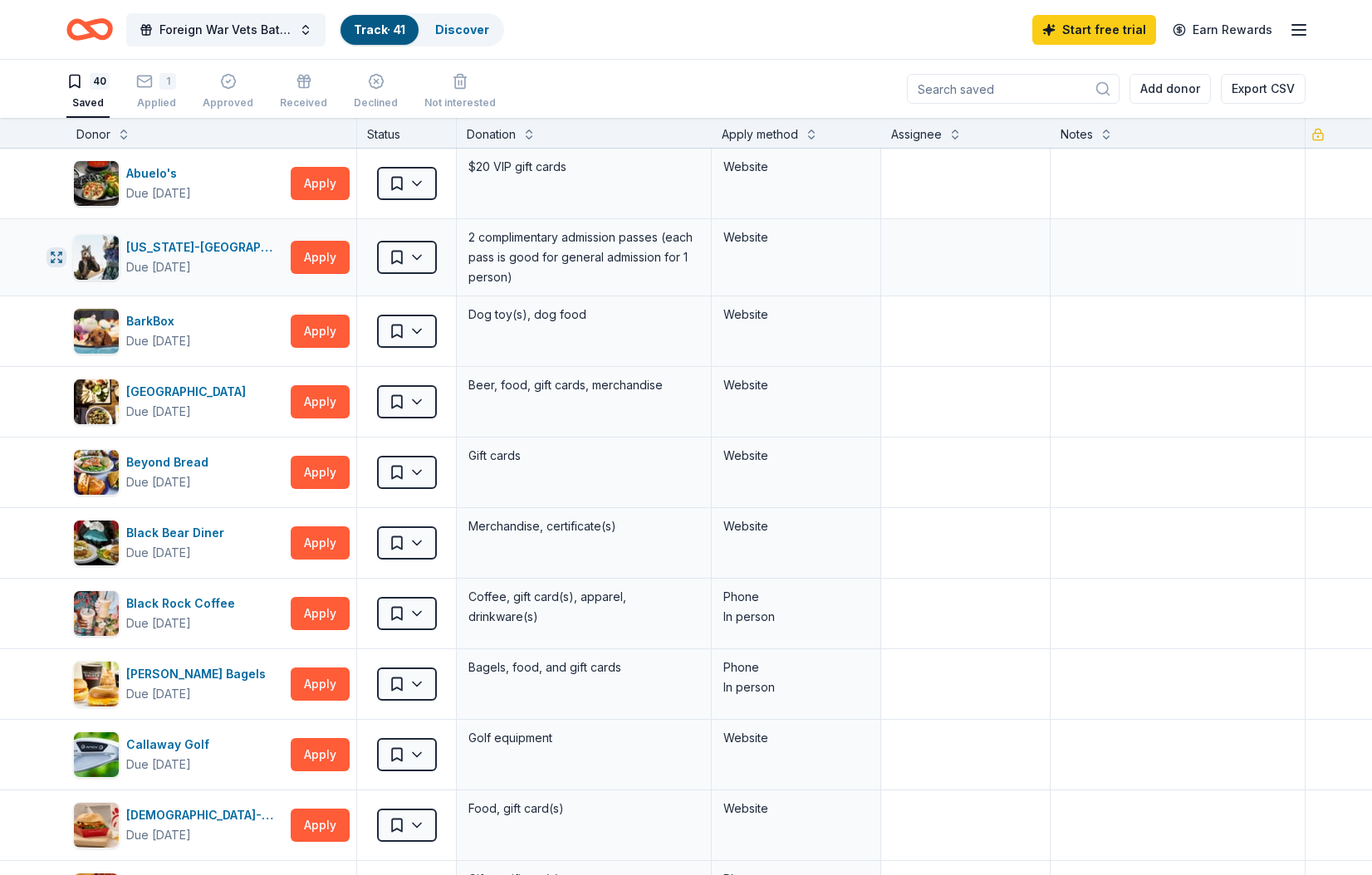
click at [54, 255] on icon "button" at bounding box center [53, 254] width 4 height 4
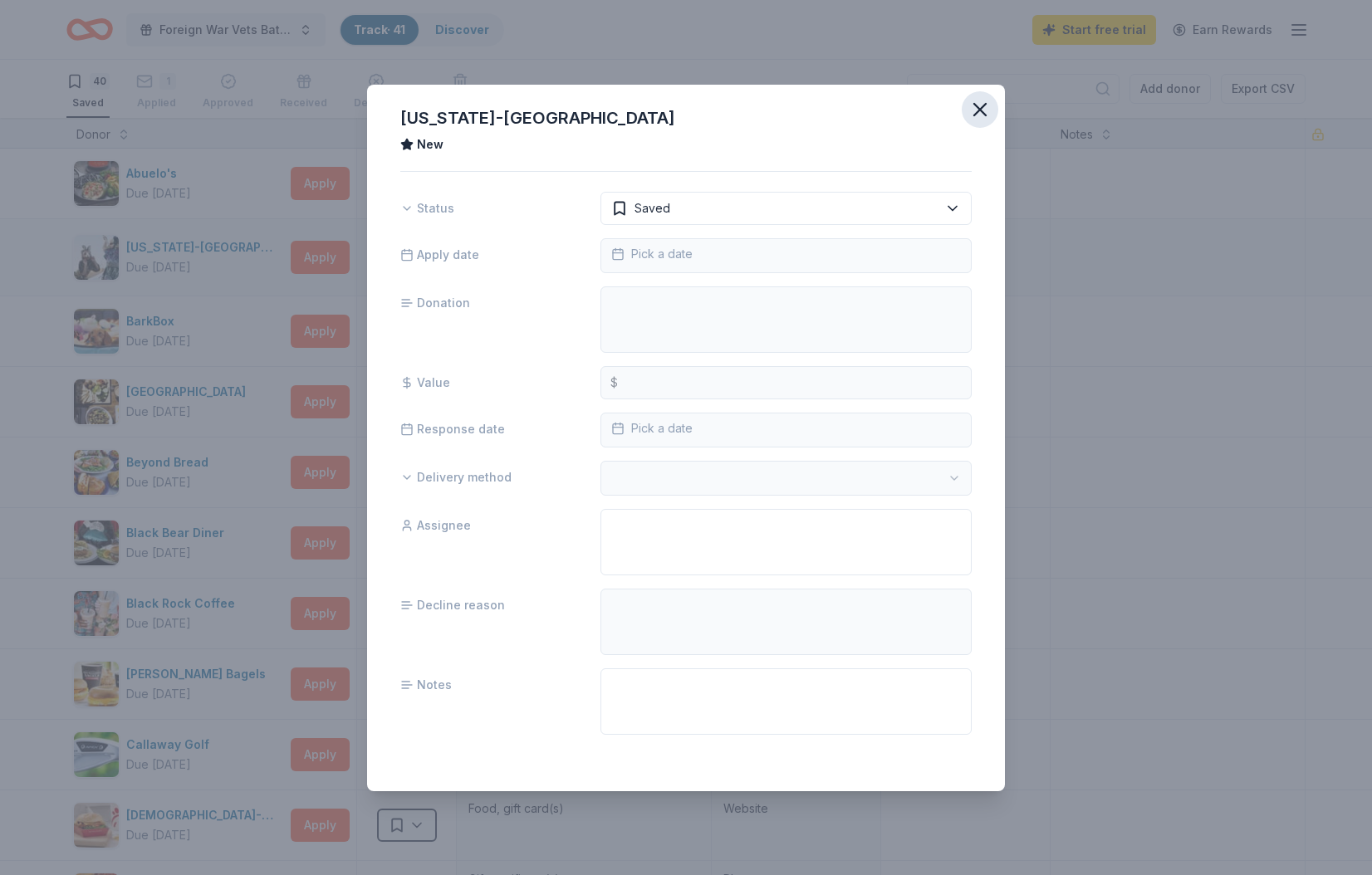
click at [980, 106] on icon "button" at bounding box center [981, 110] width 23 height 23
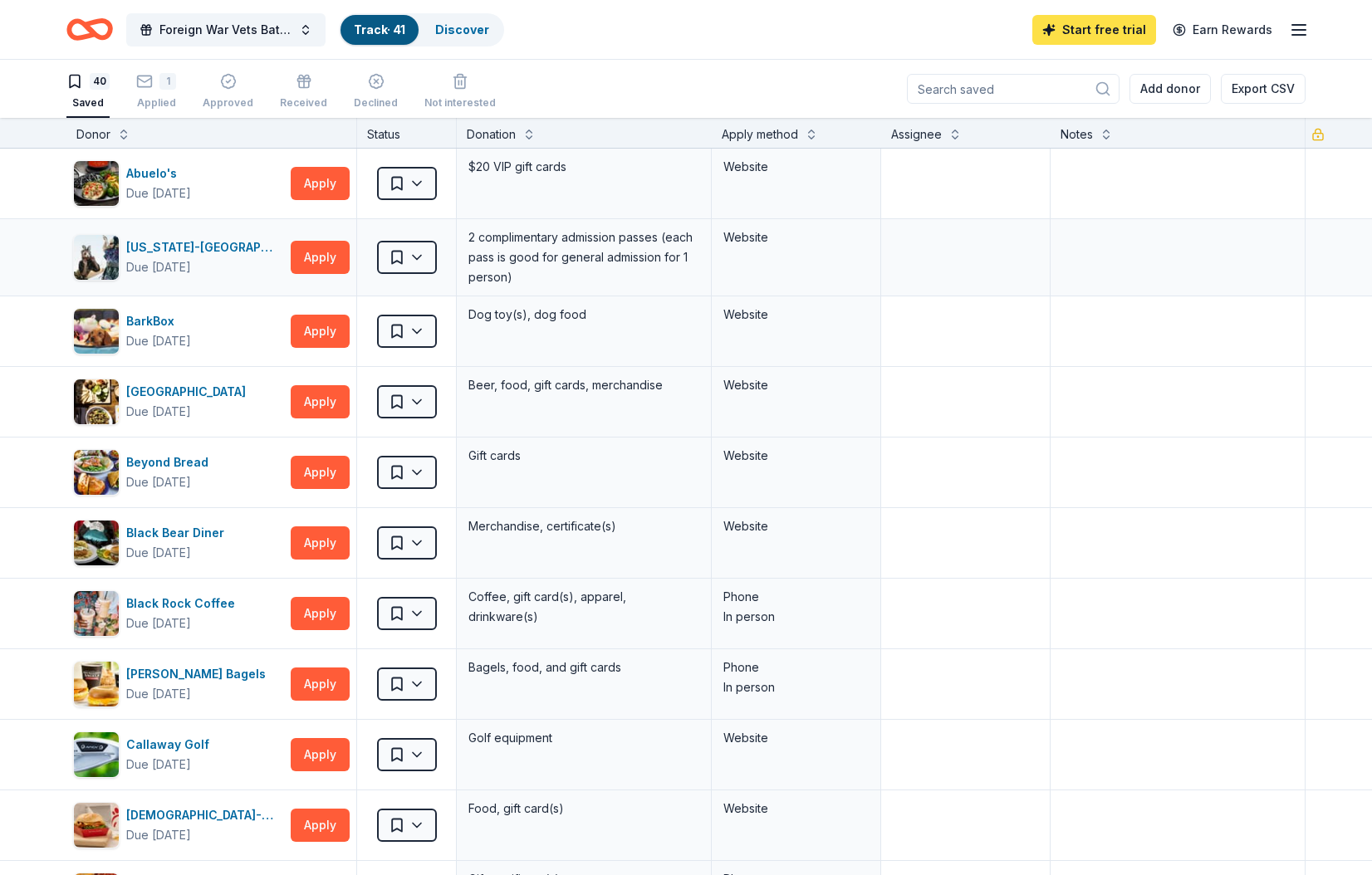
click at [1095, 29] on link "Start free trial" at bounding box center [1093, 30] width 124 height 30
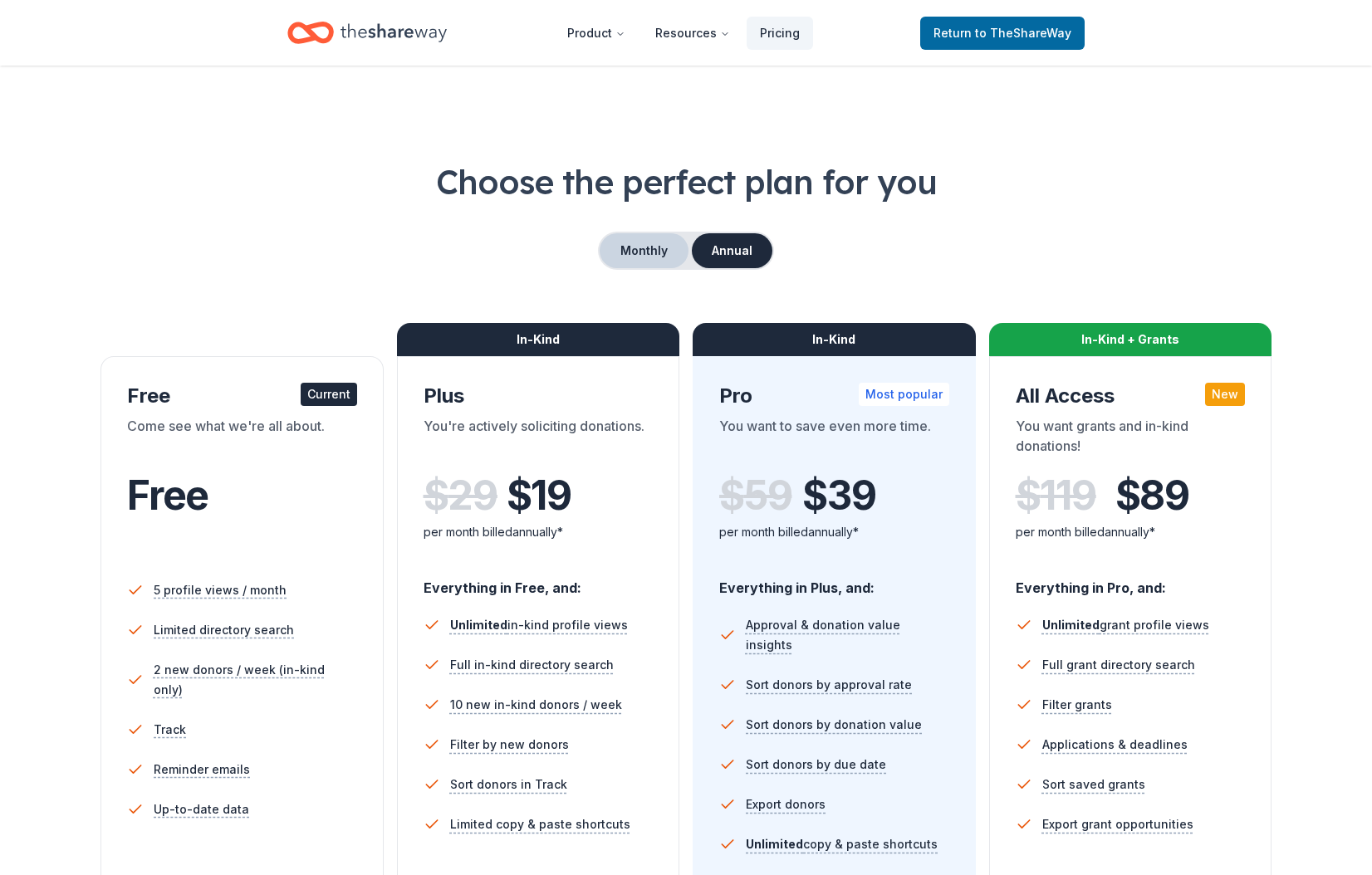
click at [637, 248] on button "Monthly" at bounding box center [644, 251] width 89 height 35
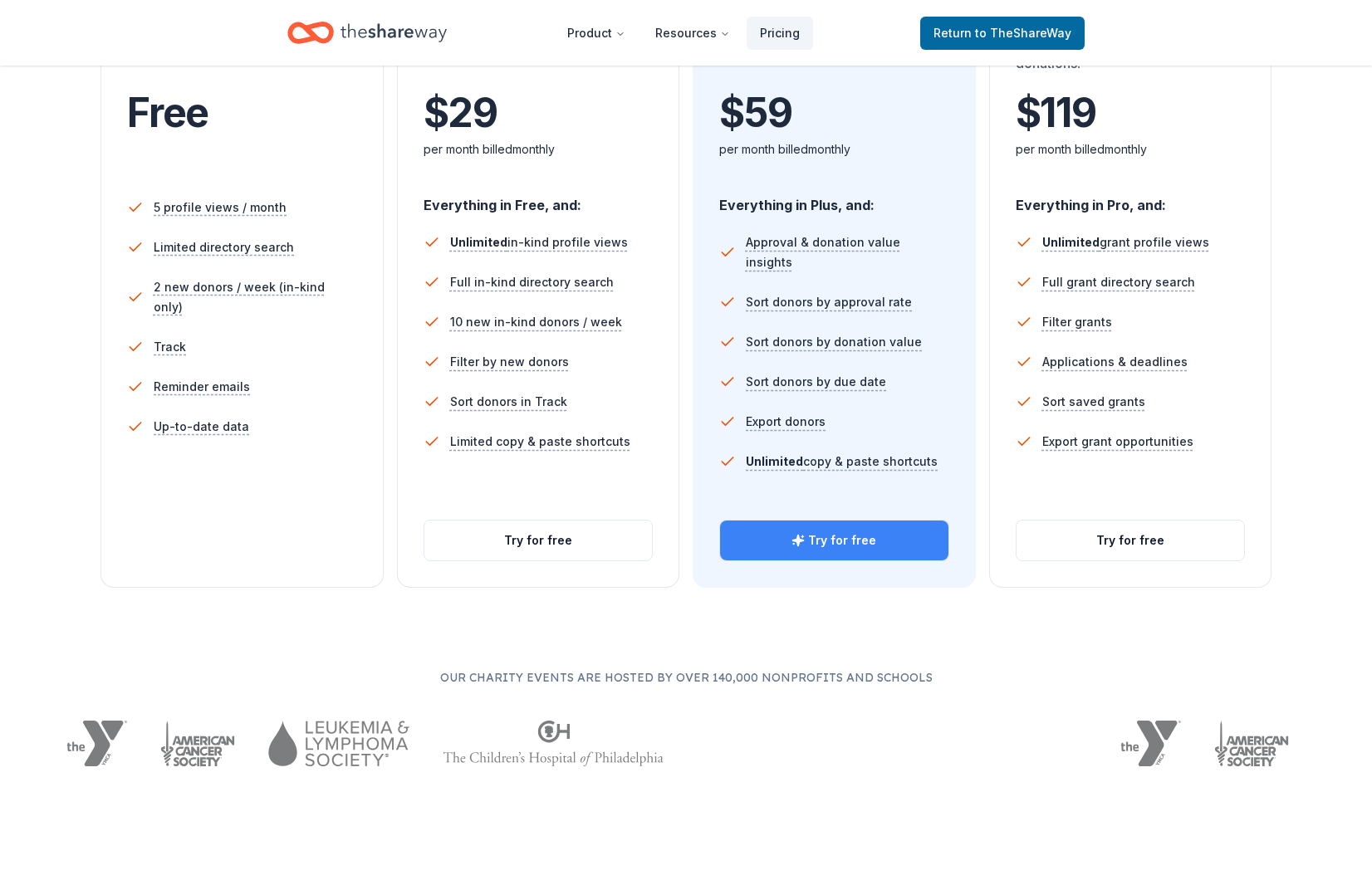
scroll to position [386, 0]
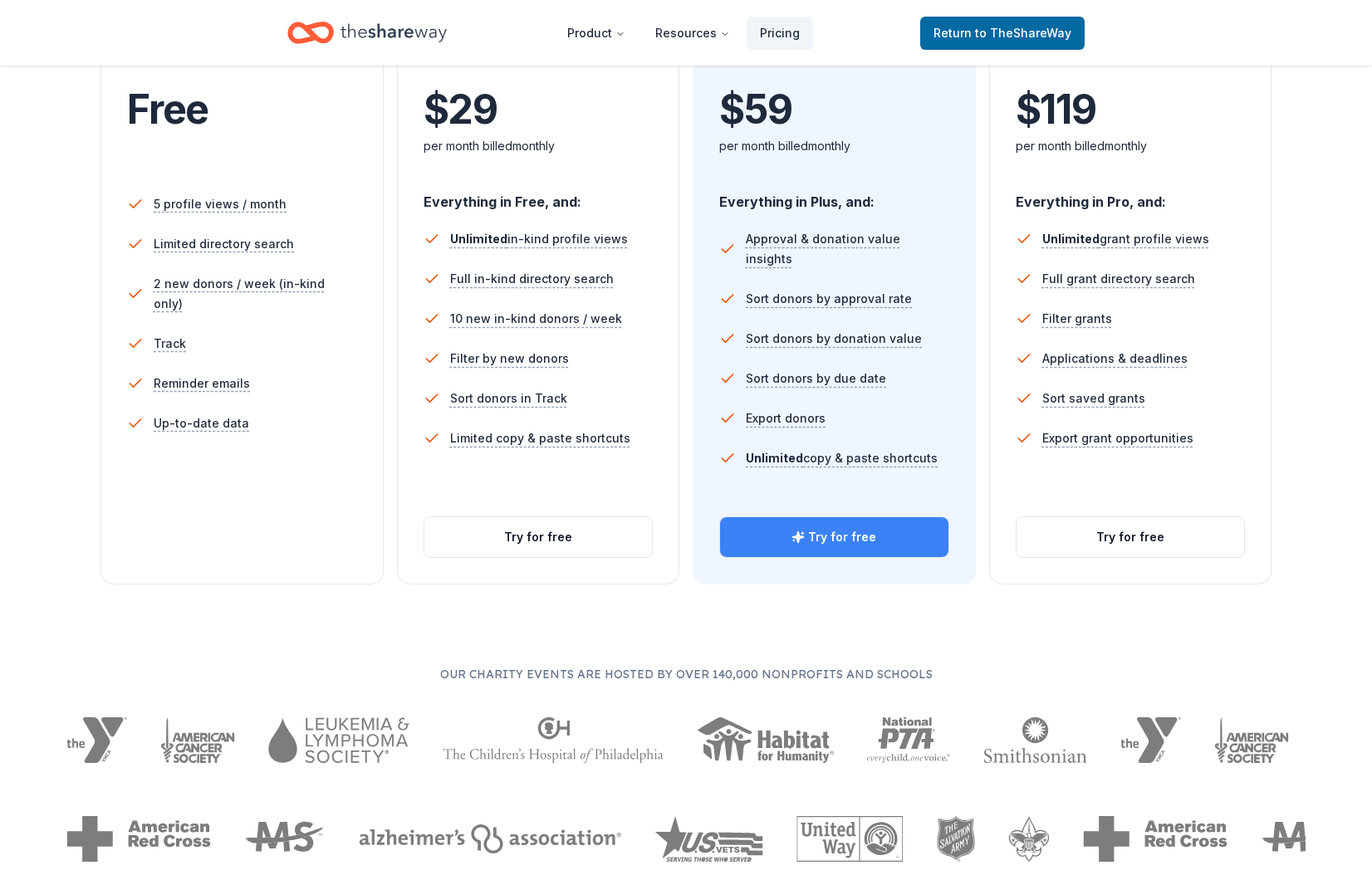
click at [879, 532] on button "Try for free" at bounding box center [833, 538] width 228 height 40
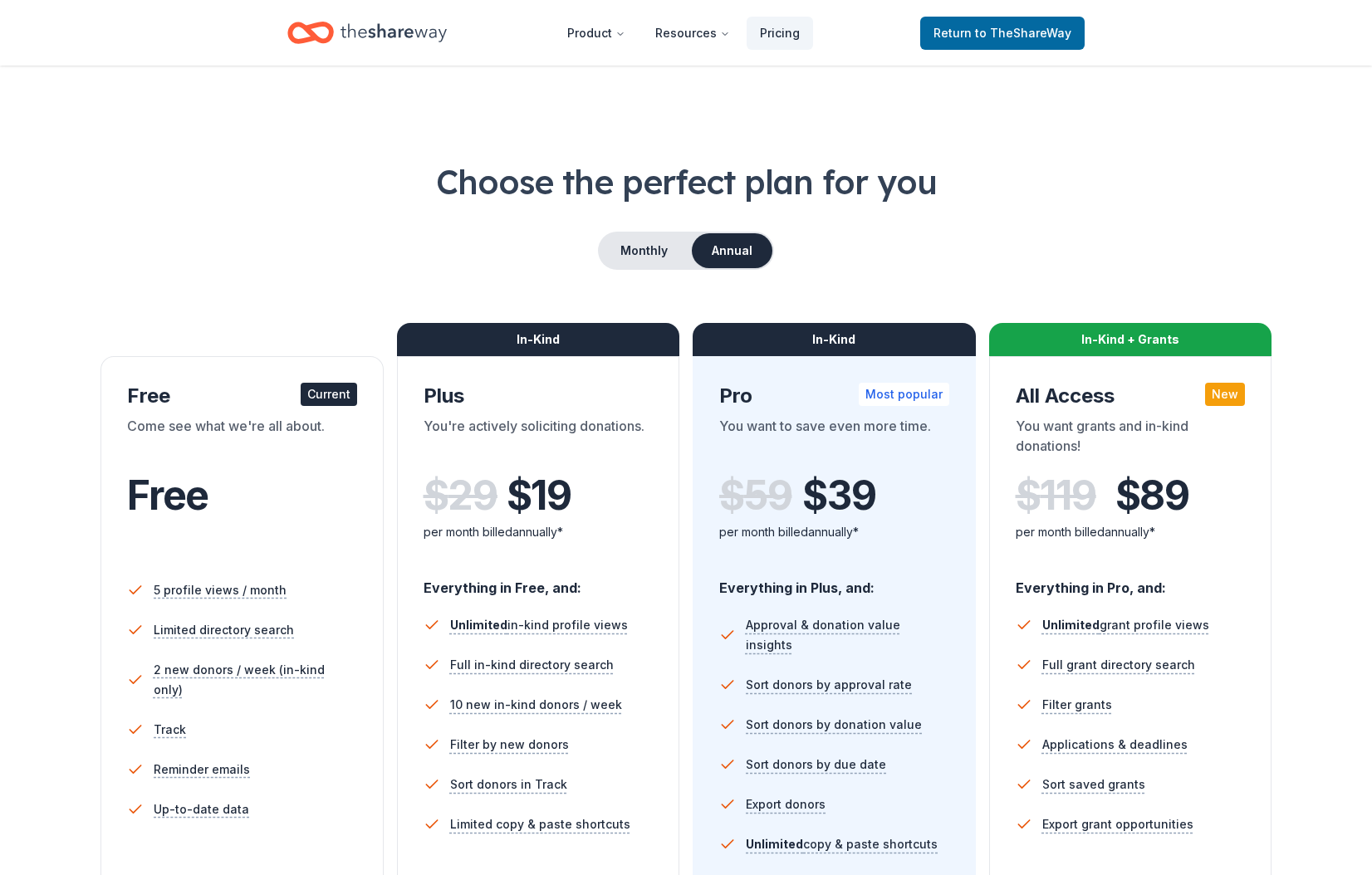
scroll to position [385, 0]
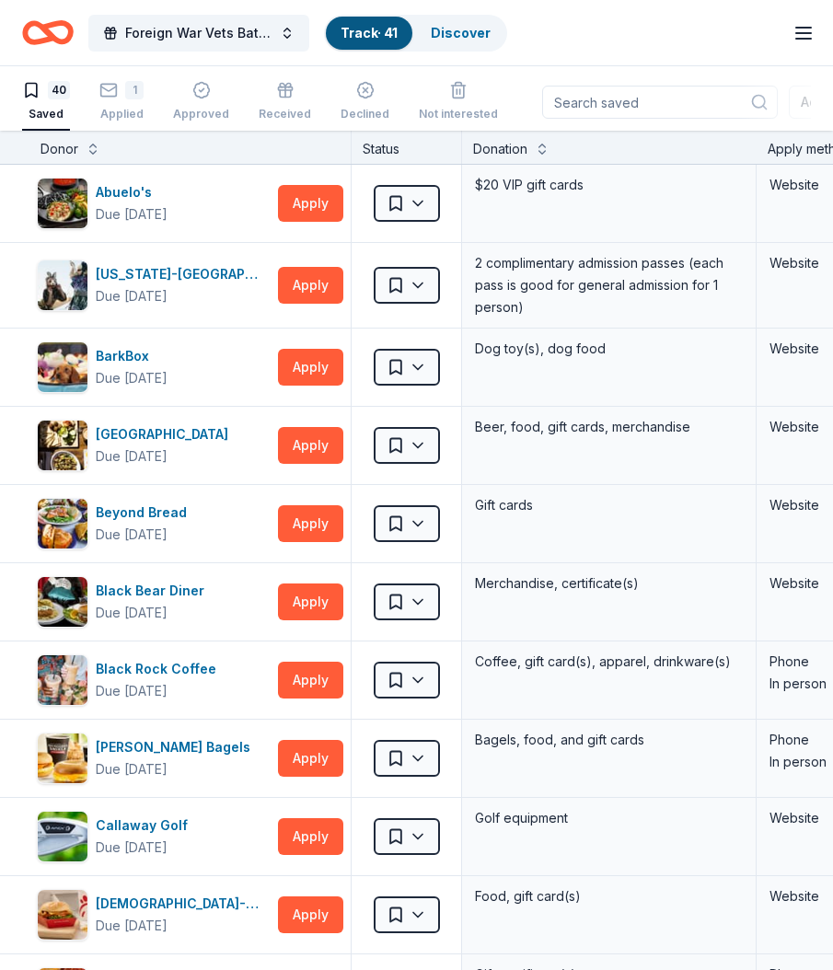
drag, startPoint x: 608, startPoint y: 148, endPoint x: 637, endPoint y: 157, distance: 30.9
click at [610, 148] on div "Donation" at bounding box center [609, 149] width 273 height 22
copy div "Abuelo's"
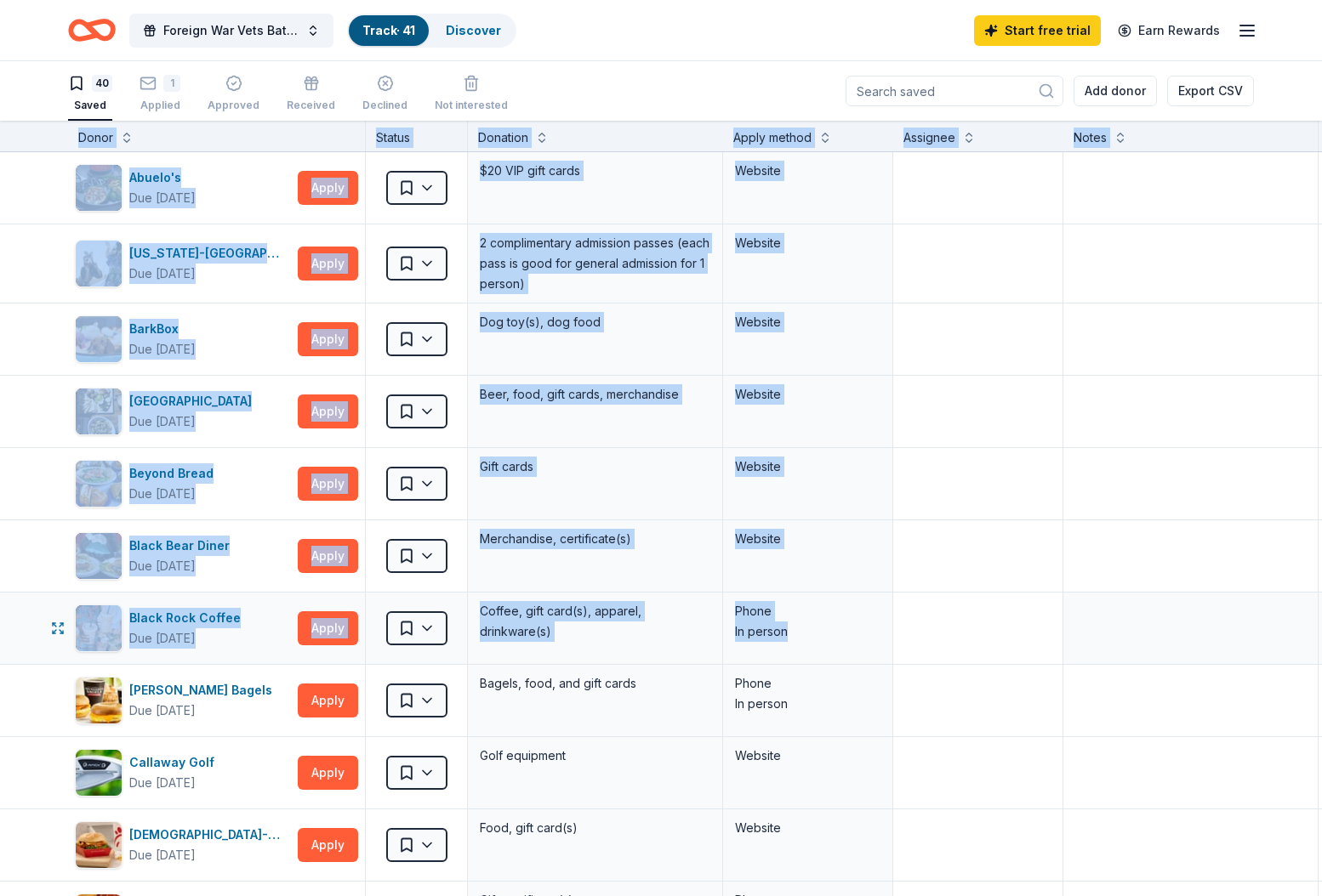
drag, startPoint x: 38, startPoint y: 137, endPoint x: 941, endPoint y: 611, distance: 1019.8
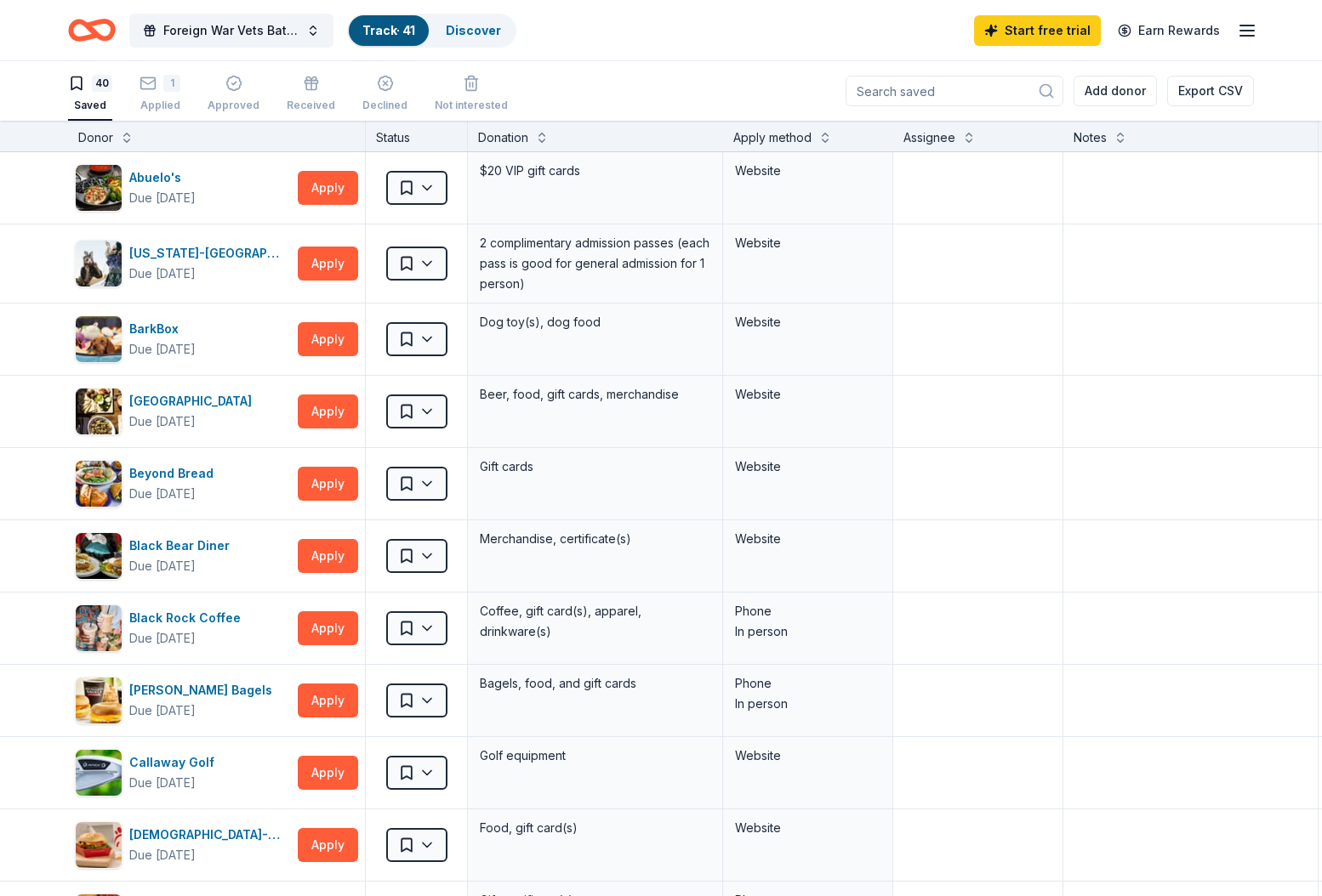
click at [49, 141] on div "Donor Status Donation Apply method Assignee Notes" at bounding box center [693, 136] width 1387 height 30
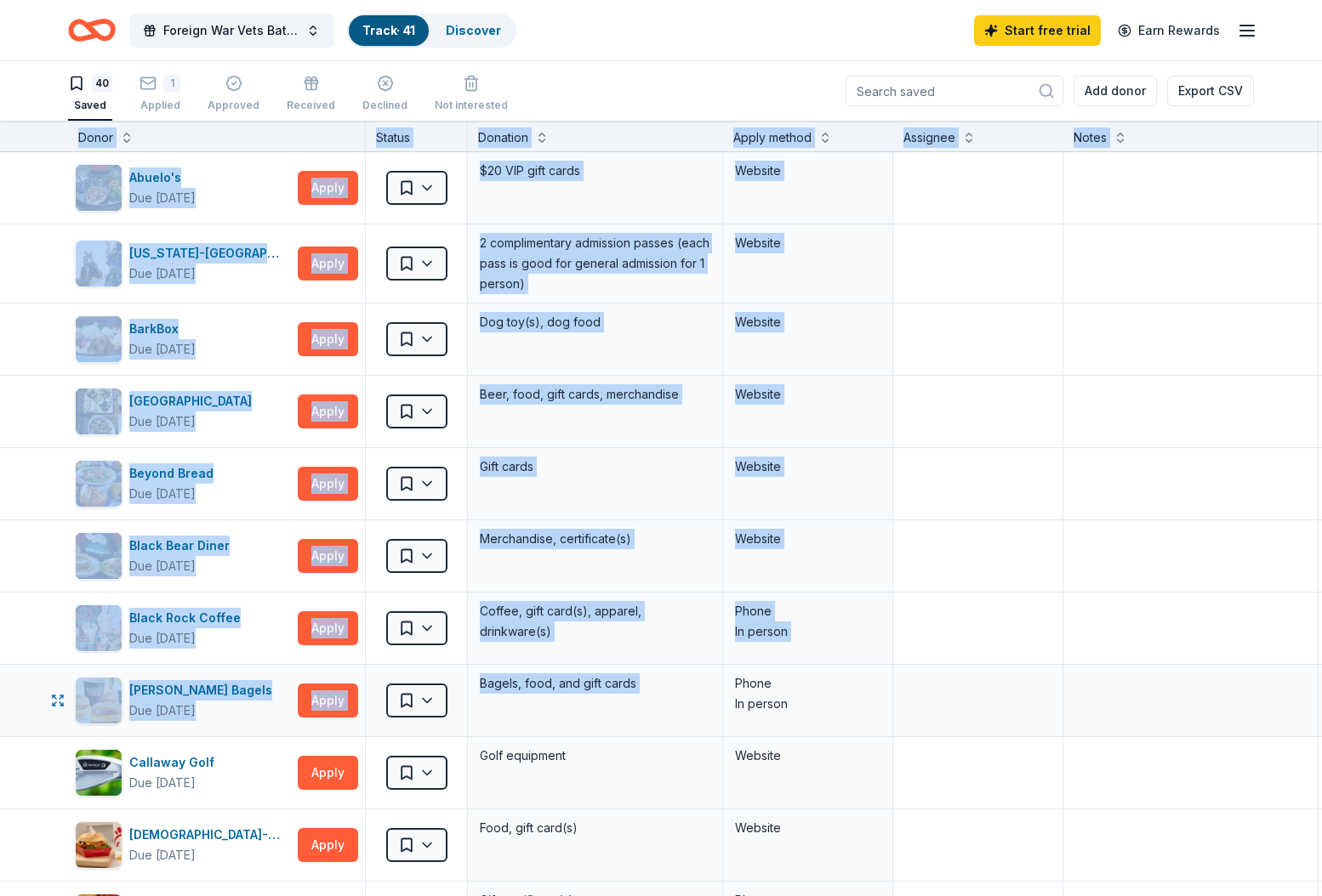
drag, startPoint x: 54, startPoint y: 135, endPoint x: 736, endPoint y: 677, distance: 871.1
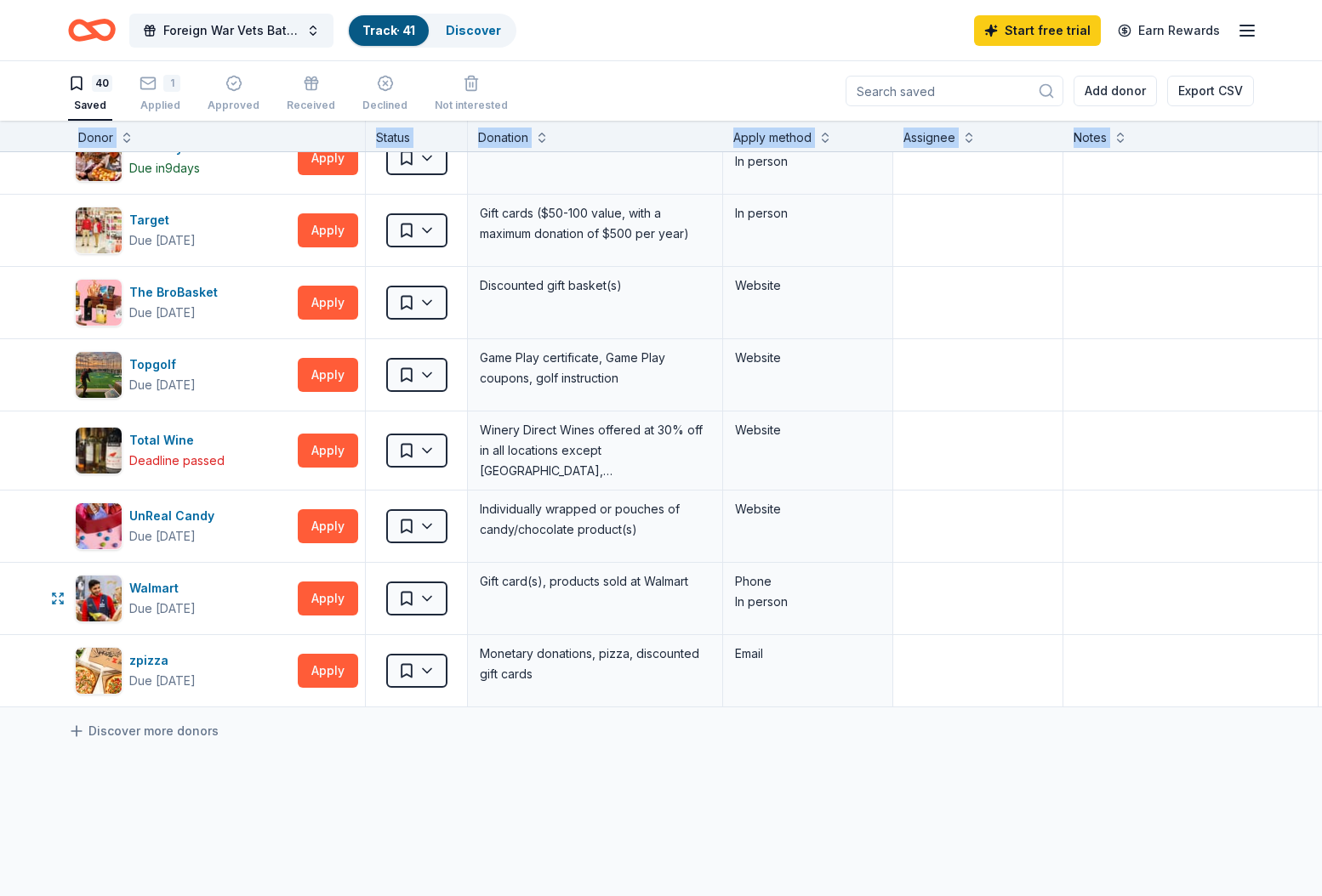
scroll to position [2487, 0]
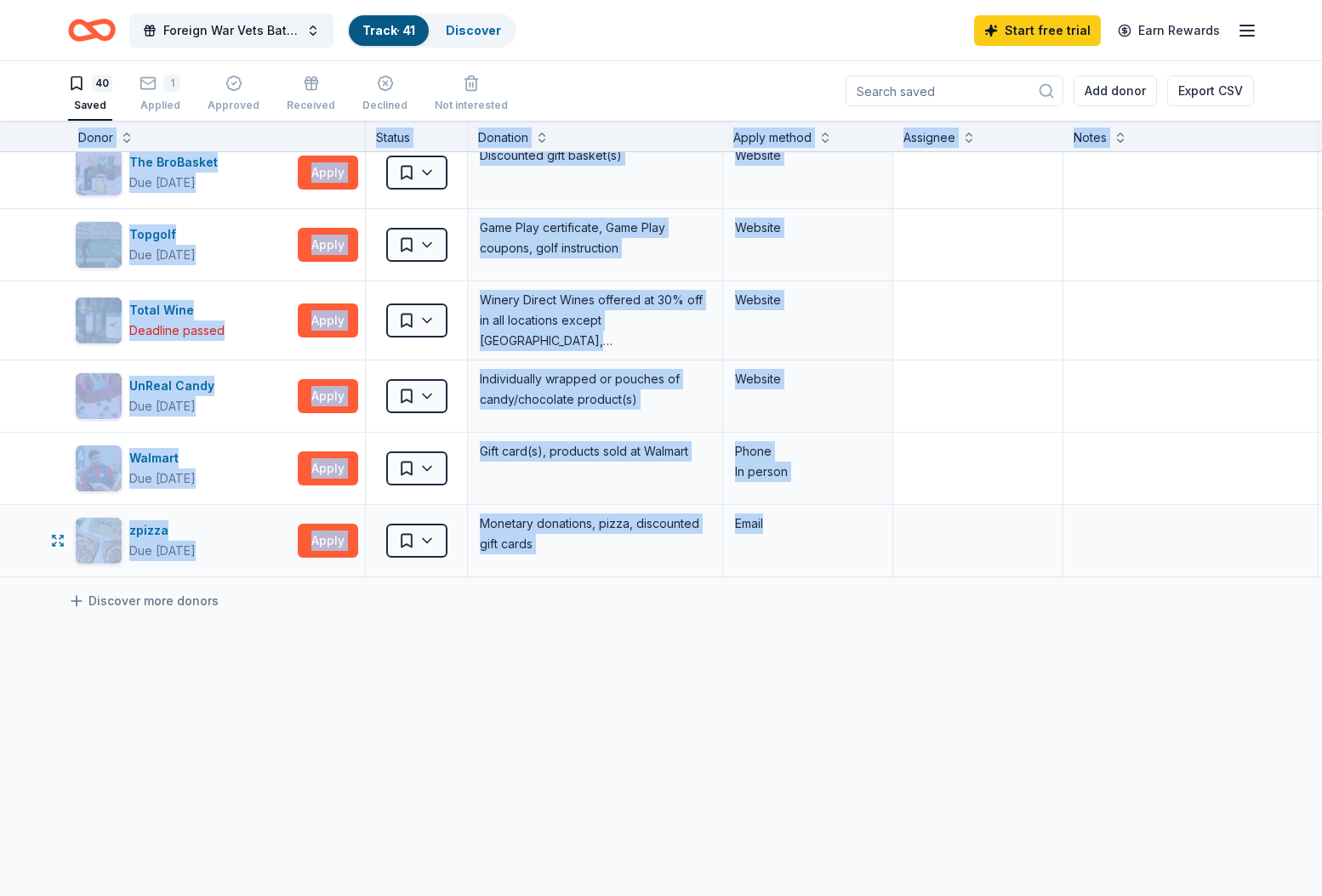
click at [794, 545] on div "Email" at bounding box center [808, 540] width 170 height 71
copy div "Donor Status Donation Apply method Assignee Notes Abuelo's Due [DATE] Apply Sav…"
click at [564, 44] on div "Foreign War Vets Battleship Poker Run Fundraiser Track · 41 Discover Start free…" at bounding box center [661, 30] width 1186 height 40
